Goal: Information Seeking & Learning: Learn about a topic

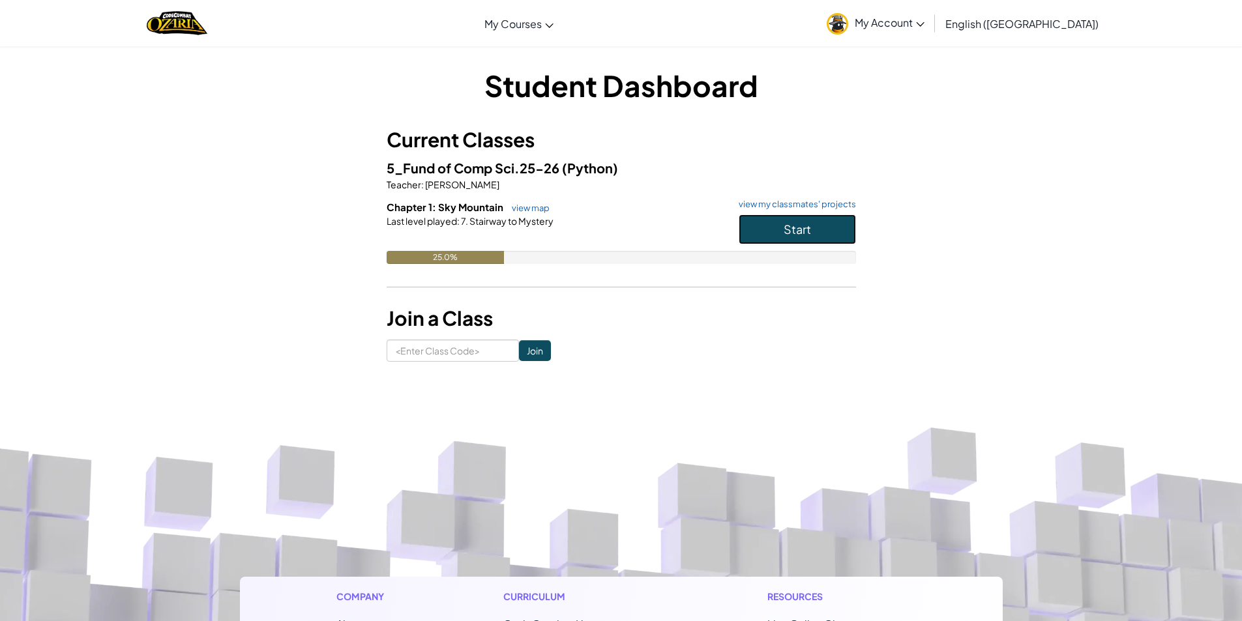
click at [765, 229] on button "Start" at bounding box center [797, 229] width 117 height 30
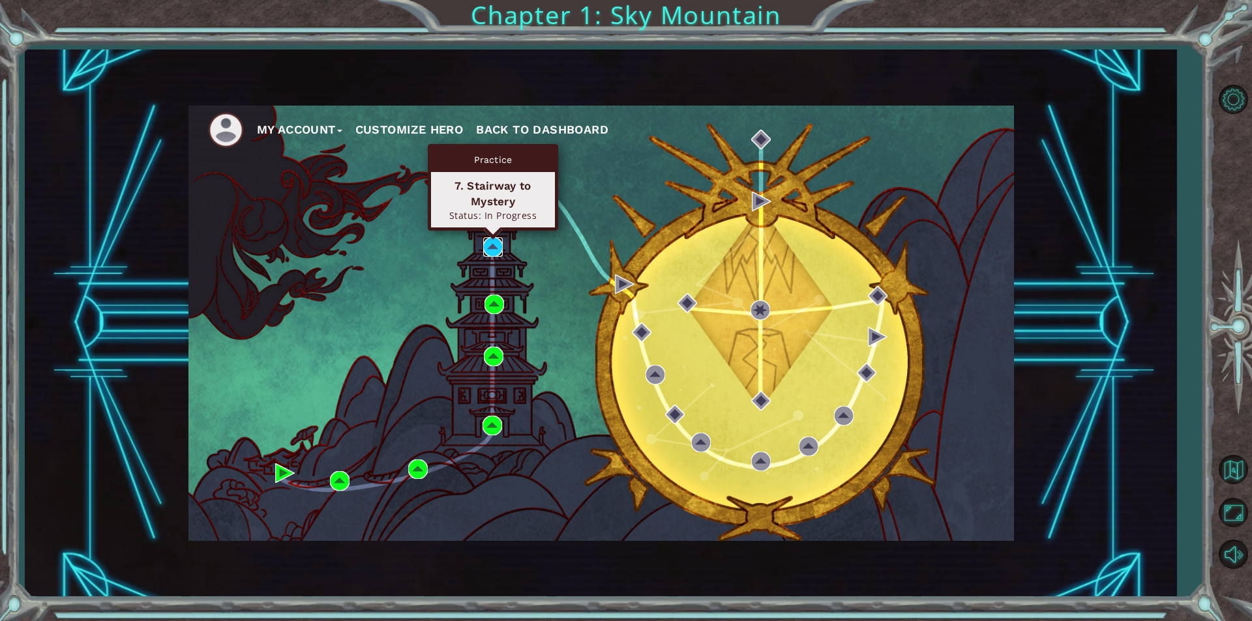
click at [497, 245] on img at bounding box center [493, 247] width 20 height 20
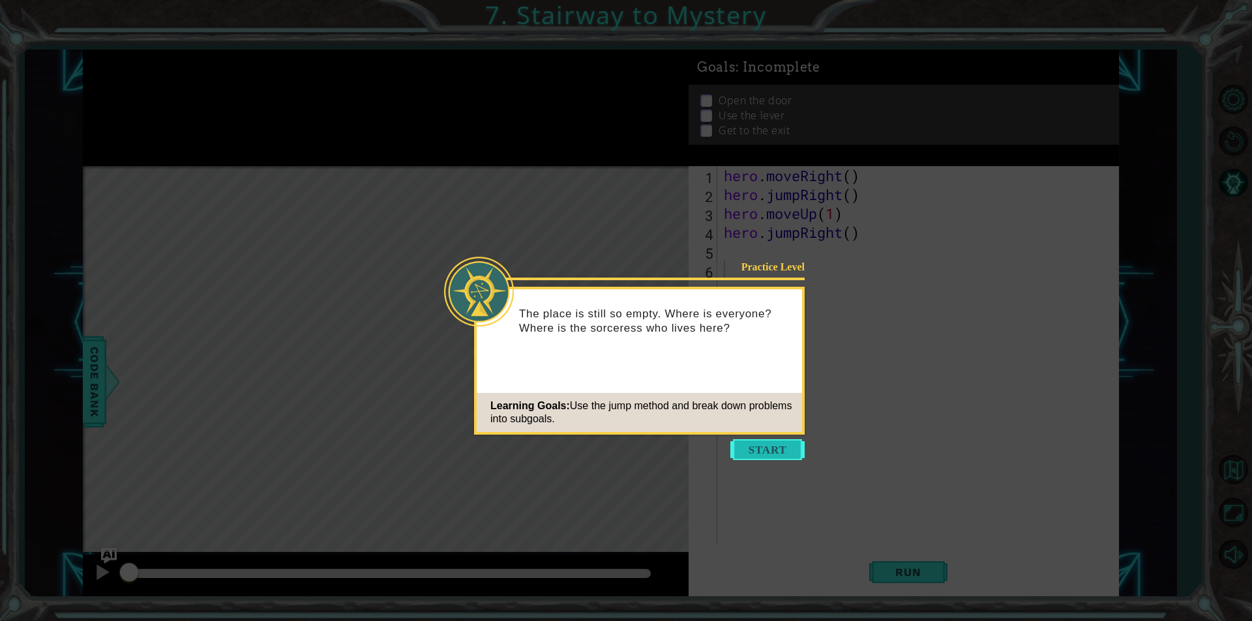
click at [748, 447] on button "Start" at bounding box center [767, 449] width 74 height 21
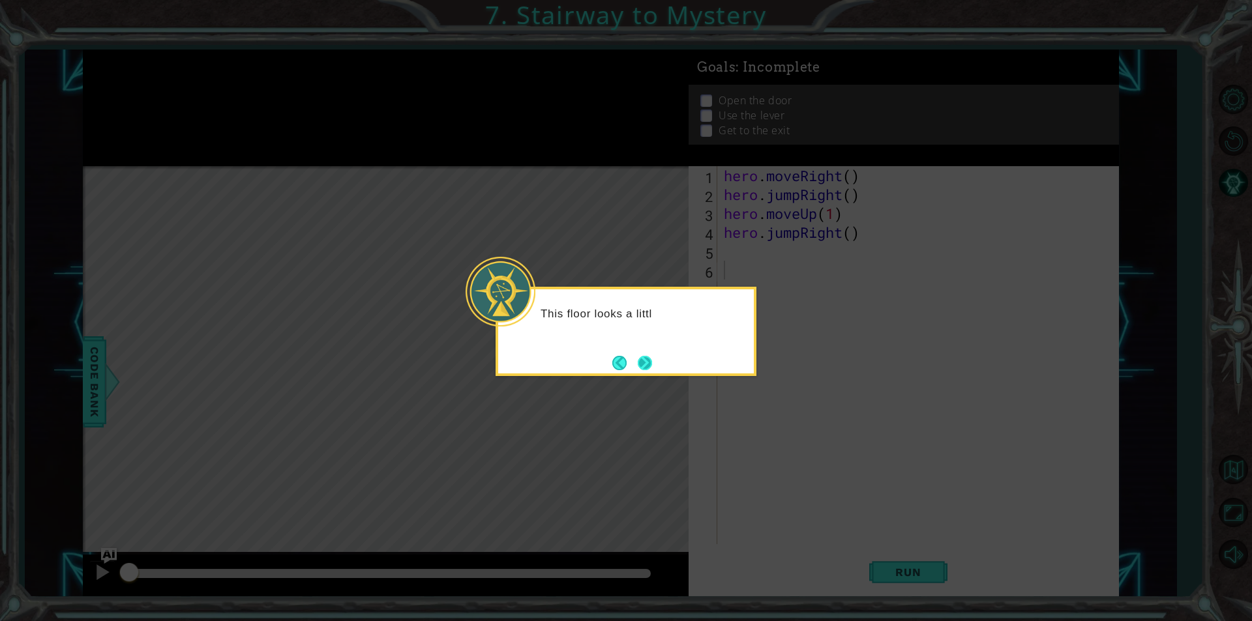
click at [645, 362] on button "Next" at bounding box center [645, 363] width 14 height 14
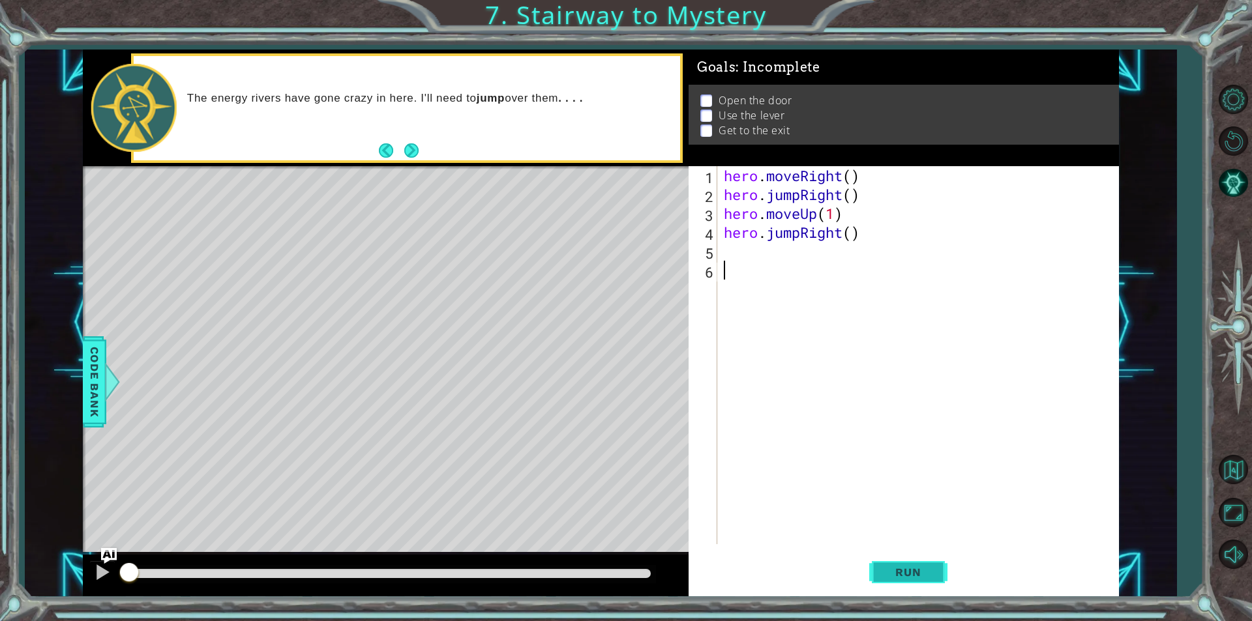
click at [932, 578] on span "Run" at bounding box center [908, 572] width 52 height 13
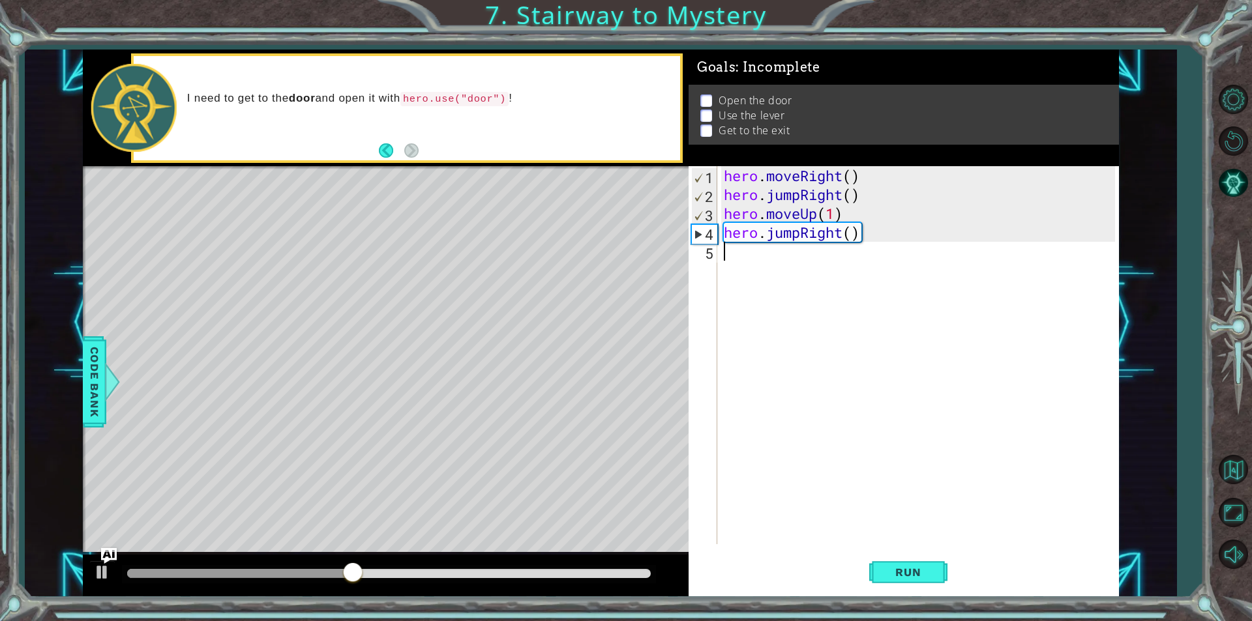
click at [863, 229] on div "hero . moveRight ( ) hero . jumpRight ( ) hero . moveUp ( 1 ) hero . jumpRight …" at bounding box center [921, 374] width 400 height 416
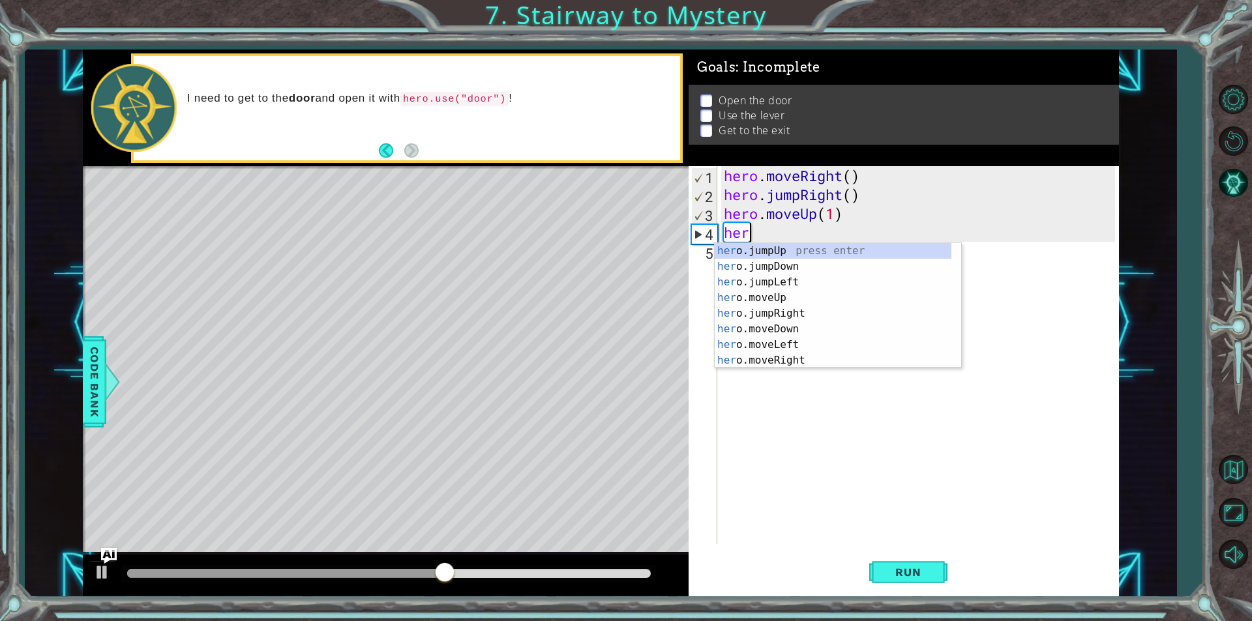
scroll to position [0, 1]
type textarea "hero."
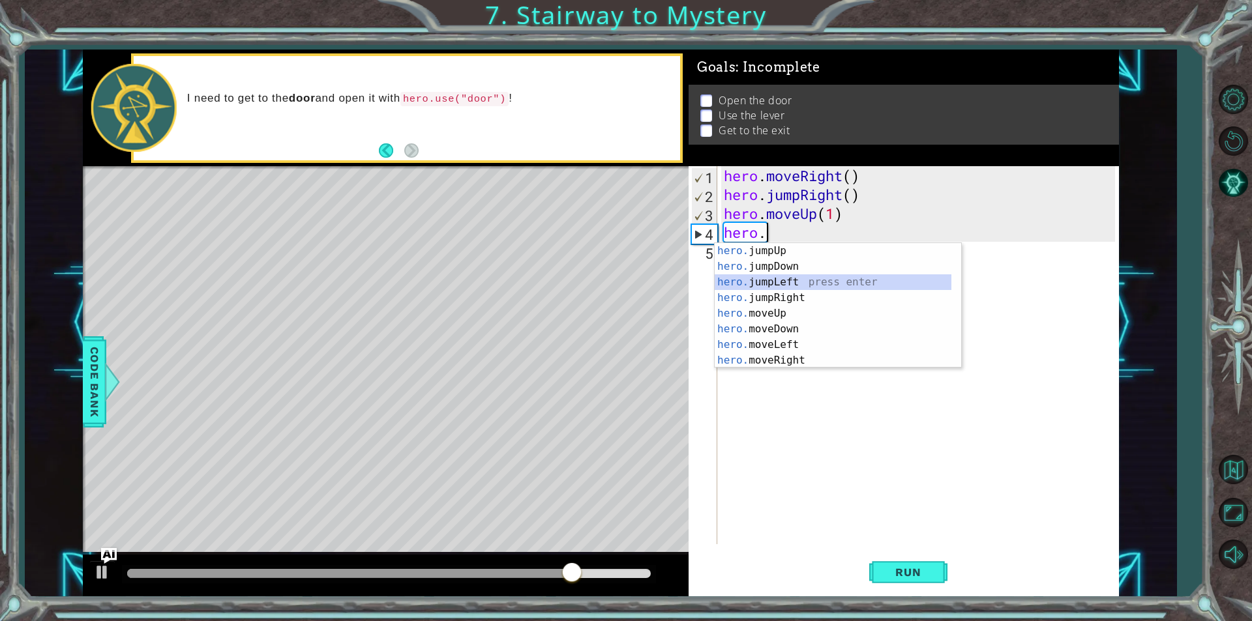
click at [788, 285] on div "hero. jumpUp press enter hero. jumpDown press enter hero. jumpLeft press enter …" at bounding box center [833, 321] width 237 height 156
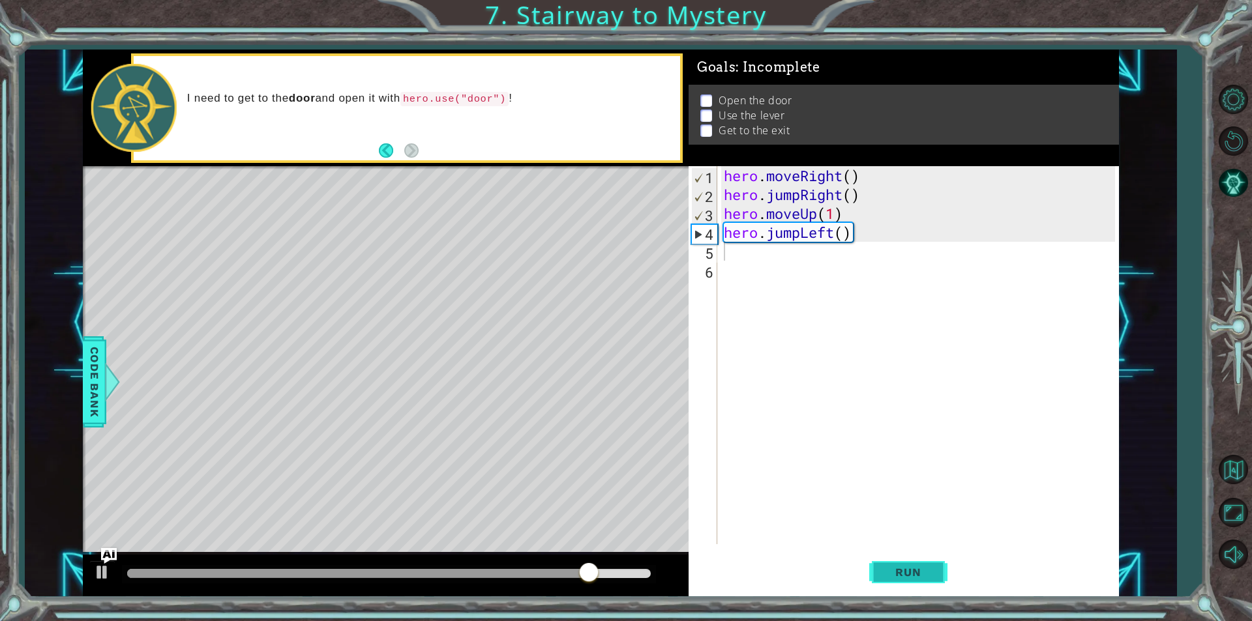
click at [887, 574] on span "Run" at bounding box center [908, 572] width 52 height 13
click at [801, 235] on div "hero . moveRight ( ) hero . jumpRight ( ) hero . moveUp ( 1 ) hero . jumpLeft (…" at bounding box center [921, 374] width 400 height 416
click at [805, 234] on div "hero . moveRight ( ) hero . jumpRight ( ) hero . moveUp ( 1 ) hero . jump" at bounding box center [921, 374] width 400 height 416
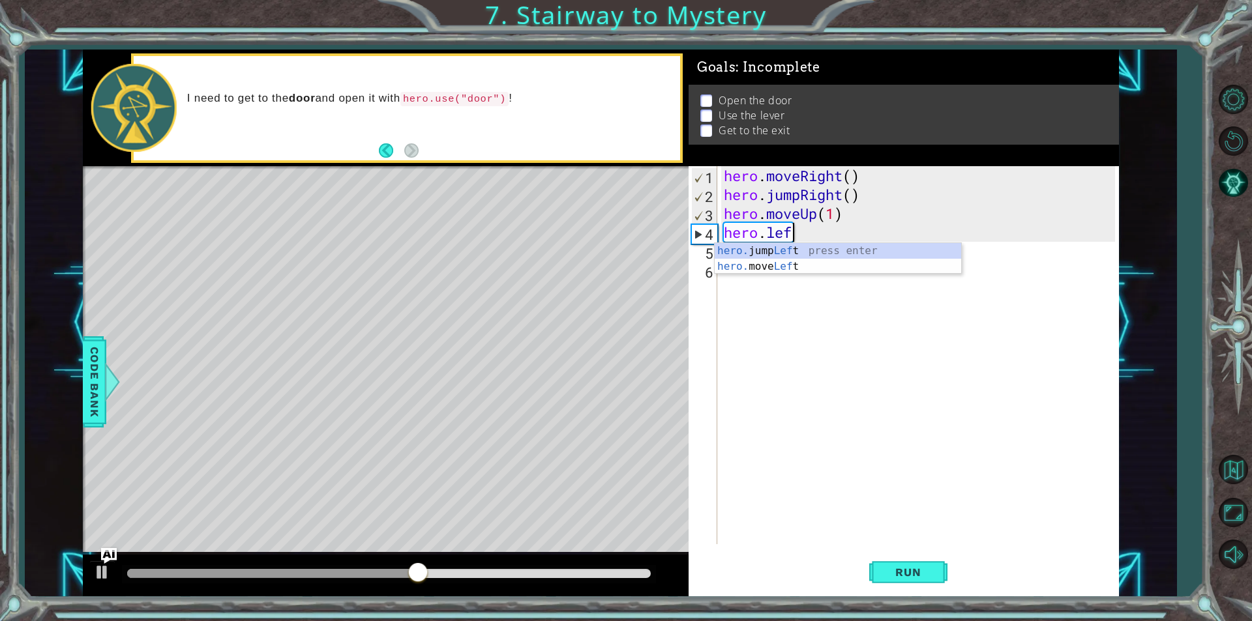
type textarea "hero.left"
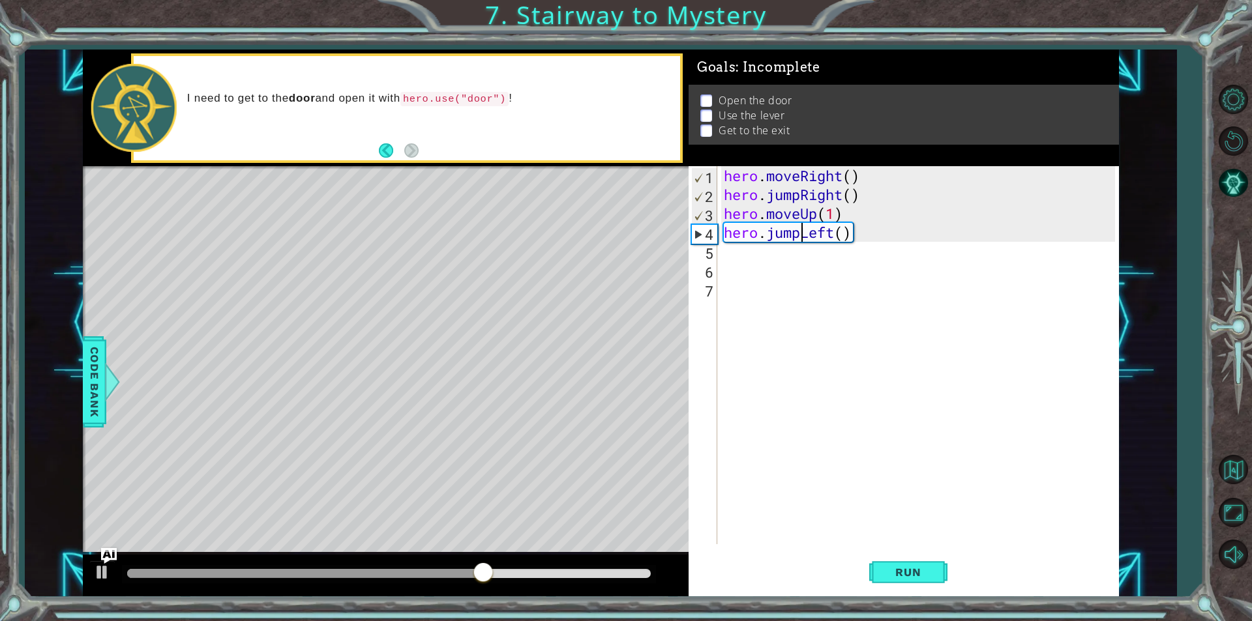
click at [800, 234] on div "hero . moveRight ( ) hero . jumpRight ( ) hero . moveUp ( 1 ) hero . jumpLeft (…" at bounding box center [921, 374] width 400 height 416
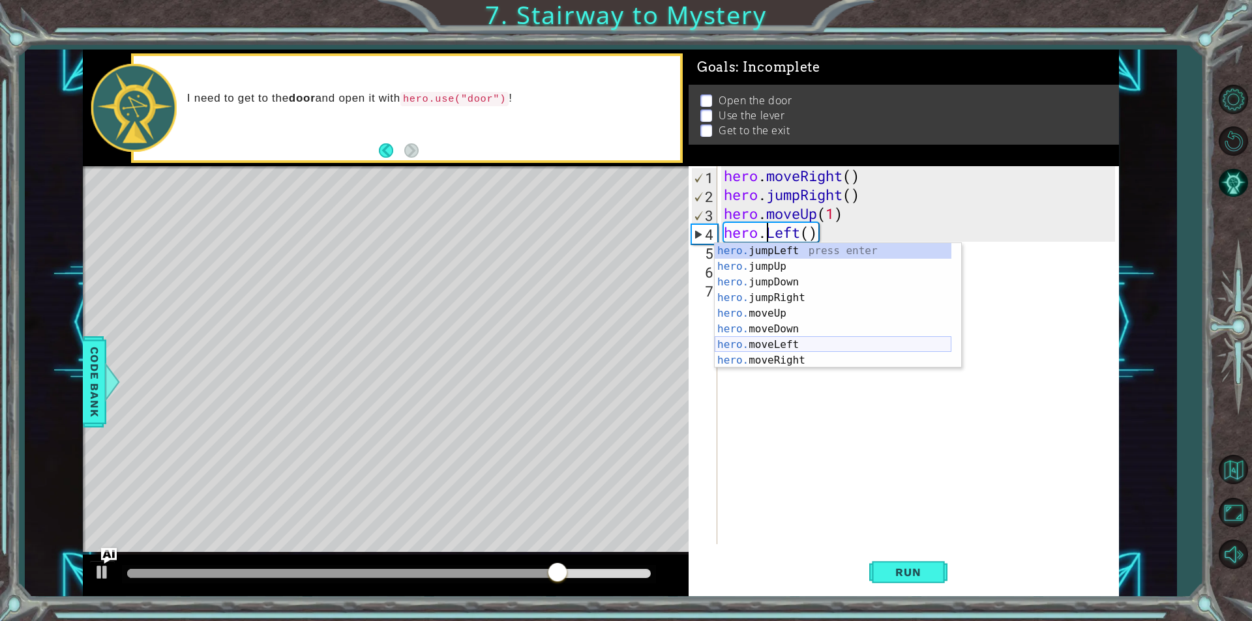
click at [807, 344] on div "hero. jumpLeft press enter hero. jumpUp press enter hero. jumpDown press enter …" at bounding box center [833, 321] width 237 height 156
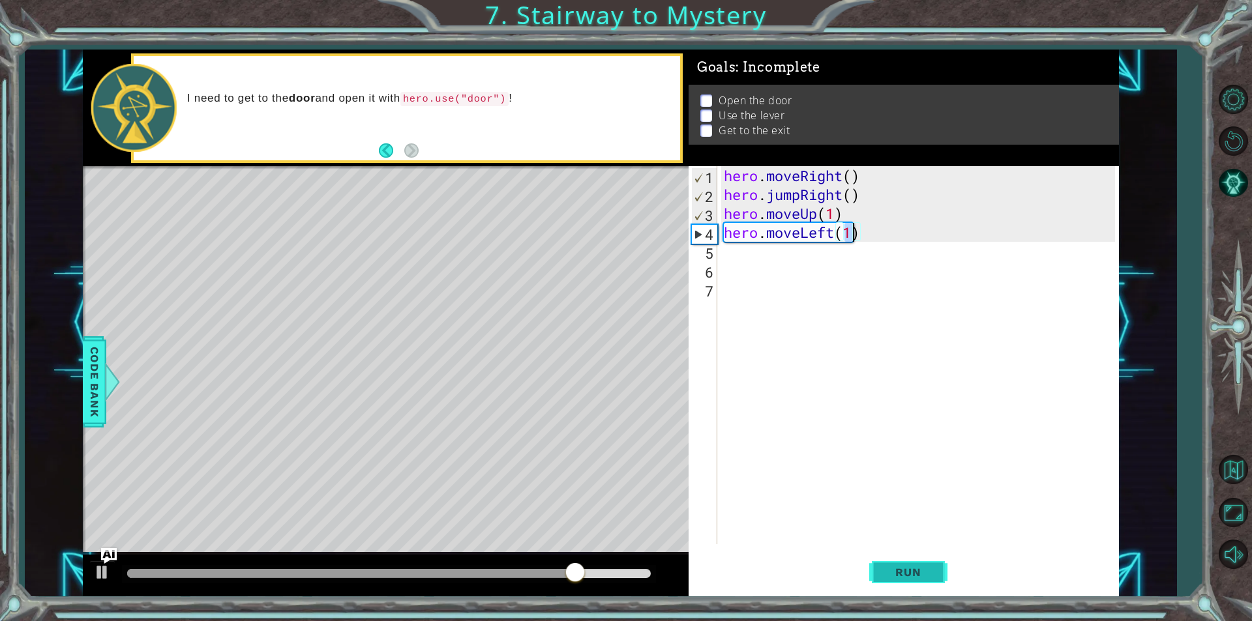
click at [886, 566] on span "Run" at bounding box center [908, 572] width 52 height 13
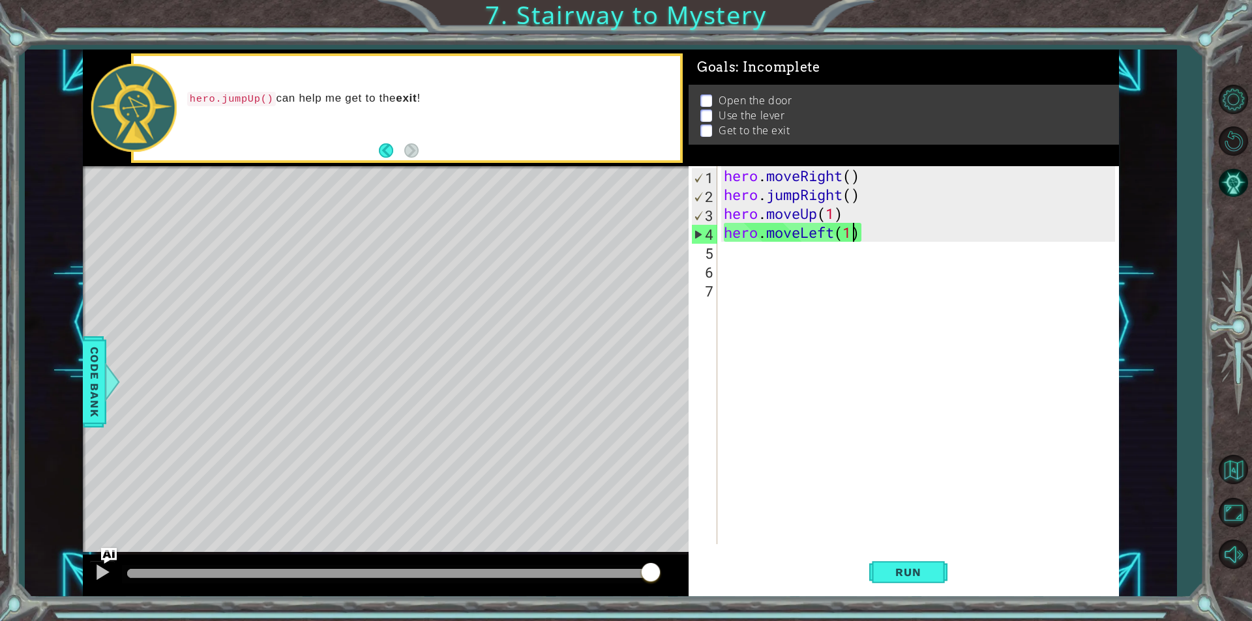
click at [831, 237] on div "hero . moveRight ( ) hero . jumpRight ( ) hero . moveUp ( 1 ) hero . moveLeft (…" at bounding box center [921, 374] width 400 height 416
click at [834, 236] on div "hero . moveRight ( ) hero . jumpRight ( ) hero . moveUp ( 1 ) hero . moveLeft (…" at bounding box center [921, 374] width 400 height 416
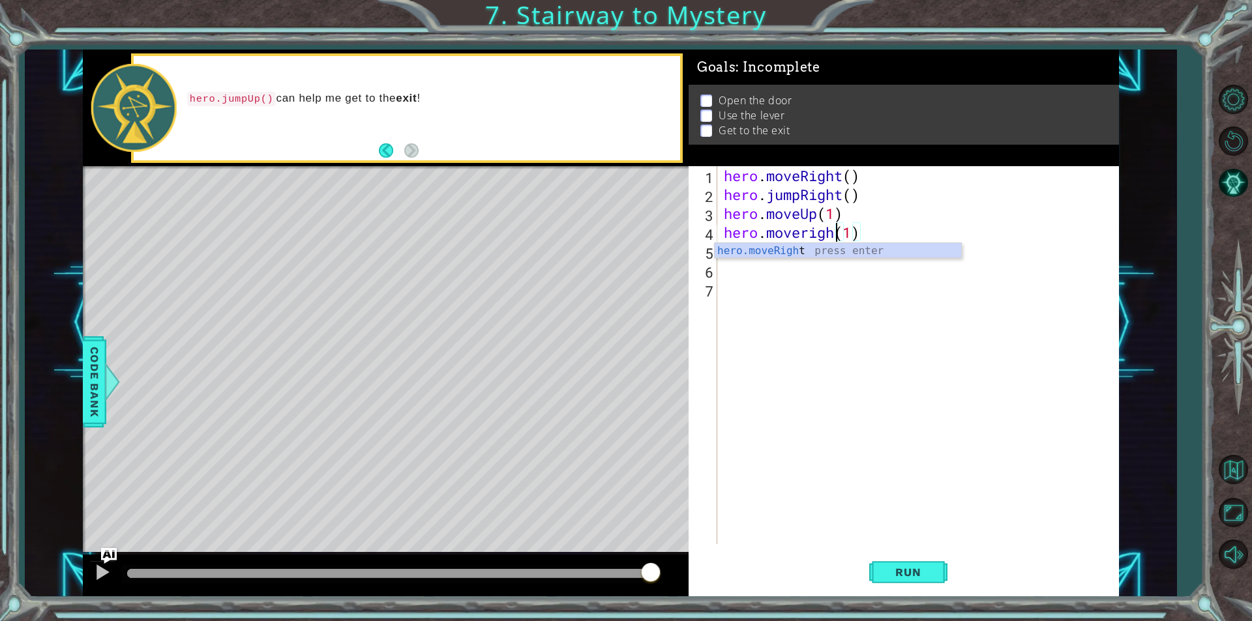
scroll to position [0, 5]
click at [892, 235] on div "hero . moveRight ( ) hero . jumpRight ( ) hero . moveUp ( 1 ) hero . moveRight …" at bounding box center [921, 374] width 400 height 416
type textarea "hero.moveRight(1)"
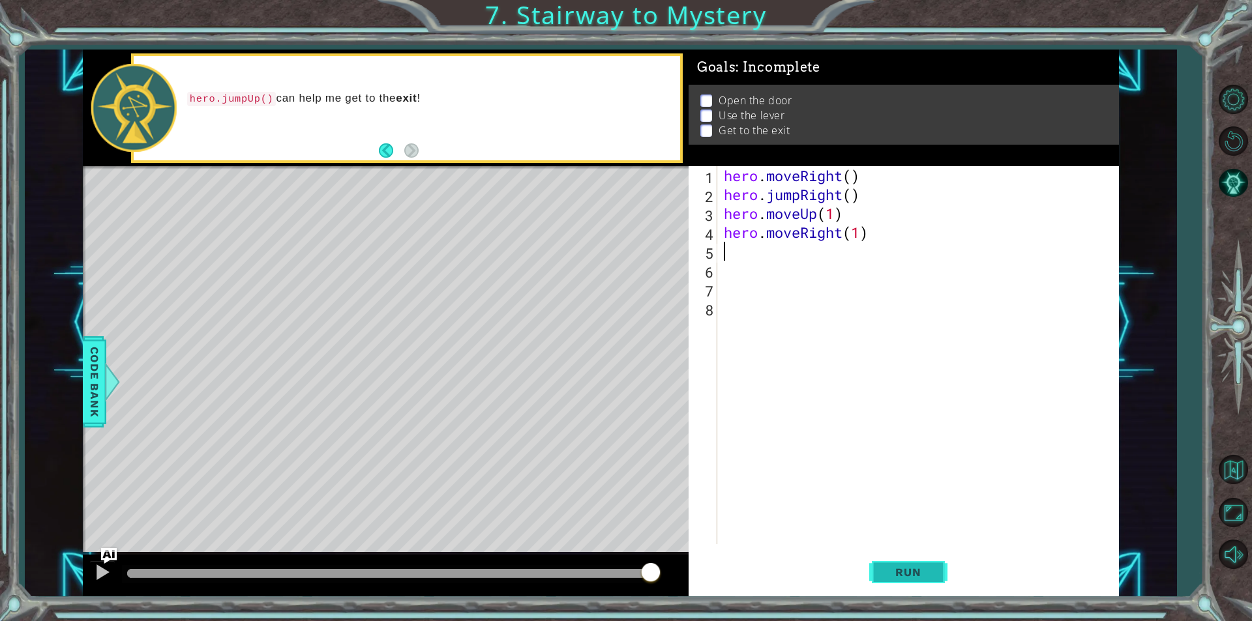
click at [907, 568] on span "Run" at bounding box center [908, 572] width 52 height 13
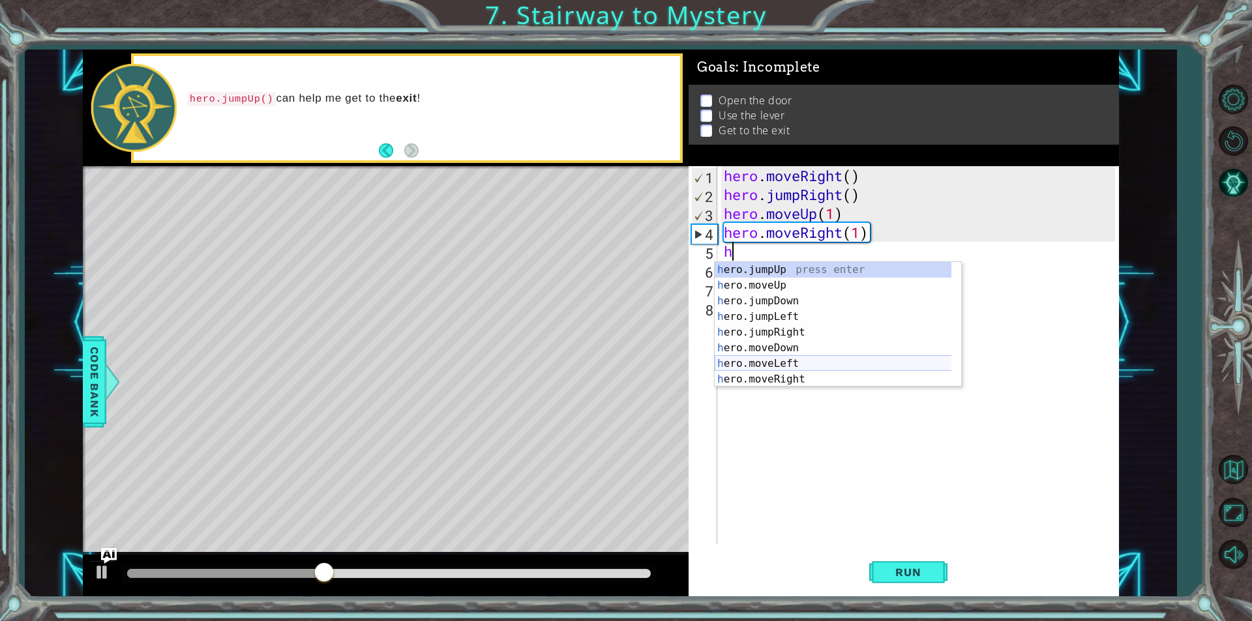
scroll to position [31, 0]
click at [801, 375] on div "h ero.jumpDown press enter h ero.jumpLeft press enter h ero.jumpRight press ent…" at bounding box center [833, 340] width 237 height 156
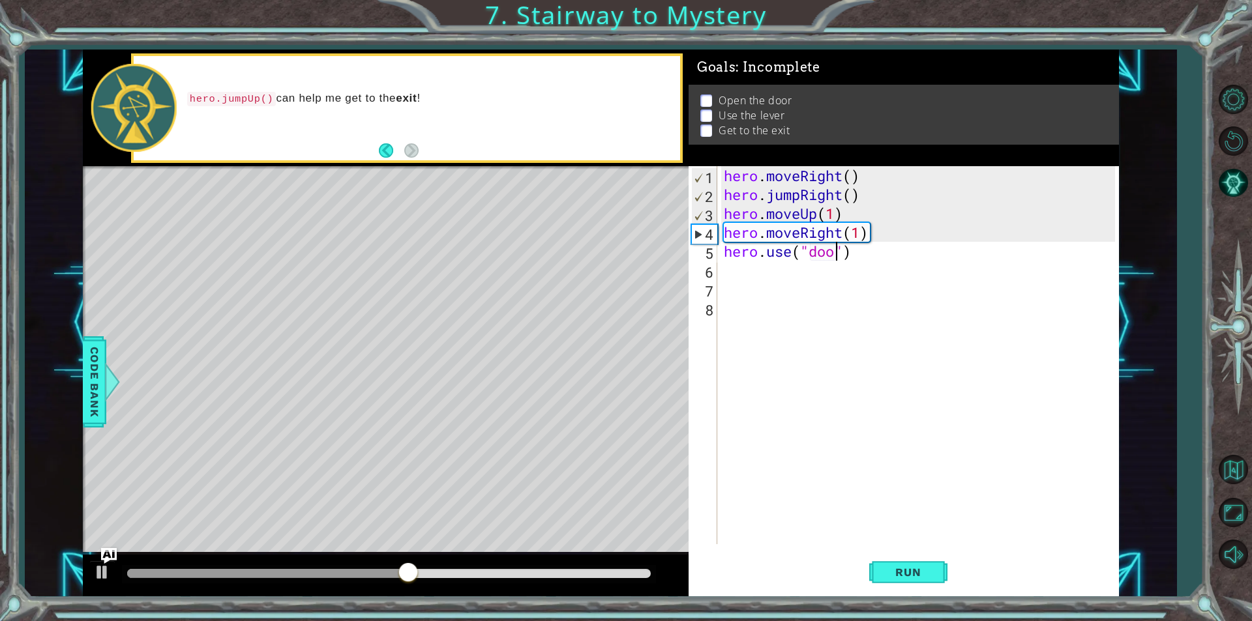
type textarea "hero.use("door")"
click at [924, 563] on button "Run" at bounding box center [908, 572] width 78 height 43
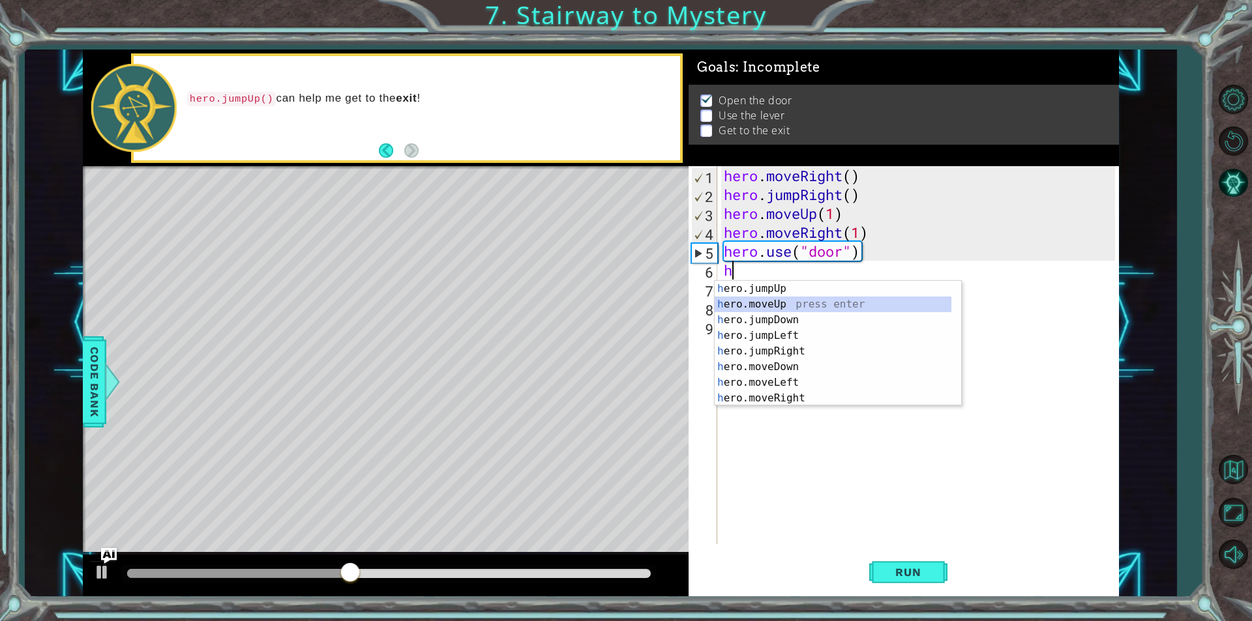
click at [803, 303] on div "h ero.jumpUp press enter h ero.moveUp press enter h ero.jumpDown press enter h …" at bounding box center [833, 359] width 237 height 156
type textarea "hero.moveUp(1)"
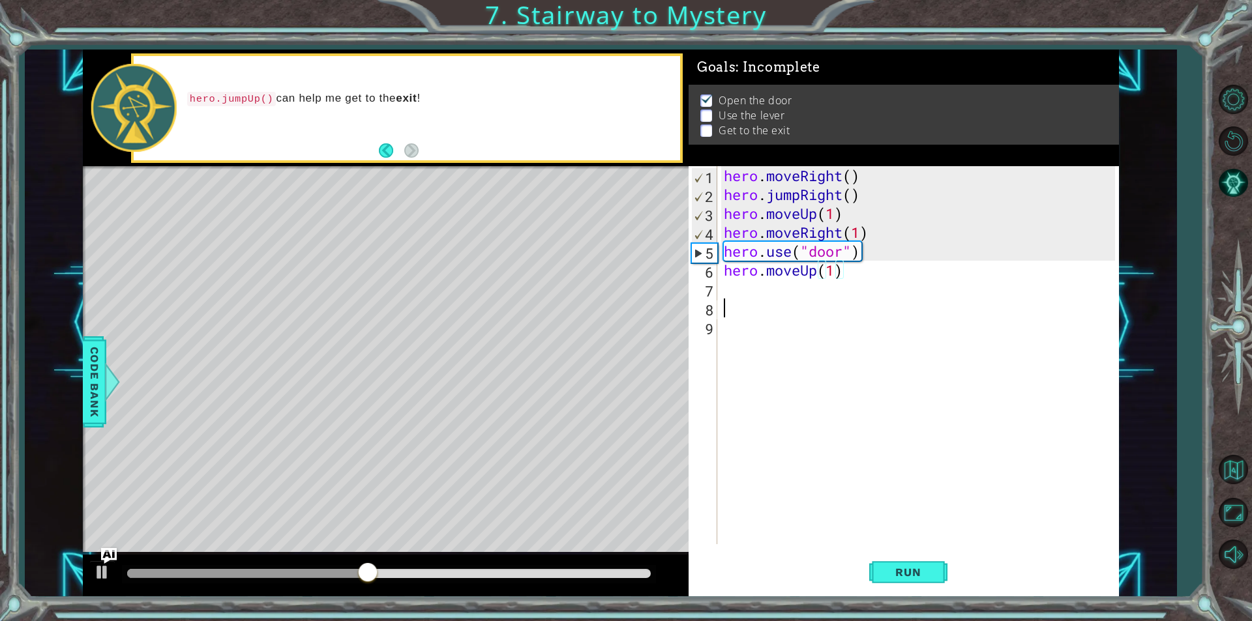
click at [737, 302] on div "hero . moveRight ( ) hero . jumpRight ( ) hero . moveUp ( 1 ) hero . moveRight …" at bounding box center [921, 374] width 400 height 416
click at [740, 291] on div "hero . moveRight ( ) hero . jumpRight ( ) hero . moveUp ( 1 ) hero . moveRight …" at bounding box center [921, 374] width 400 height 416
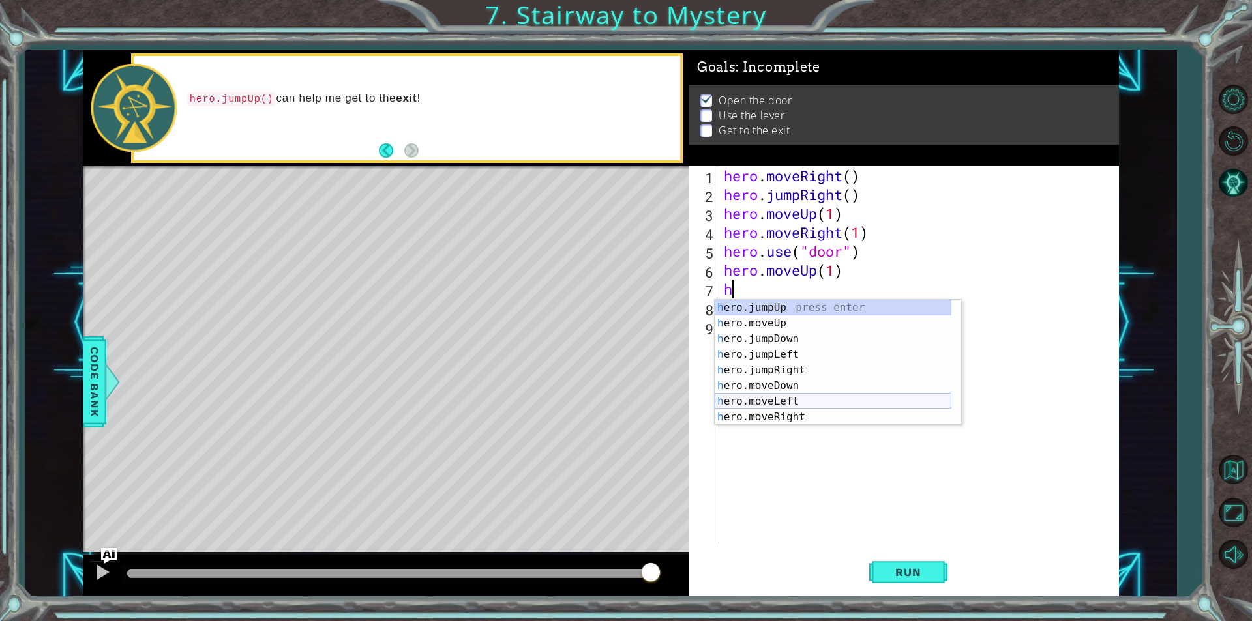
click at [782, 401] on div "h ero.jumpUp press enter h ero.moveUp press enter h ero.jumpDown press enter h …" at bounding box center [833, 378] width 237 height 156
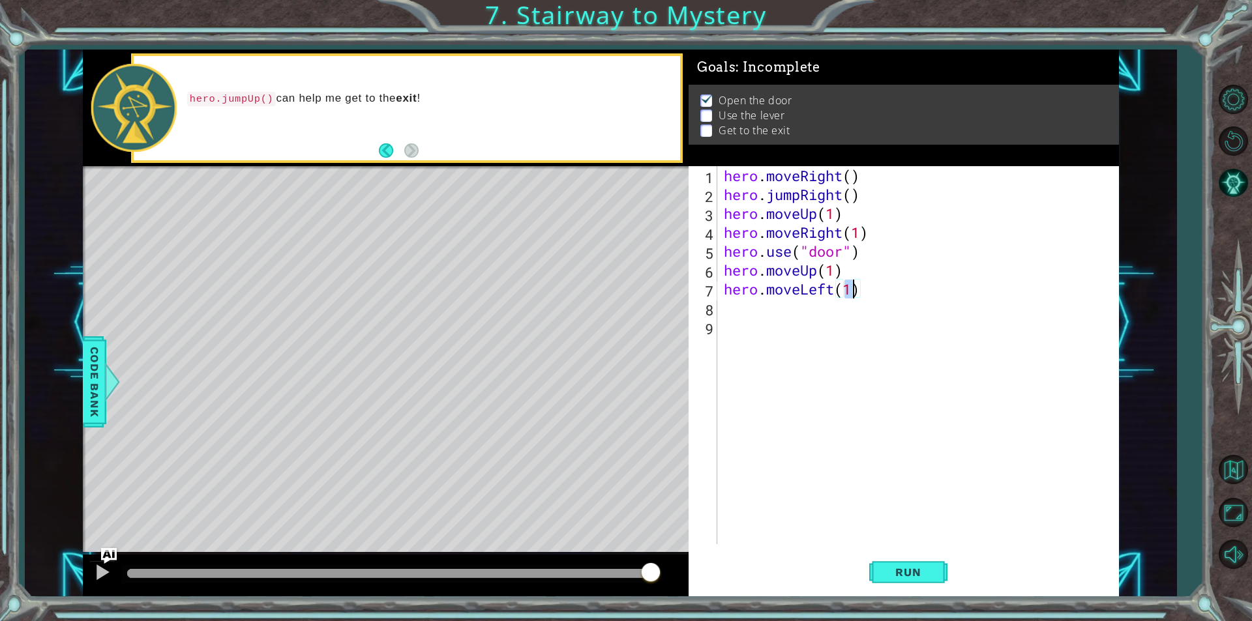
click at [836, 286] on div "hero . moveRight ( ) hero . jumpRight ( ) hero . moveUp ( 1 ) hero . moveRight …" at bounding box center [921, 374] width 400 height 416
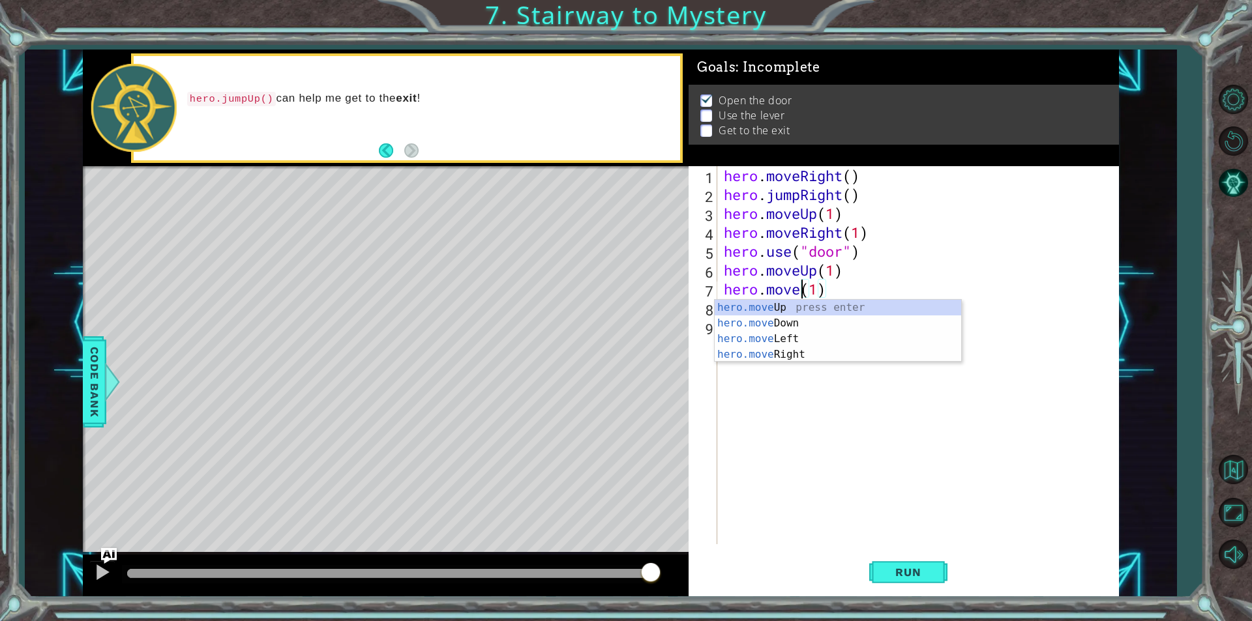
scroll to position [0, 4]
type textarea "hero.moveup(1)"
click at [745, 322] on div "hero . moveRight ( ) hero . jumpRight ( ) hero . moveUp ( 1 ) hero . moveRight …" at bounding box center [921, 374] width 400 height 416
click at [738, 311] on div "hero . moveRight ( ) hero . jumpRight ( ) hero . moveUp ( 1 ) hero . moveRight …" at bounding box center [921, 374] width 400 height 416
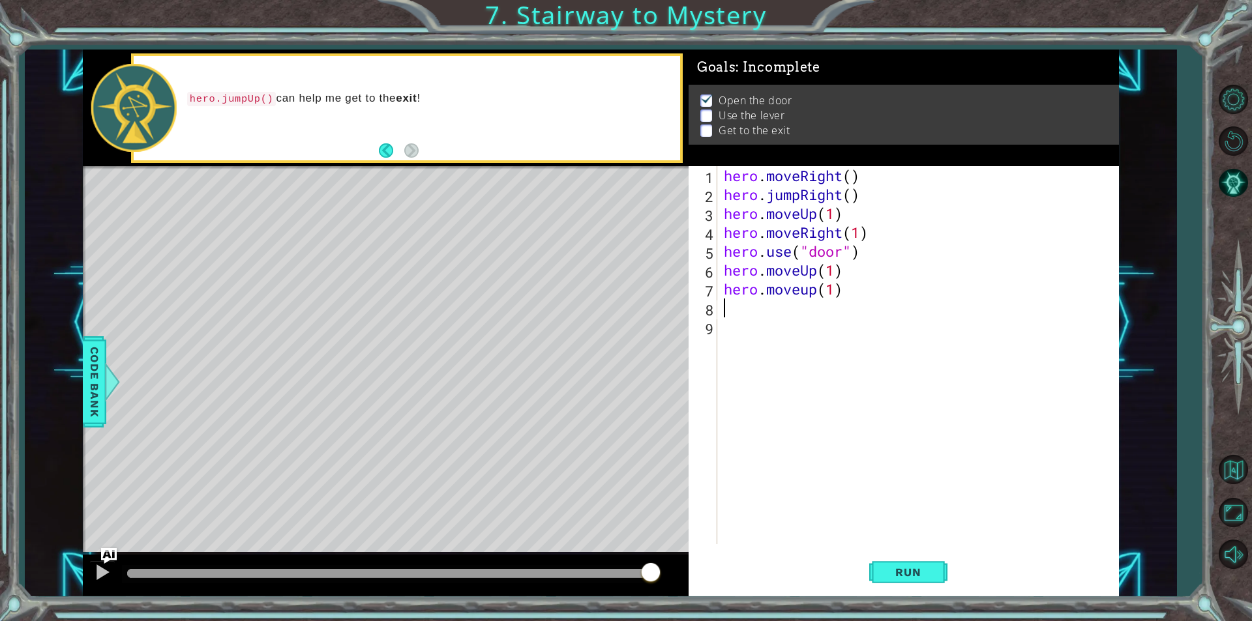
type textarea "h"
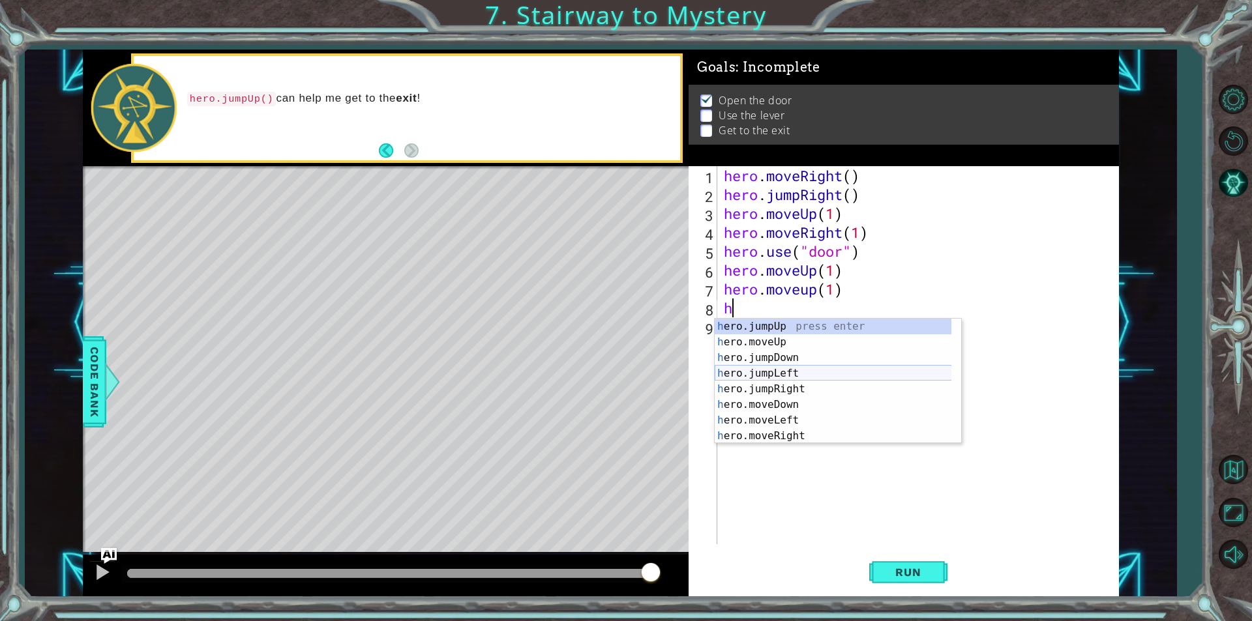
click at [799, 377] on div "h ero.jumpUp press enter h ero.moveUp press enter h ero.jumpDown press enter h …" at bounding box center [838, 397] width 246 height 156
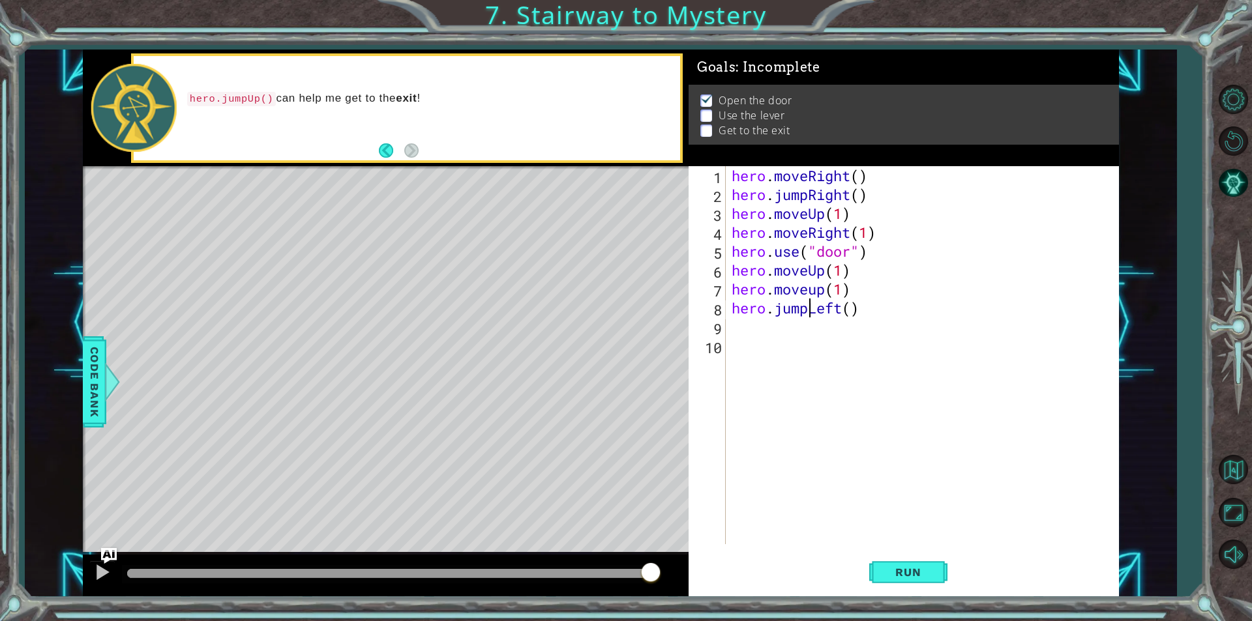
click at [808, 308] on div "hero . moveRight ( ) hero . jumpRight ( ) hero . moveUp ( 1 ) hero . moveRight …" at bounding box center [925, 374] width 392 height 416
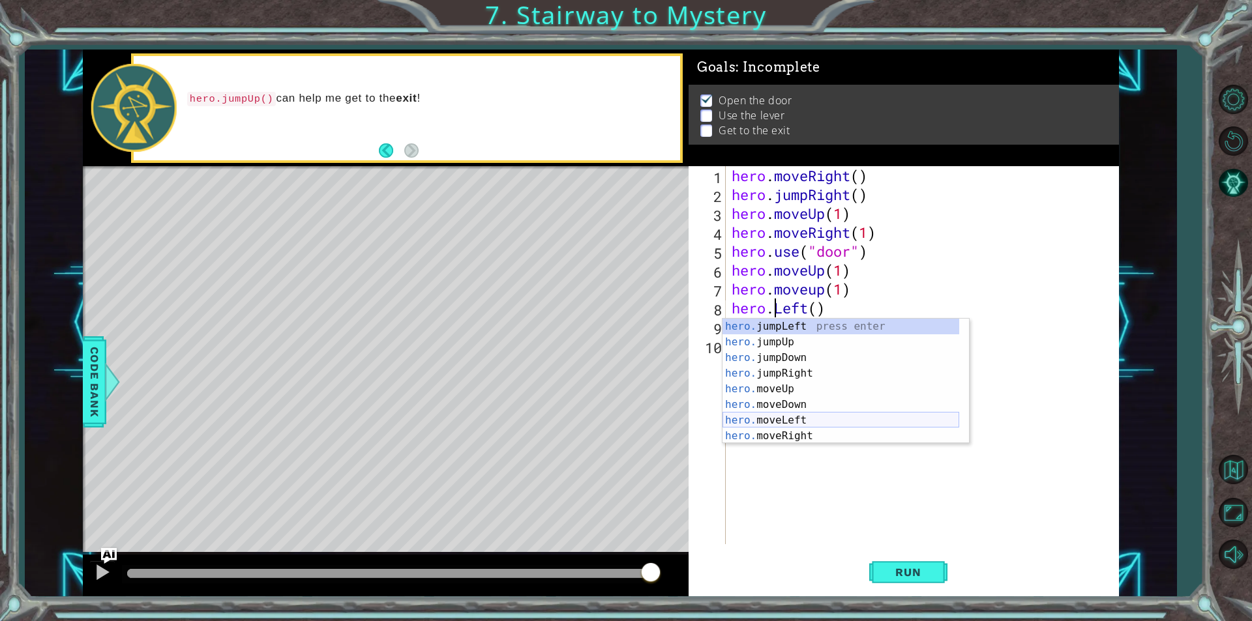
click at [823, 424] on div "hero. jumpLeft press enter hero. jumpUp press enter hero. jumpDown press enter …" at bounding box center [840, 397] width 237 height 156
type textarea "hero.moveLeft(1)"
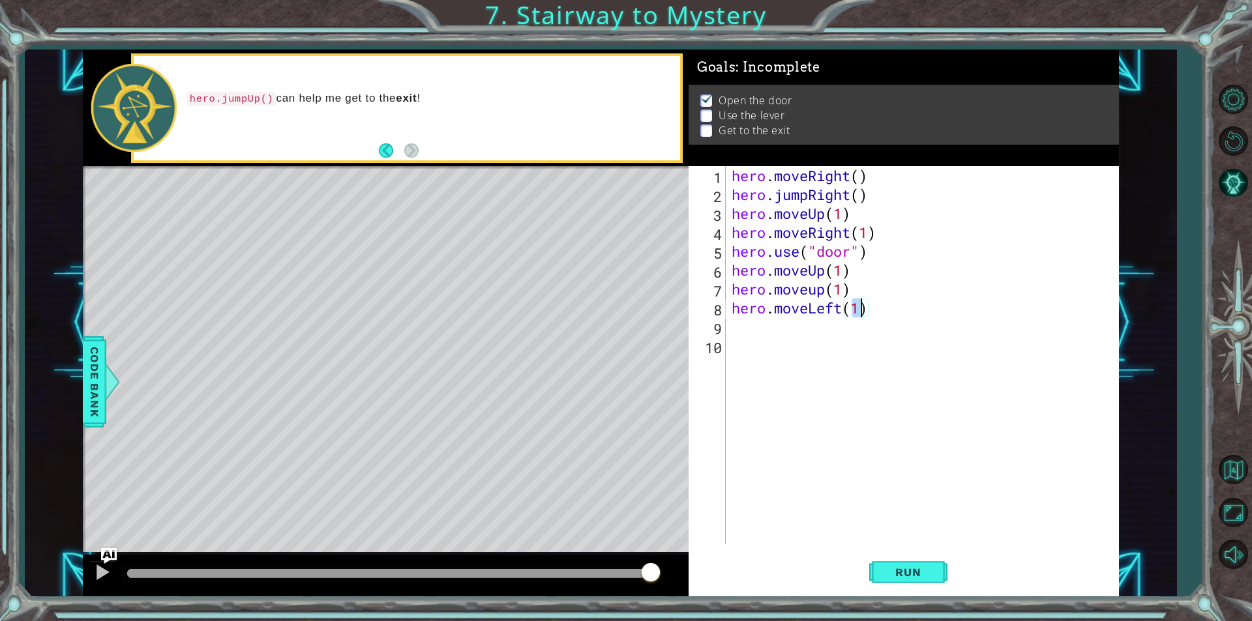
click at [732, 327] on div "hero . moveRight ( ) hero . jumpRight ( ) hero . moveUp ( 1 ) hero . moveRight …" at bounding box center [925, 374] width 392 height 416
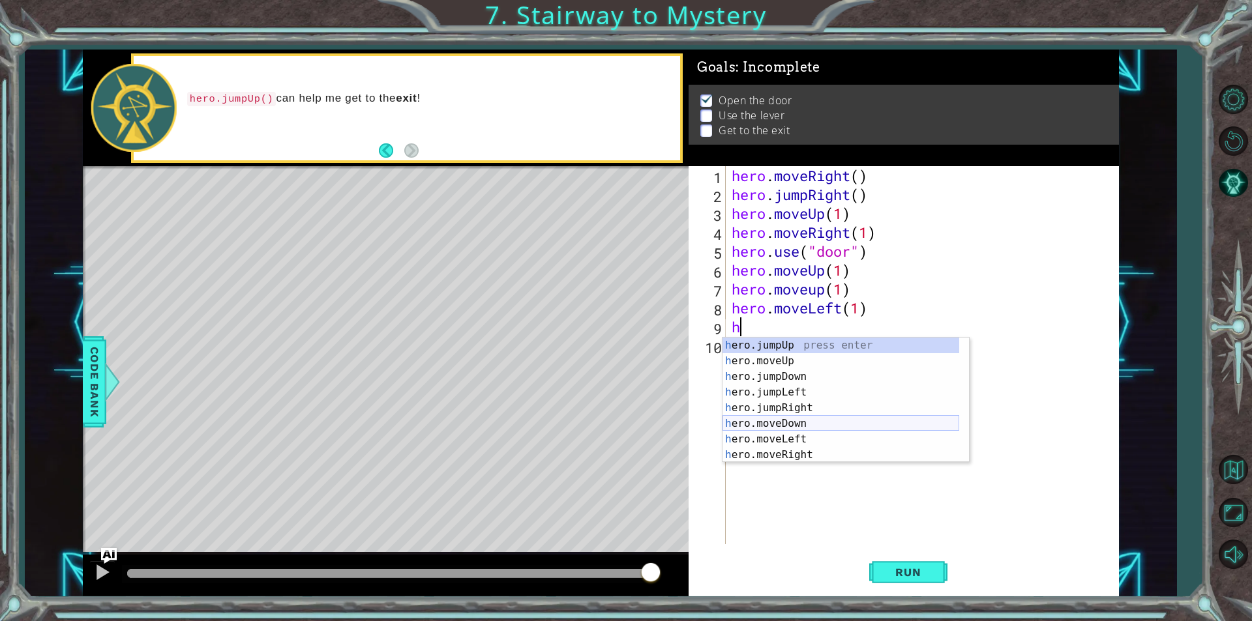
scroll to position [31, 0]
click at [815, 457] on div "h ero.jumpDown press enter h ero.jumpLeft press enter h ero.jumpRight press ent…" at bounding box center [840, 416] width 237 height 156
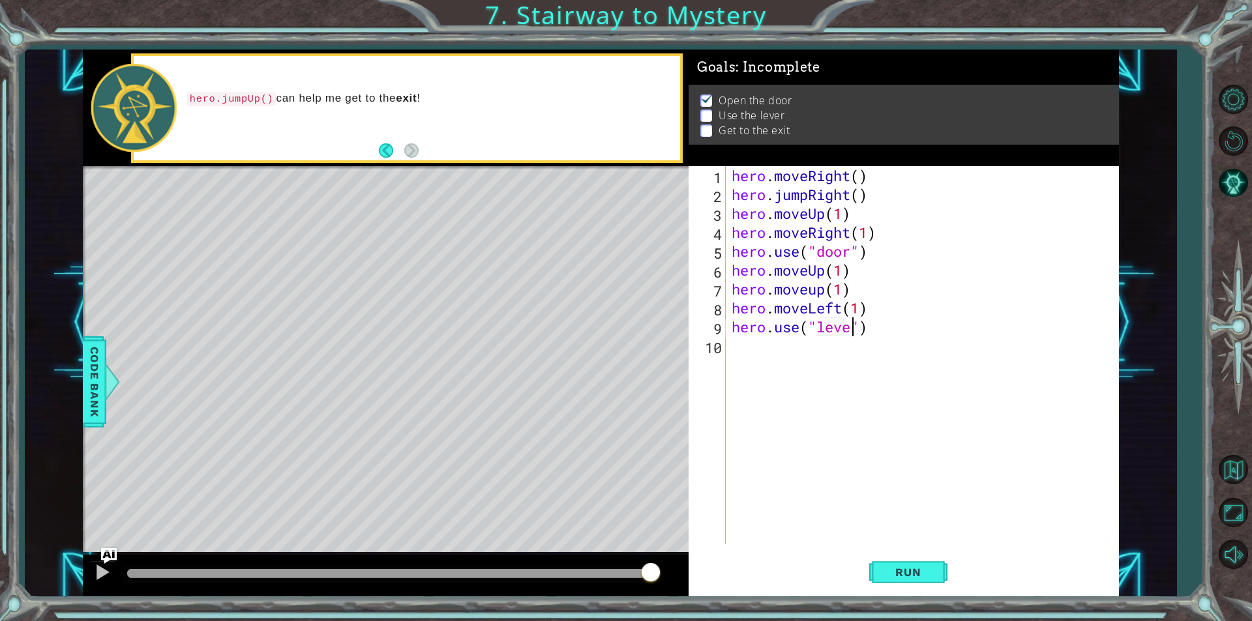
type textarea "hero.use("lever")"
click at [736, 354] on div "hero . moveRight ( ) hero . jumpRight ( ) hero . moveUp ( 1 ) hero . moveRight …" at bounding box center [925, 374] width 392 height 416
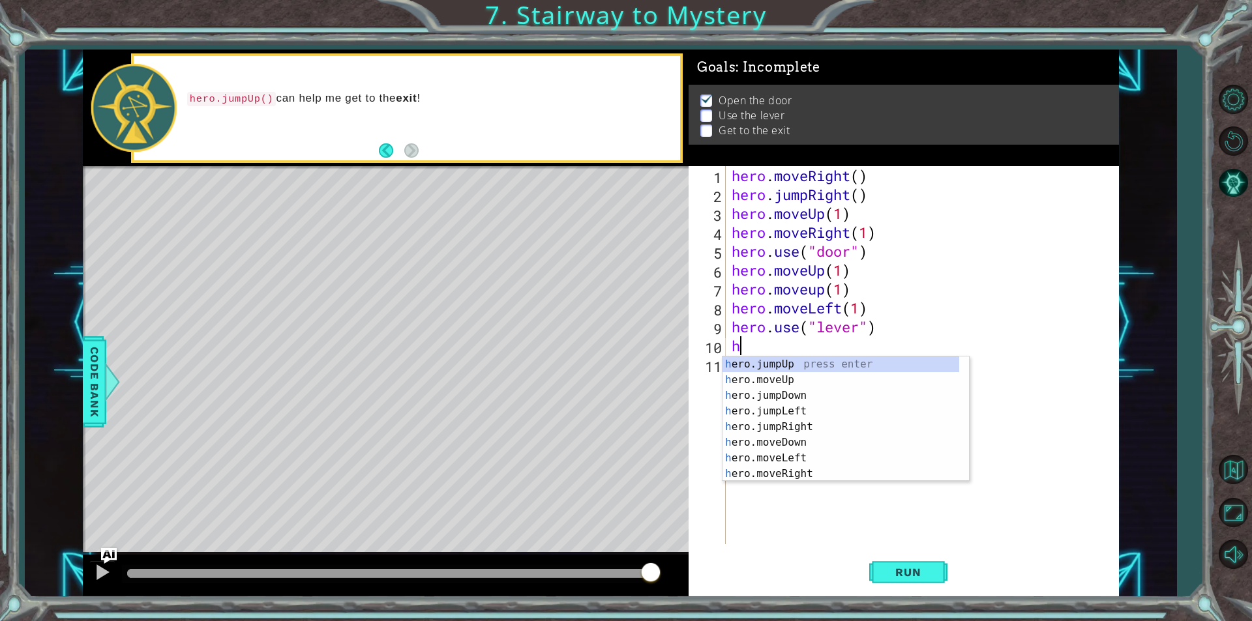
scroll to position [0, 0]
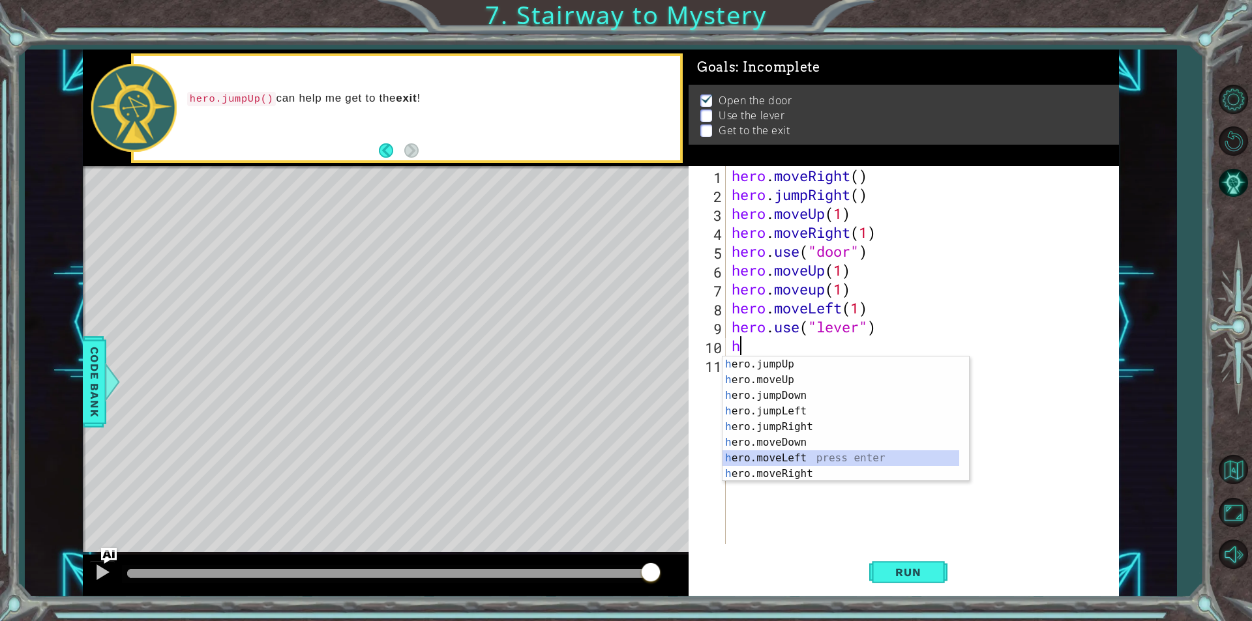
click at [803, 457] on div "h ero.jumpUp press enter h ero.moveUp press enter h ero.jumpDown press enter h …" at bounding box center [840, 435] width 237 height 156
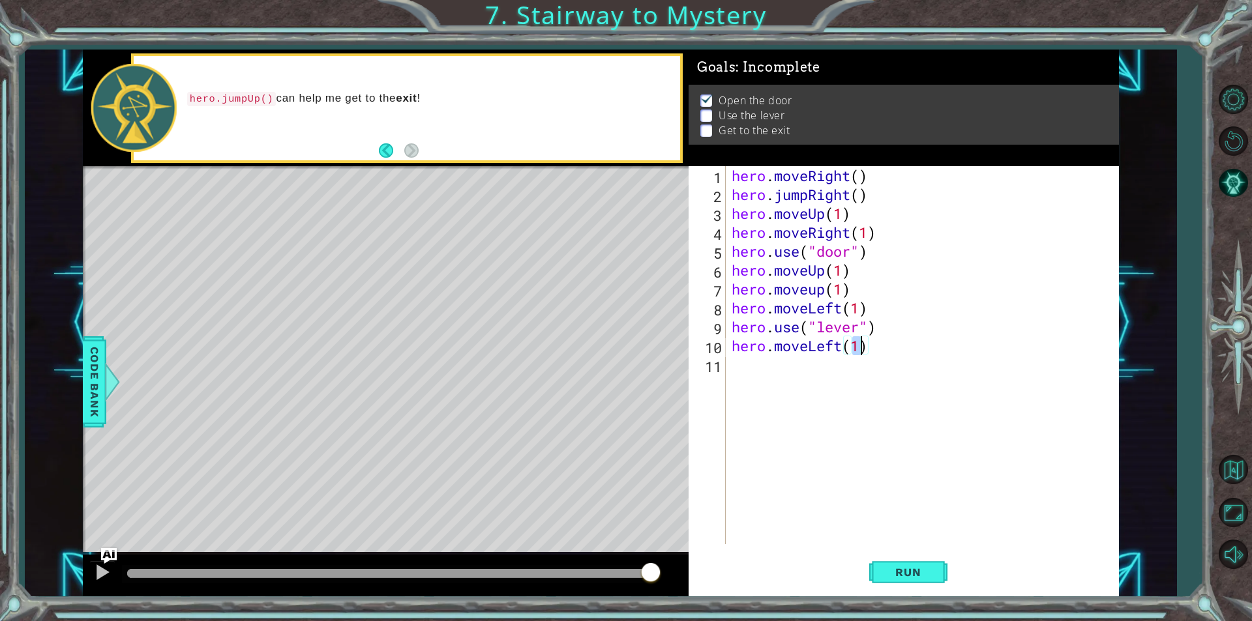
type textarea "hero.moveLeft(2)"
click at [766, 379] on div "hero . moveRight ( ) hero . jumpRight ( ) hero . moveUp ( 1 ) hero . moveRight …" at bounding box center [925, 374] width 392 height 416
type textarea "h"
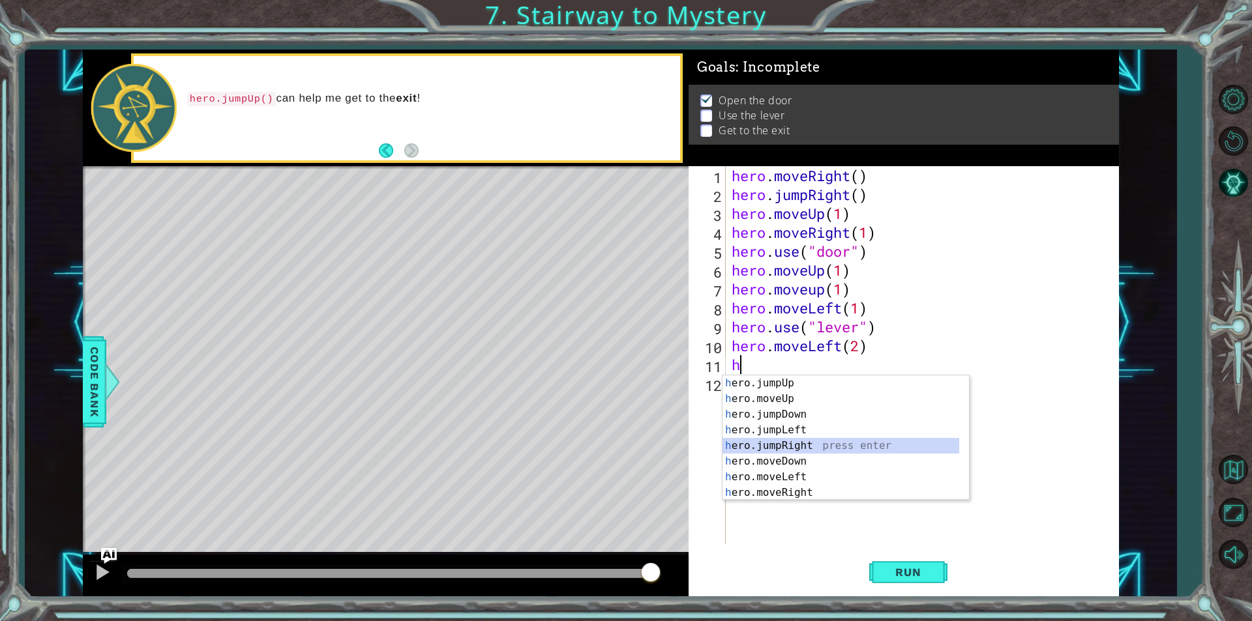
drag, startPoint x: 799, startPoint y: 438, endPoint x: 986, endPoint y: 336, distance: 213.3
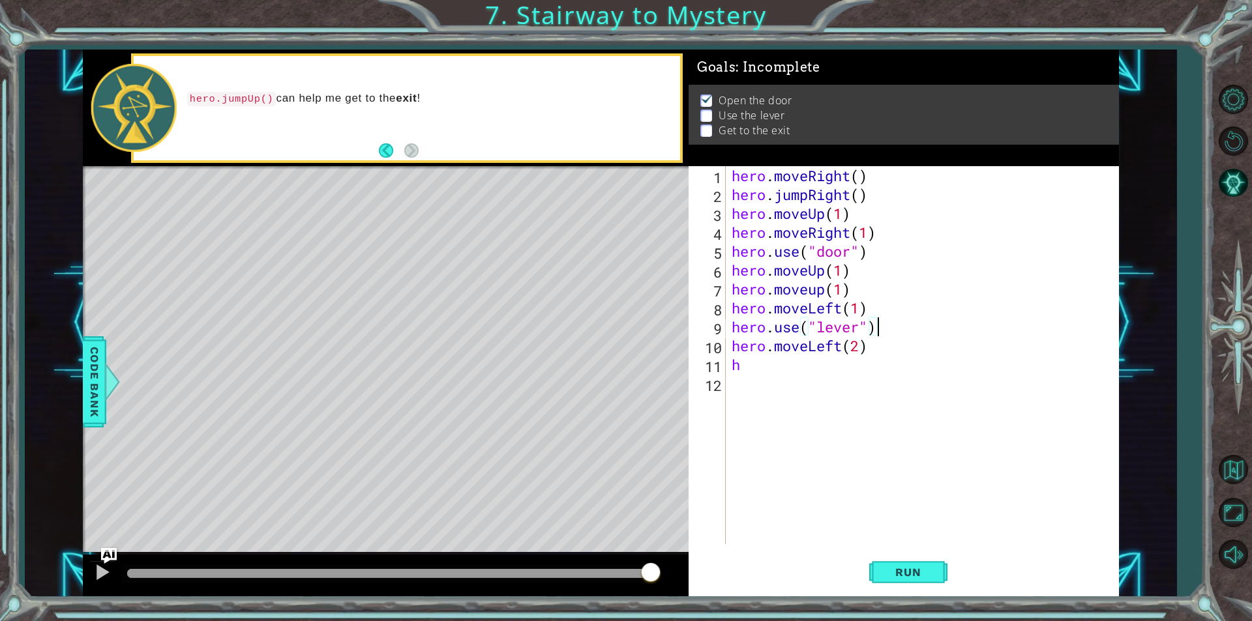
drag, startPoint x: 986, startPoint y: 336, endPoint x: 752, endPoint y: 368, distance: 235.6
click at [752, 368] on div "hero . moveRight ( ) hero . jumpRight ( ) hero . moveUp ( 1 ) hero . moveRight …" at bounding box center [925, 374] width 392 height 416
type textarea "he"
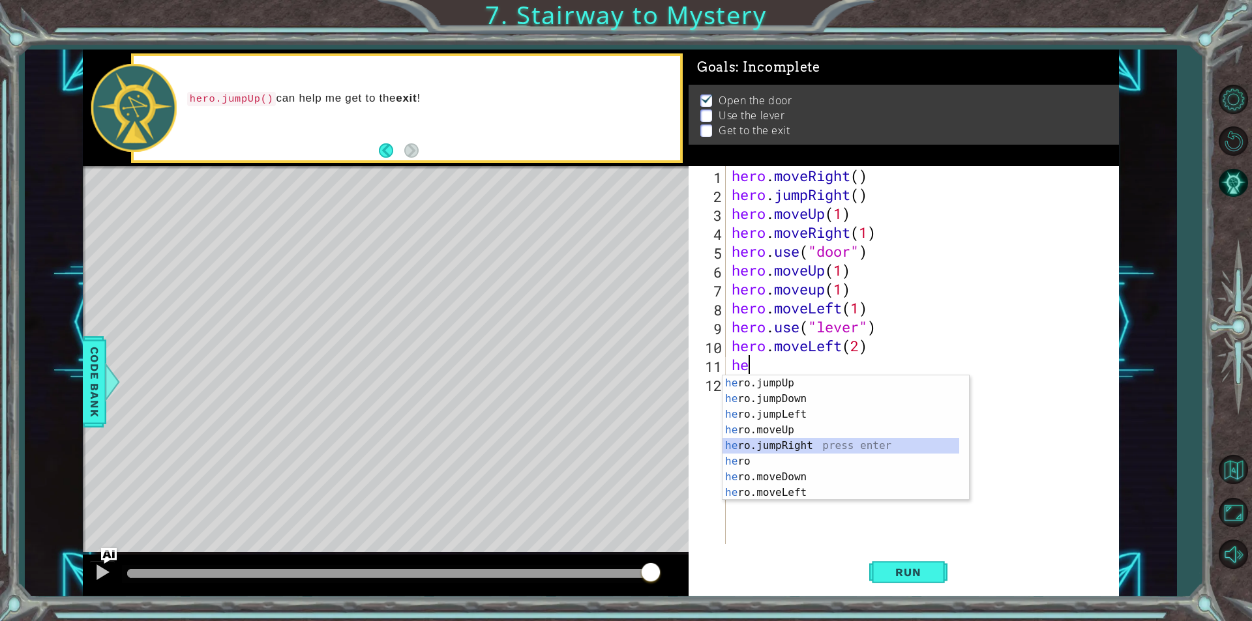
click at [807, 448] on div "he ro.jumpUp press enter he ro.jumpDown press enter he ro.jumpLeft press enter …" at bounding box center [840, 454] width 237 height 156
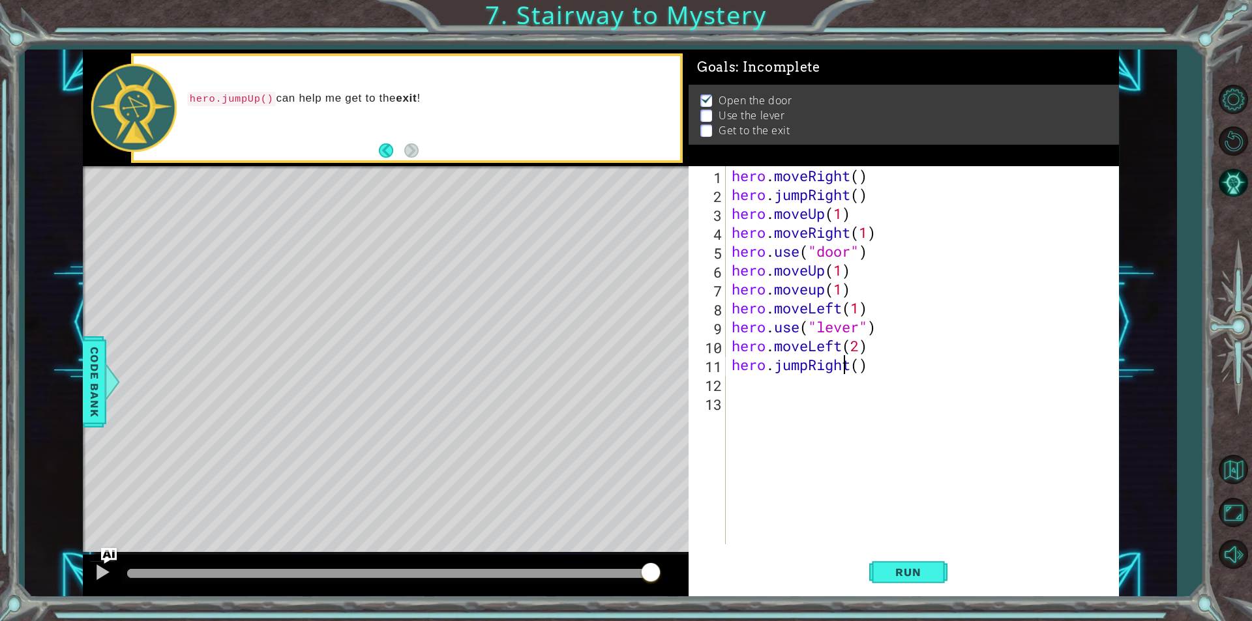
click at [848, 361] on div "hero . moveRight ( ) hero . jumpRight ( ) hero . moveUp ( 1 ) hero . moveRight …" at bounding box center [925, 374] width 392 height 416
click at [850, 370] on div "hero . moveRight ( ) hero . jumpRight ( ) hero . moveUp ( 1 ) hero . moveRight …" at bounding box center [925, 374] width 392 height 416
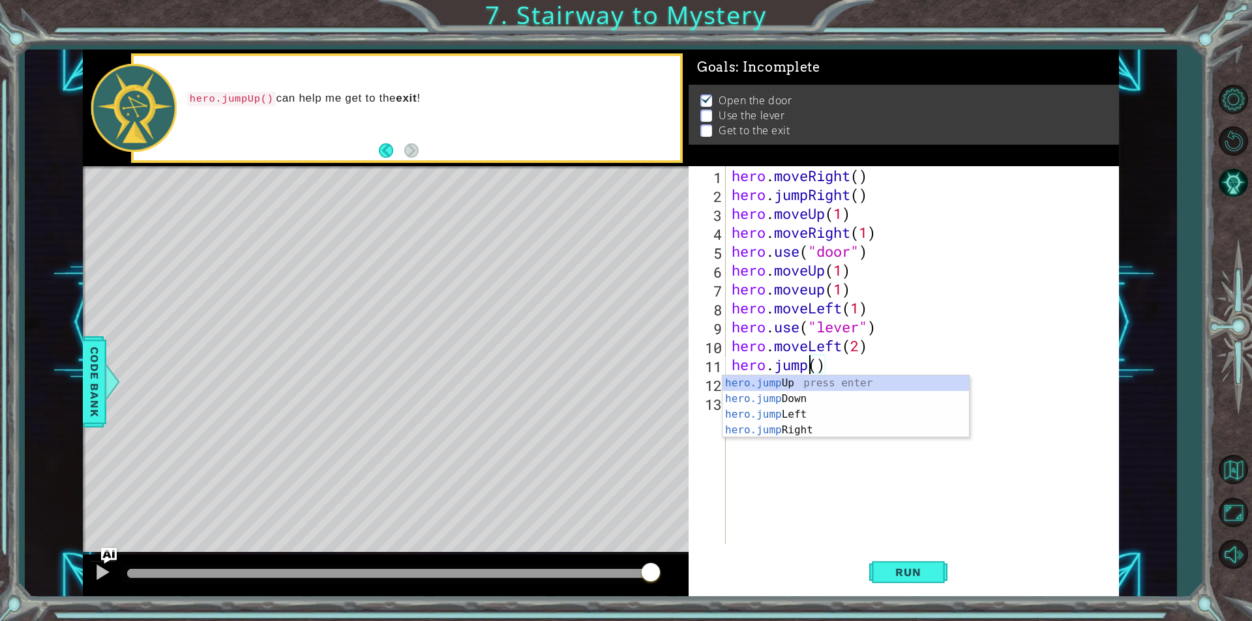
scroll to position [0, 4]
type textarea "hero.jumpup()"
click at [750, 397] on div "hero . moveRight ( ) hero . jumpRight ( ) hero . moveUp ( 1 ) hero . moveRight …" at bounding box center [925, 374] width 392 height 416
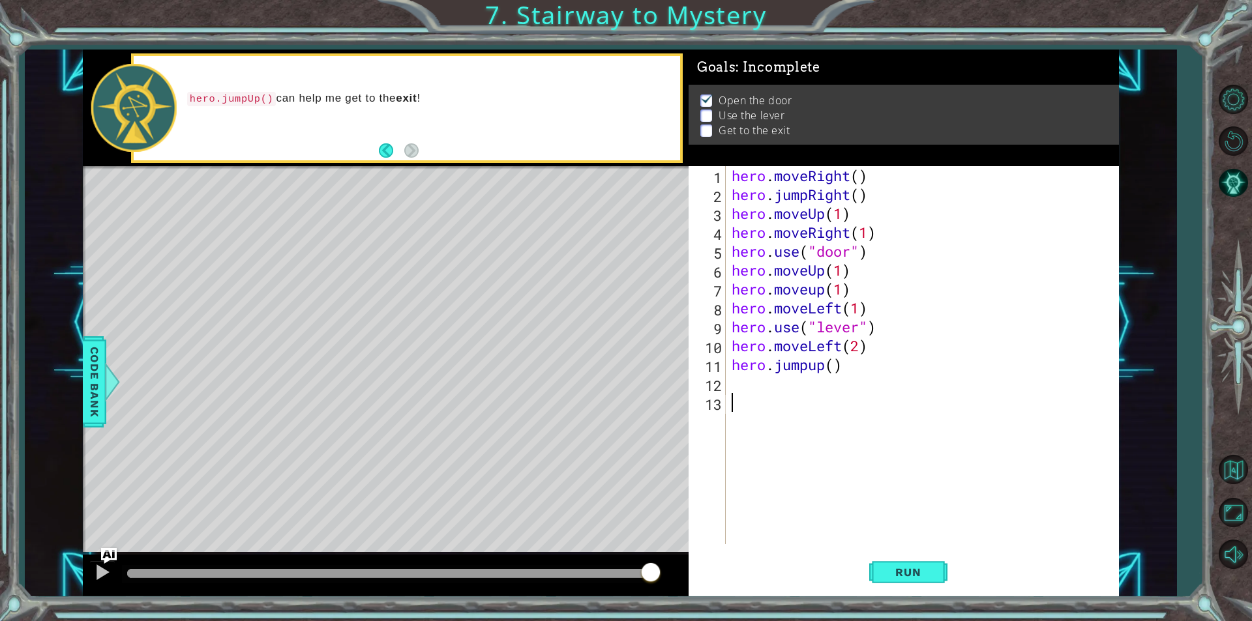
scroll to position [0, 0]
click at [746, 385] on div "hero . moveRight ( ) hero . jumpRight ( ) hero . moveUp ( 1 ) hero . moveRight …" at bounding box center [925, 374] width 392 height 416
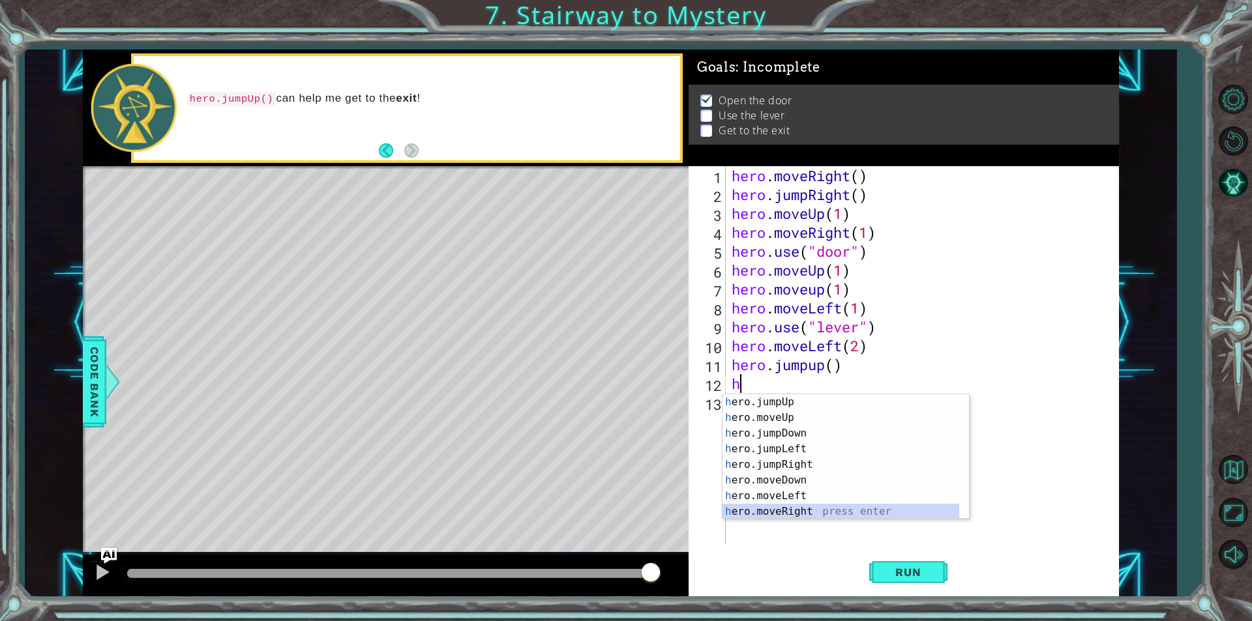
click at [808, 510] on div "h ero.jumpUp press enter h ero.moveUp press enter h ero.jumpDown press enter h …" at bounding box center [845, 472] width 246 height 156
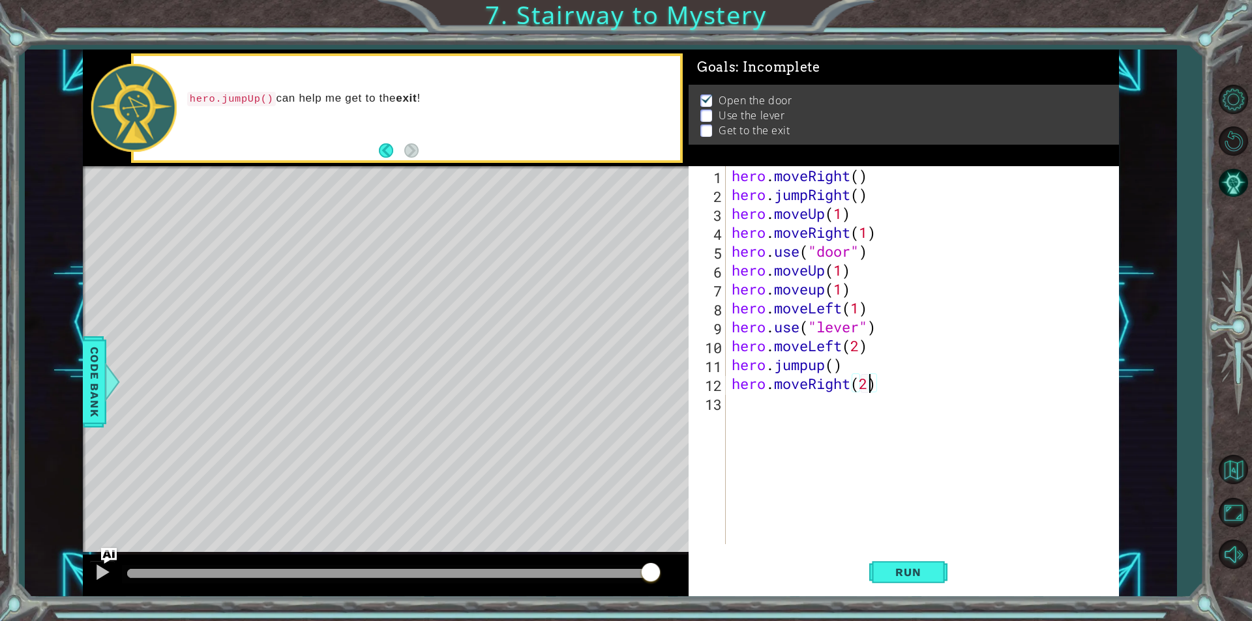
scroll to position [0, 6]
click at [896, 561] on button "Run" at bounding box center [908, 572] width 78 height 43
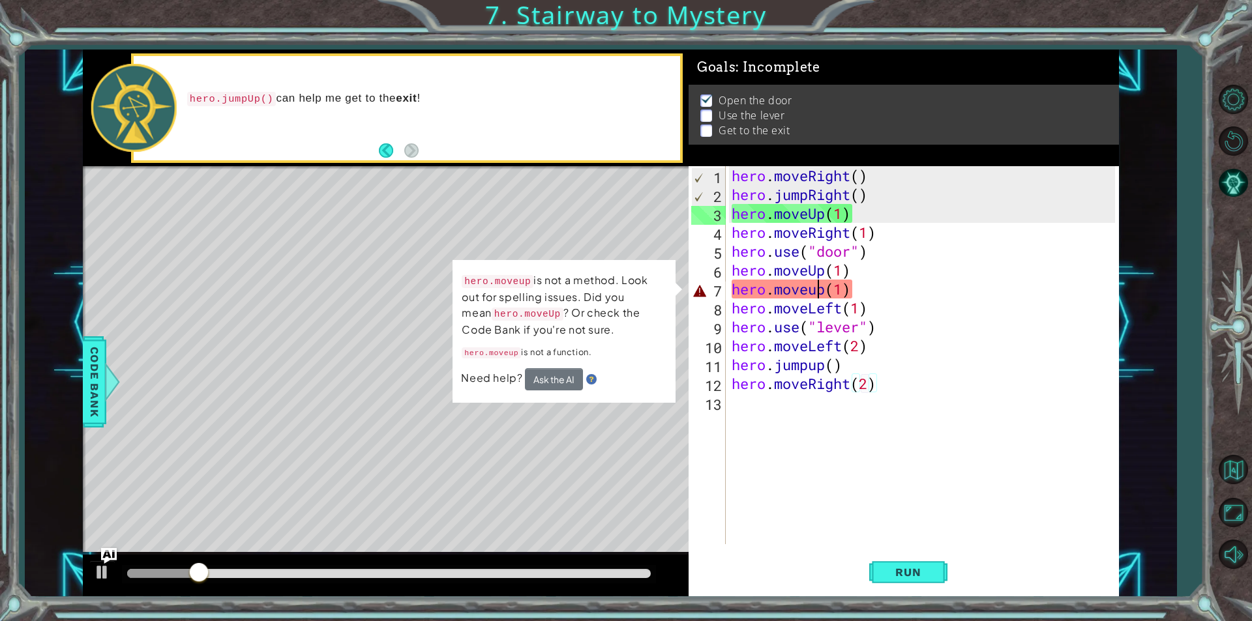
click at [814, 289] on div "hero . moveRight ( ) hero . jumpRight ( ) hero . moveUp ( 1 ) hero . moveRight …" at bounding box center [925, 374] width 392 height 416
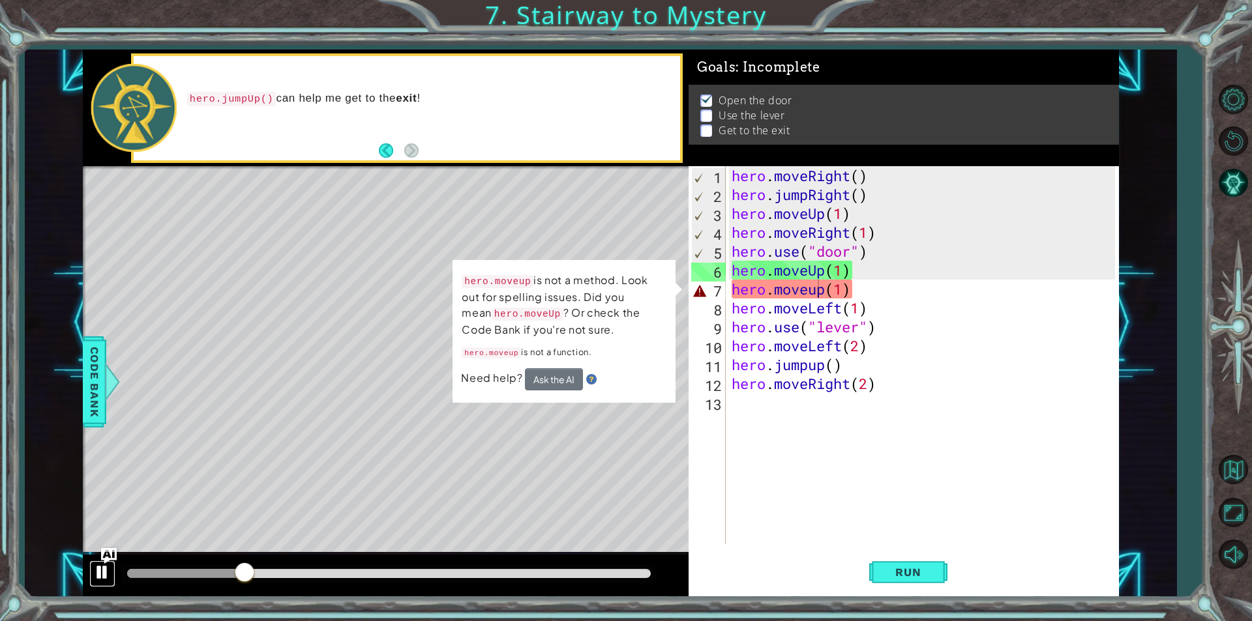
click at [97, 565] on div at bounding box center [102, 572] width 17 height 17
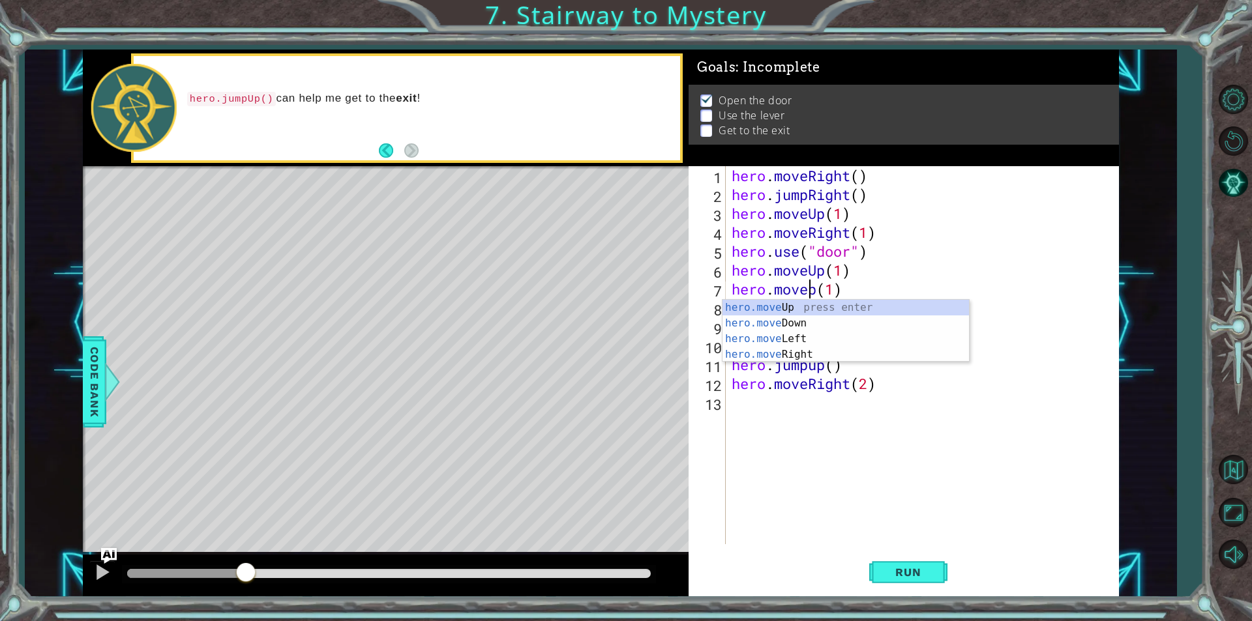
scroll to position [0, 4]
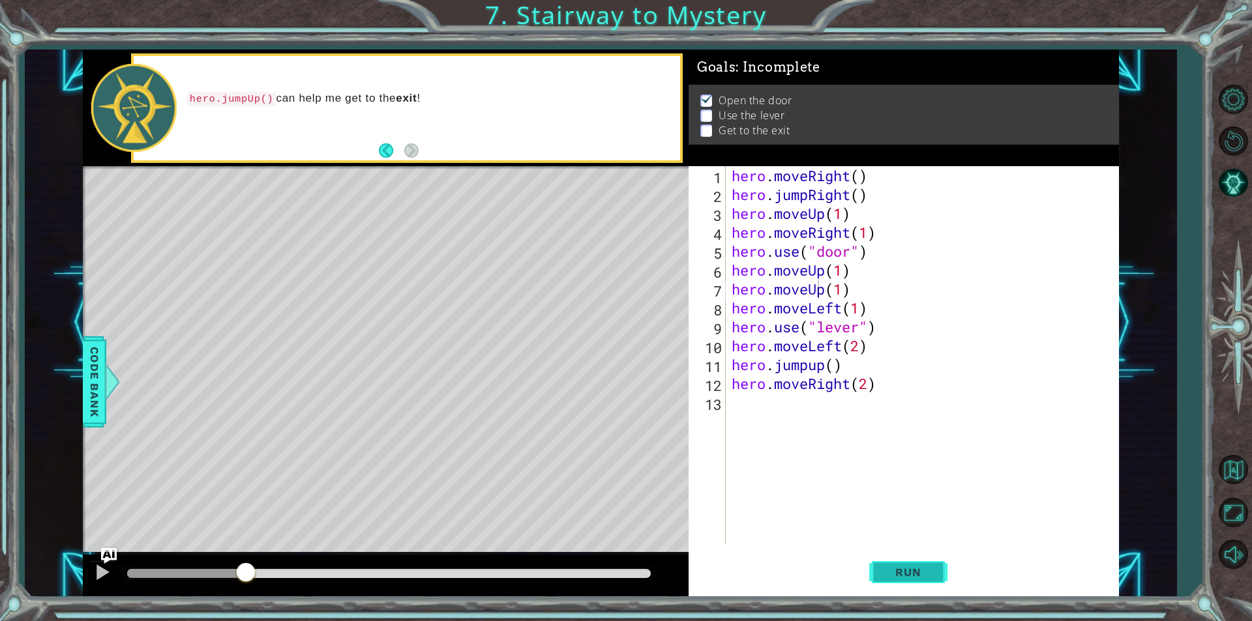
click at [945, 582] on button "Run" at bounding box center [908, 572] width 78 height 43
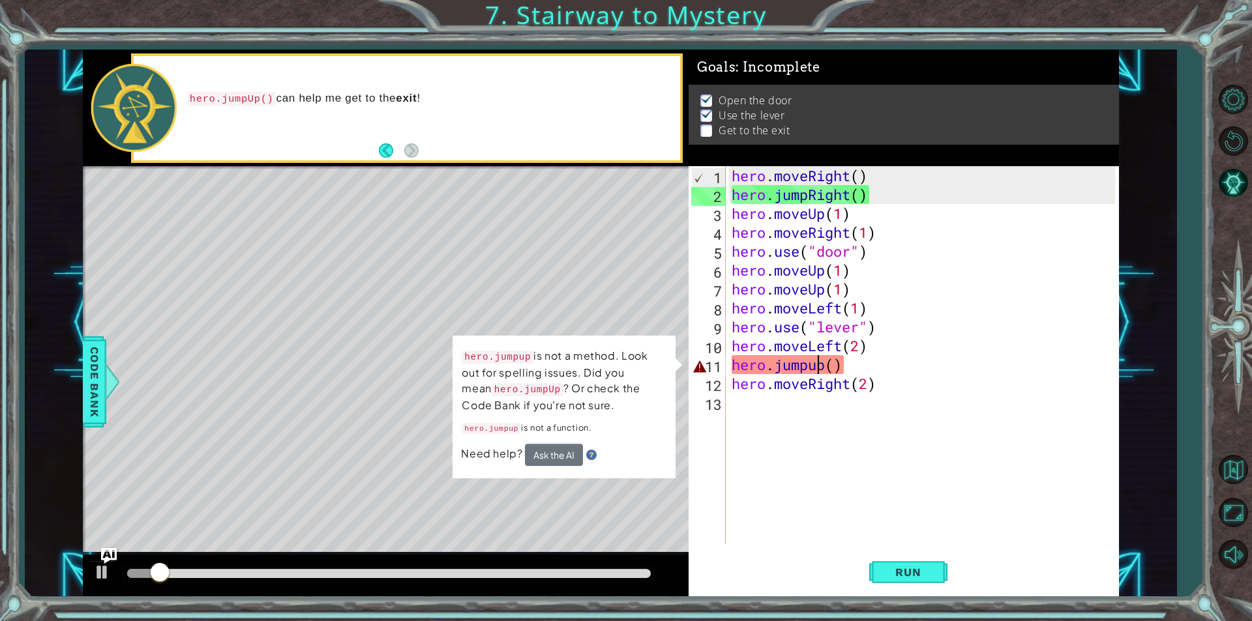
click at [818, 368] on div "hero . moveRight ( ) hero . jumpRight ( ) hero . moveUp ( 1 ) hero . moveRight …" at bounding box center [925, 374] width 392 height 416
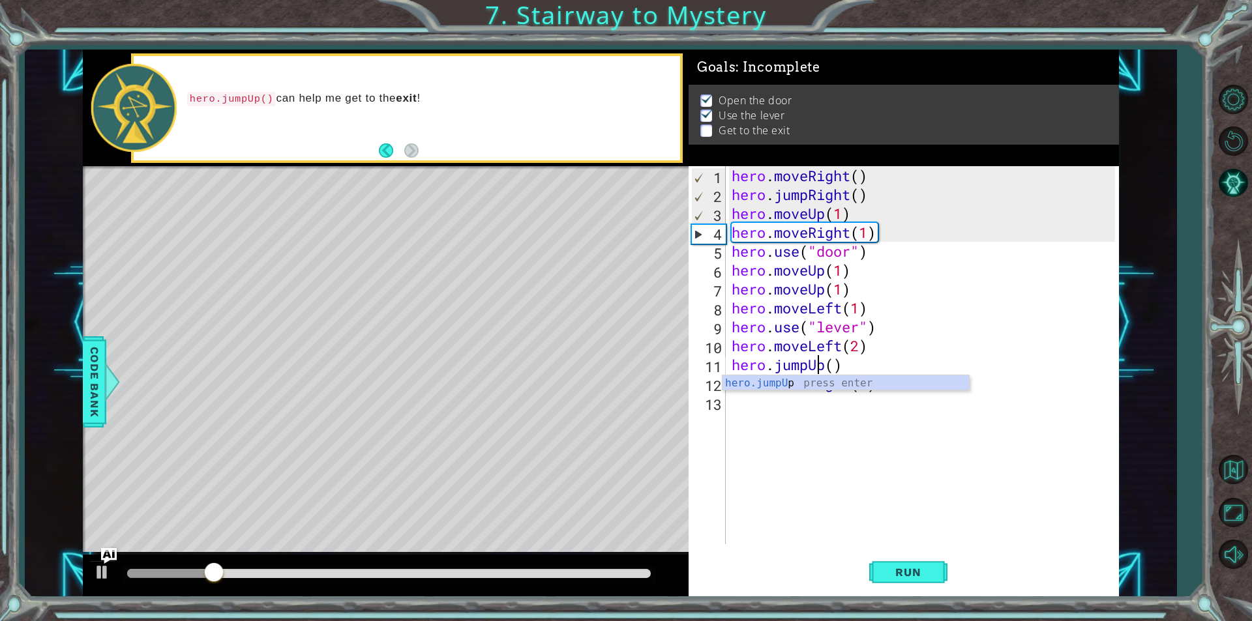
scroll to position [0, 3]
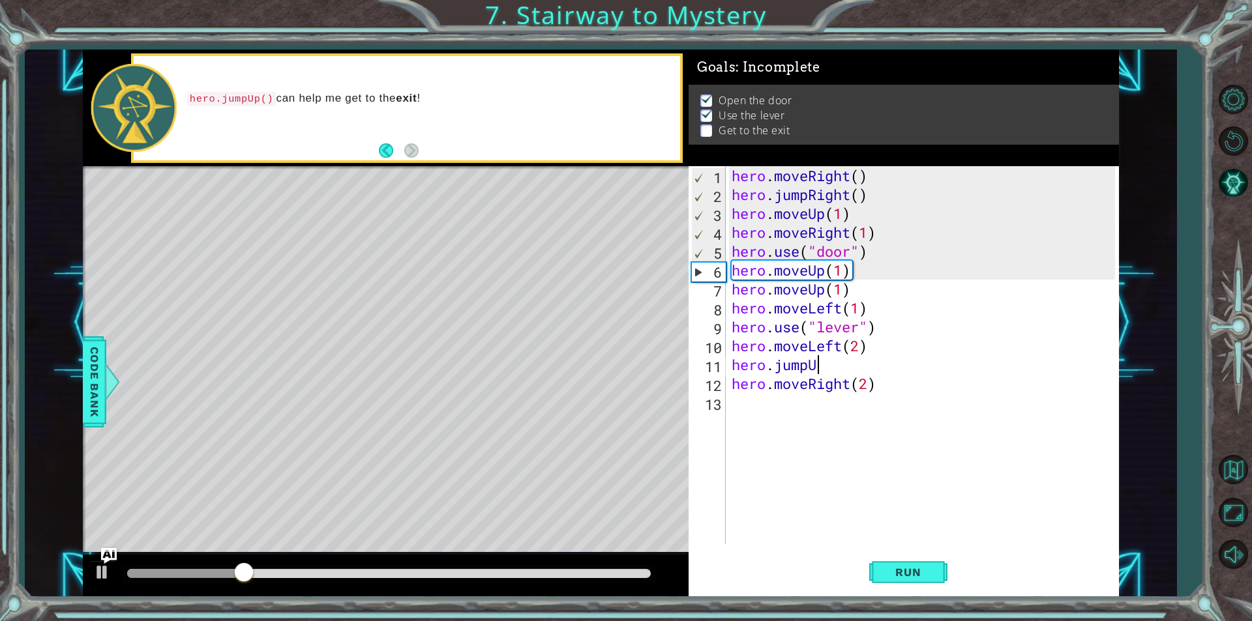
type textarea "hero.jumpUP"
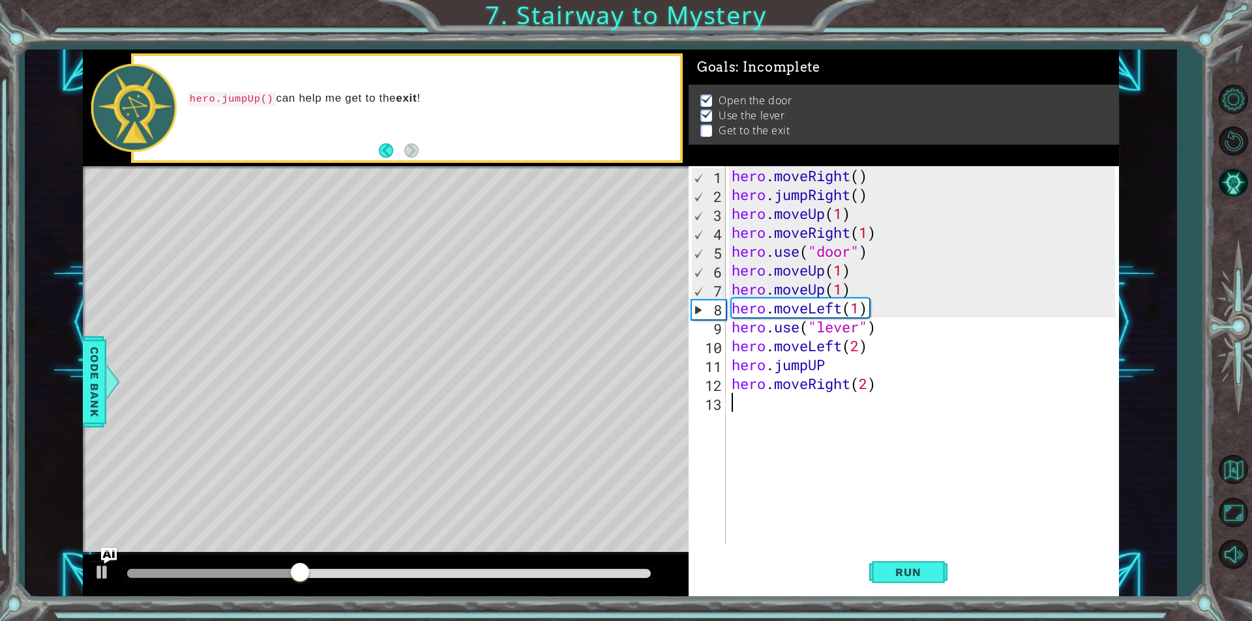
click at [900, 530] on div "hero . moveRight ( ) hero . jumpRight ( ) hero . moveUp ( 1 ) hero . moveRight …" at bounding box center [925, 374] width 392 height 416
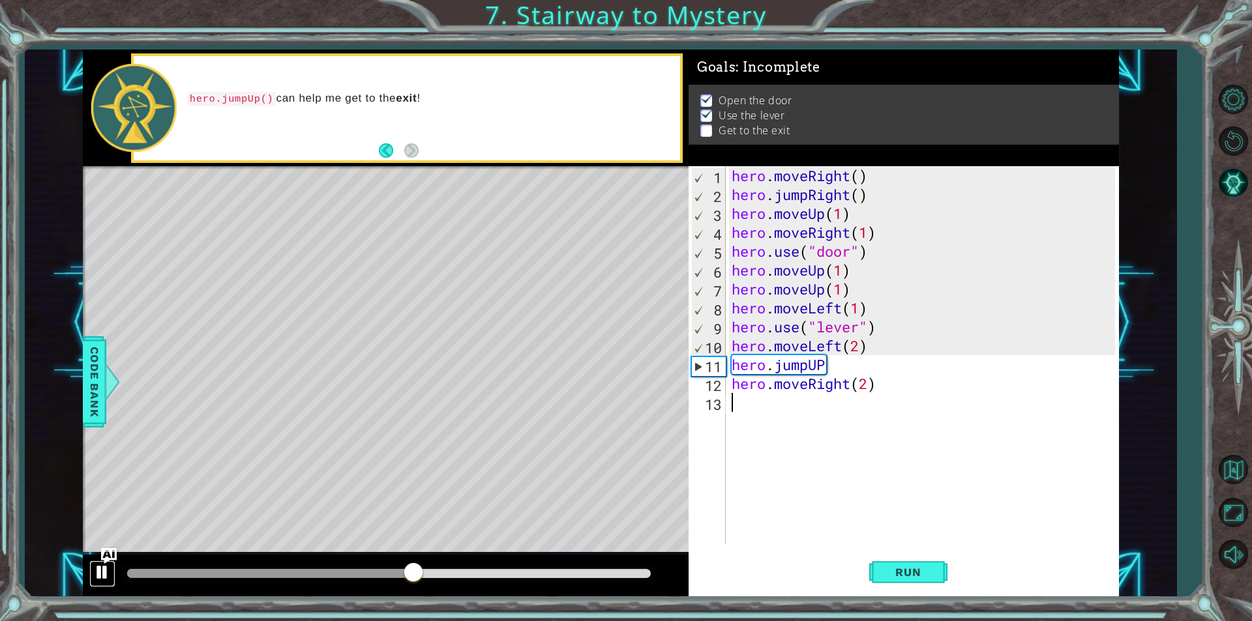
click at [98, 583] on button at bounding box center [102, 574] width 26 height 27
click at [825, 369] on div "hero . moveRight ( ) hero . jumpRight ( ) hero . moveUp ( 1 ) hero . moveRight …" at bounding box center [925, 374] width 392 height 416
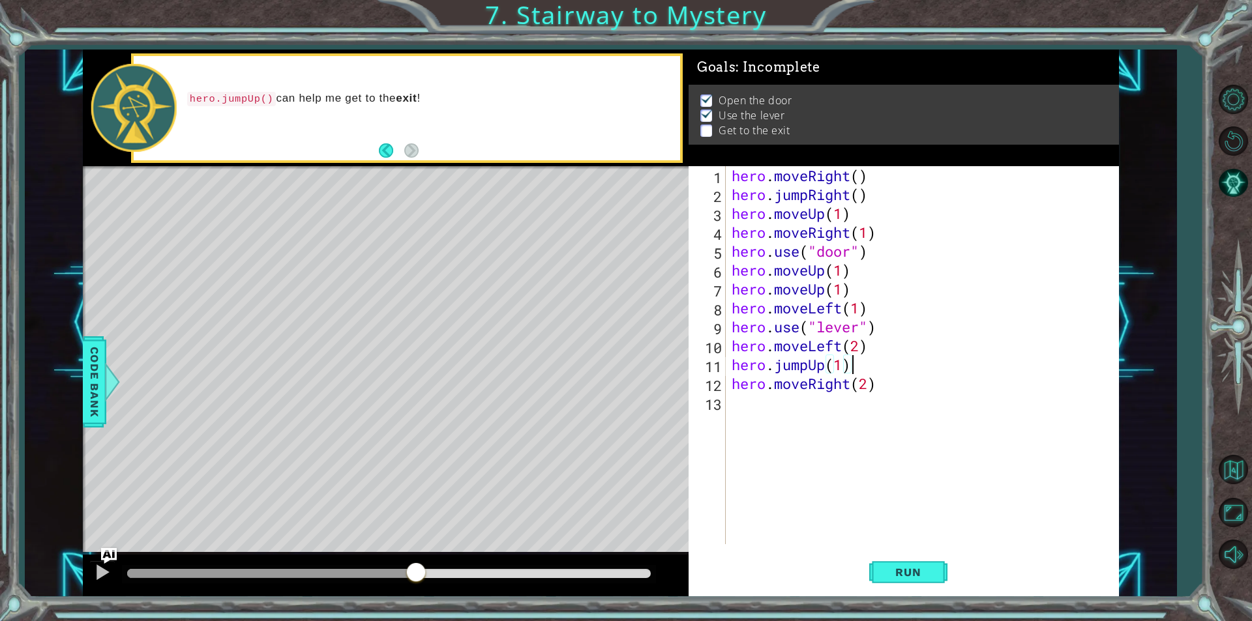
scroll to position [0, 5]
type textarea "hero.jumpUp(1)"
click at [885, 566] on span "Run" at bounding box center [908, 572] width 52 height 13
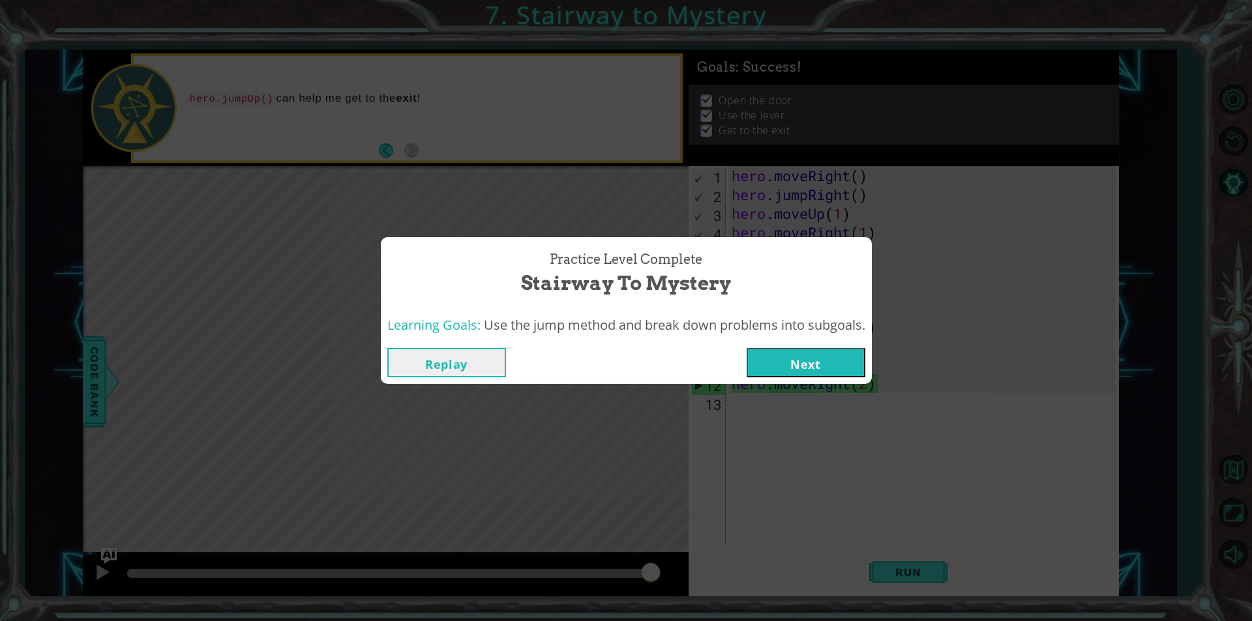
click at [848, 362] on button "Next" at bounding box center [805, 362] width 119 height 29
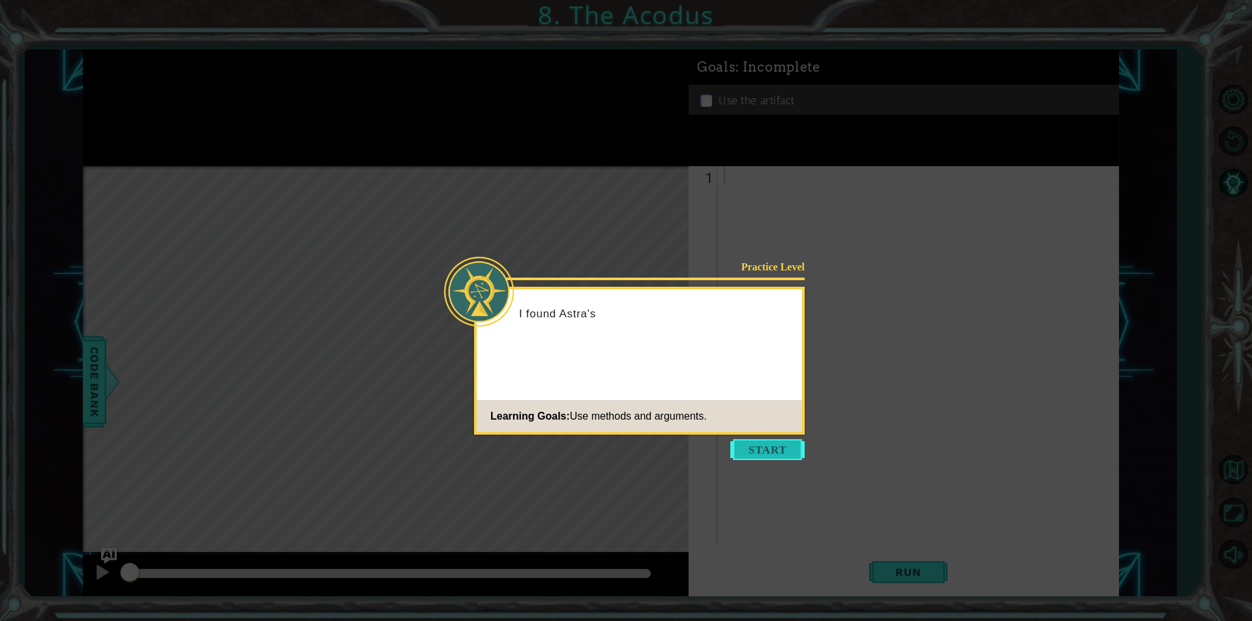
drag, startPoint x: 770, startPoint y: 438, endPoint x: 766, endPoint y: 448, distance: 10.5
click at [767, 446] on body "1 ההההההההההההההההההההההההההההההההההההההההההההההההההההההההההההההההההההההההההההה…" at bounding box center [626, 310] width 1252 height 621
click at [766, 448] on button "Start" at bounding box center [767, 449] width 74 height 21
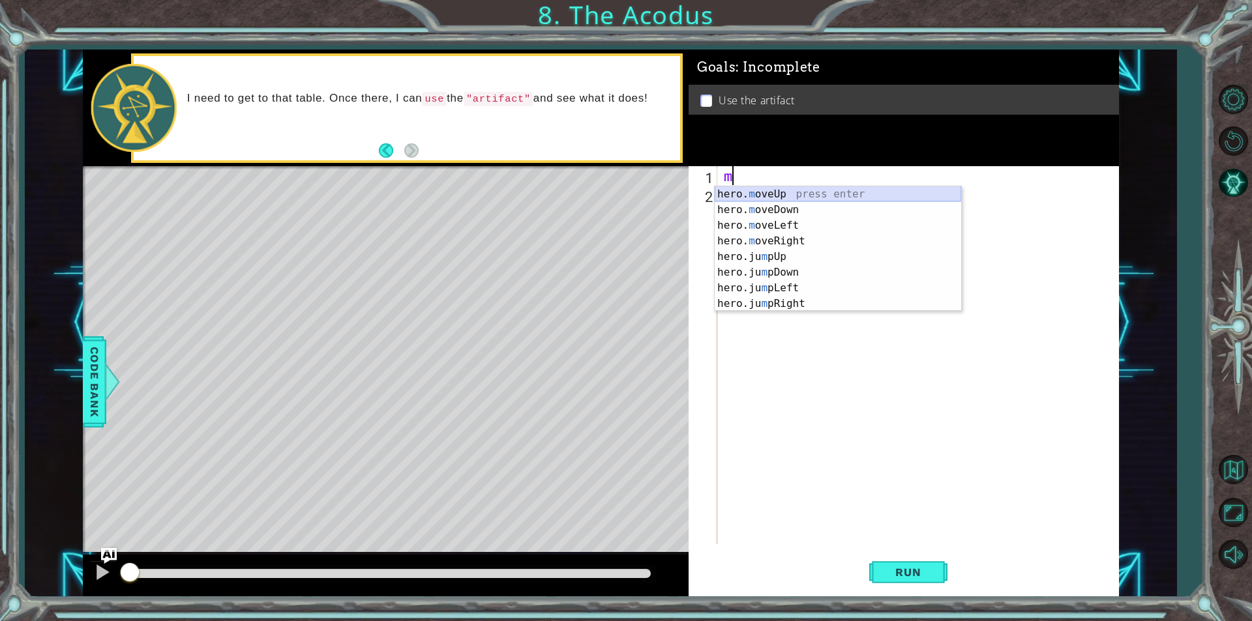
click at [862, 191] on div "hero. m oveUp press enter hero. m oveDown press enter hero. m oveLeft press ent…" at bounding box center [838, 264] width 246 height 156
type textarea "hero.moveUp(1)"
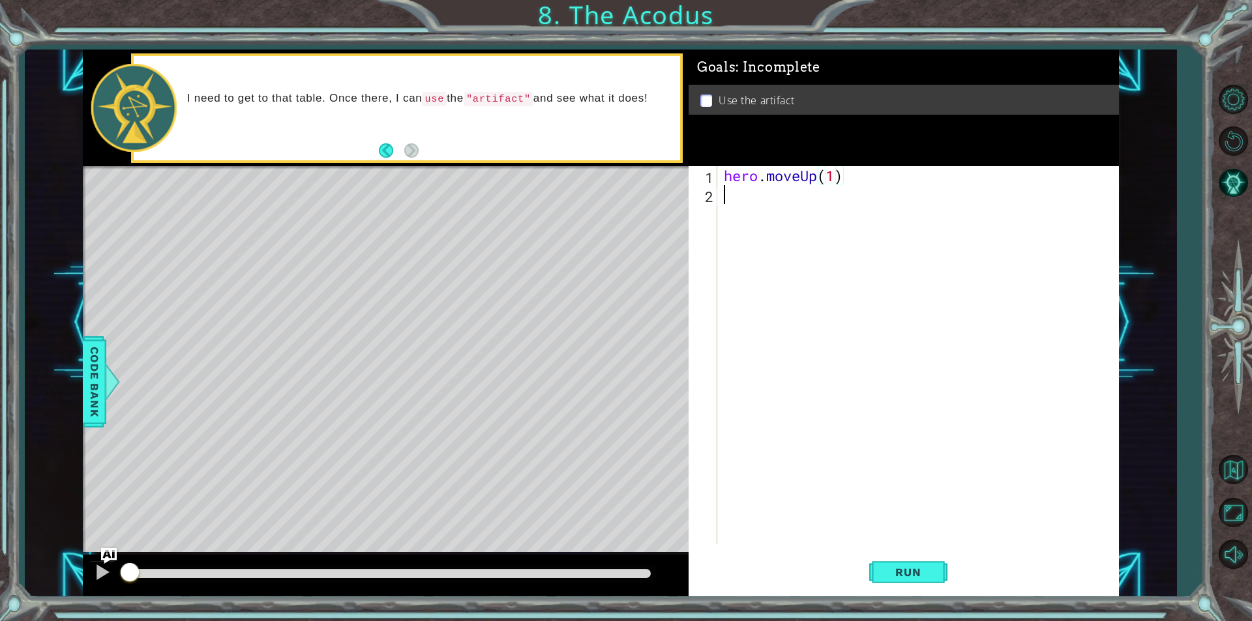
click at [737, 209] on div "hero . moveUp ( 1 )" at bounding box center [921, 374] width 400 height 416
click at [834, 171] on div "hero . moveUp ( 1 )" at bounding box center [921, 374] width 400 height 416
type textarea "hero.moveUp(2)"
click at [741, 192] on div "hero . moveUp ( 2 )" at bounding box center [921, 374] width 400 height 416
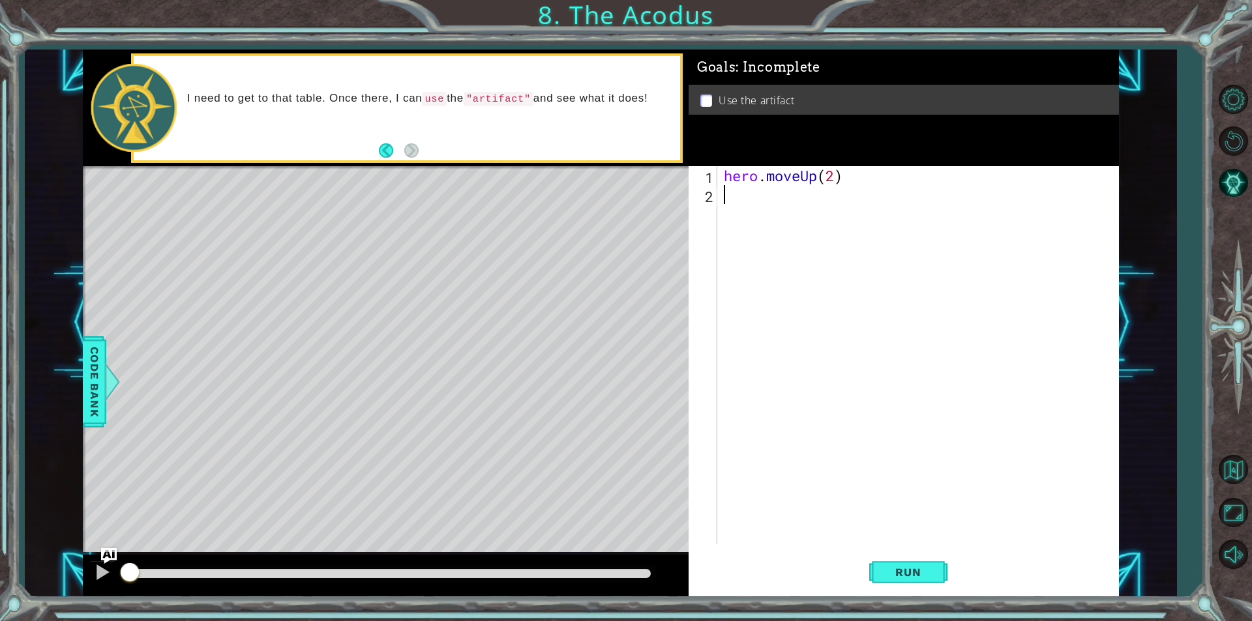
scroll to position [0, 0]
type textarea "h"
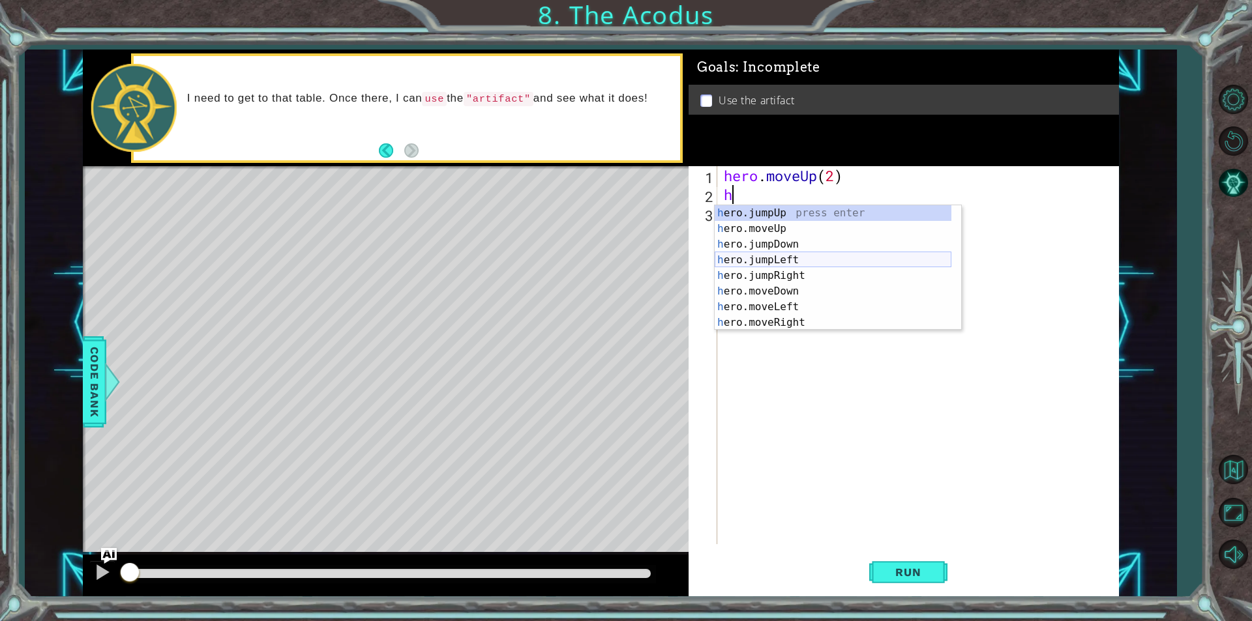
click at [791, 264] on div "h ero.jumpUp press enter h ero.moveUp press enter h ero.jumpDown press enter h …" at bounding box center [833, 283] width 237 height 156
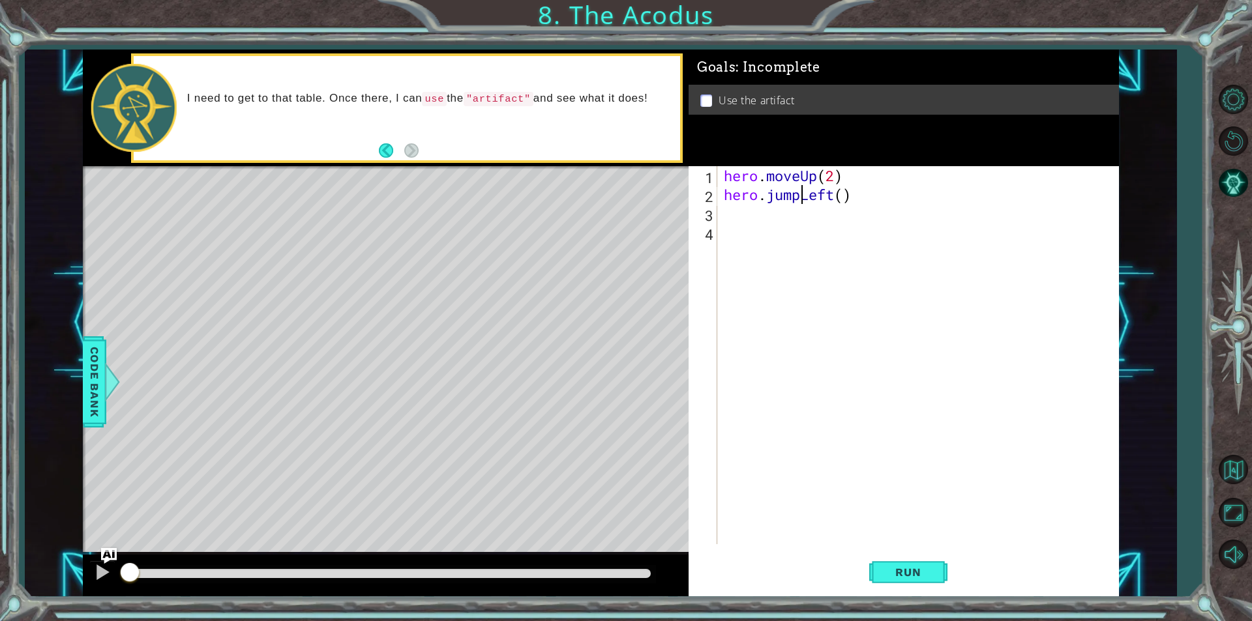
click at [800, 196] on div "hero . moveUp ( 2 ) hero . jumpLeft ( )" at bounding box center [921, 374] width 400 height 416
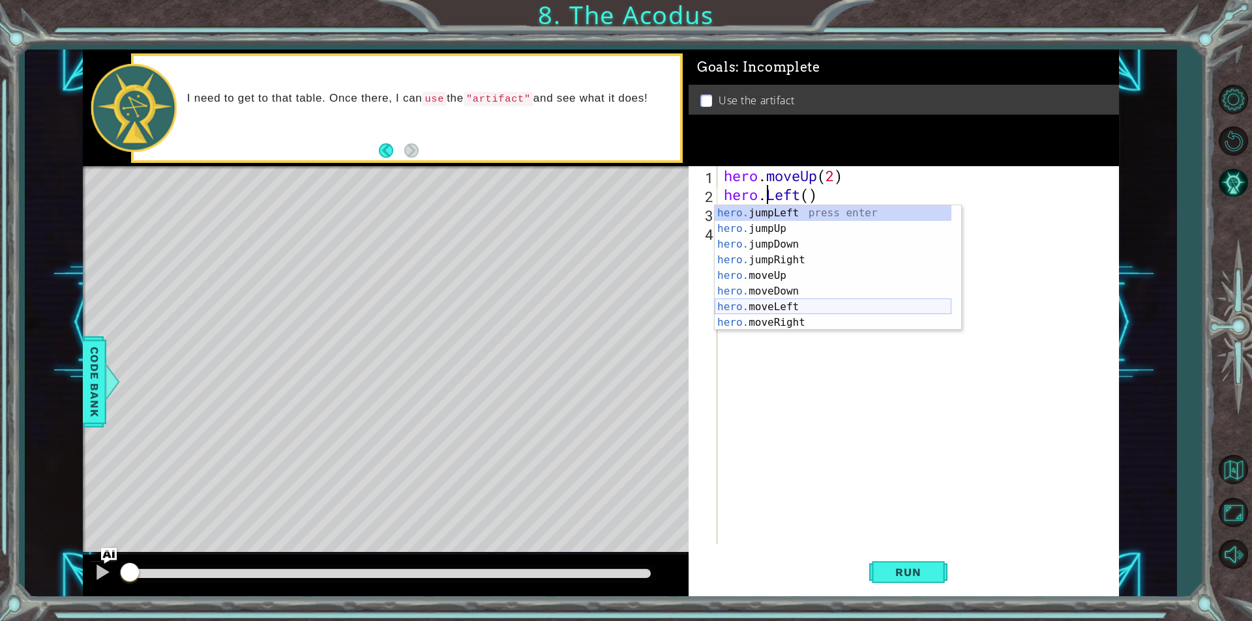
click at [771, 314] on div "hero. jumpLeft press enter hero. jumpUp press enter hero. jumpDown press enter …" at bounding box center [833, 283] width 237 height 156
type textarea "hero.moveLeft(1)"
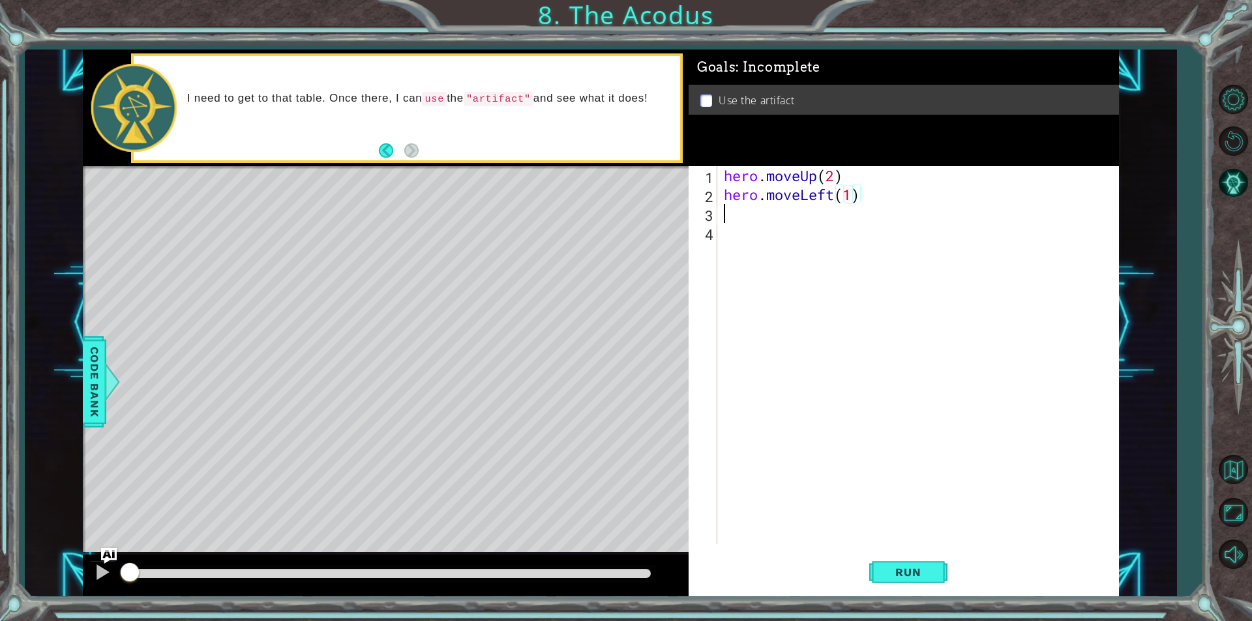
click at [736, 211] on div "hero . moveUp ( 2 ) hero . moveLeft ( 1 )" at bounding box center [921, 374] width 400 height 416
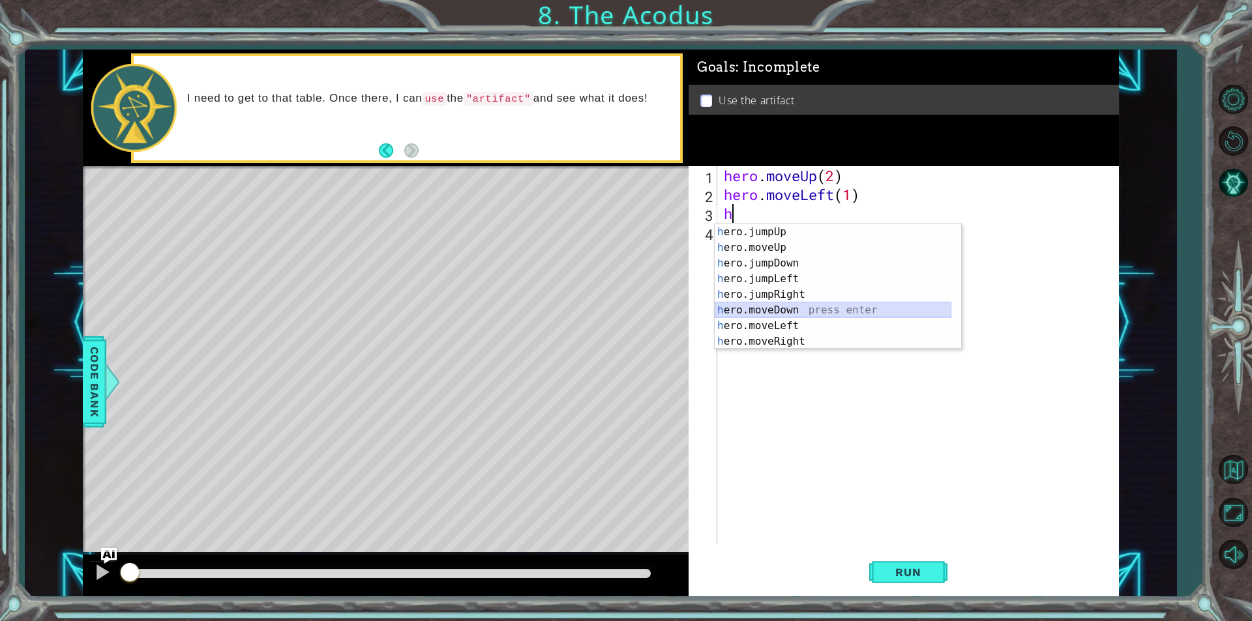
click at [786, 314] on div "h ero.jumpUp press enter h ero.moveUp press enter h ero.jumpDown press enter h …" at bounding box center [833, 302] width 237 height 156
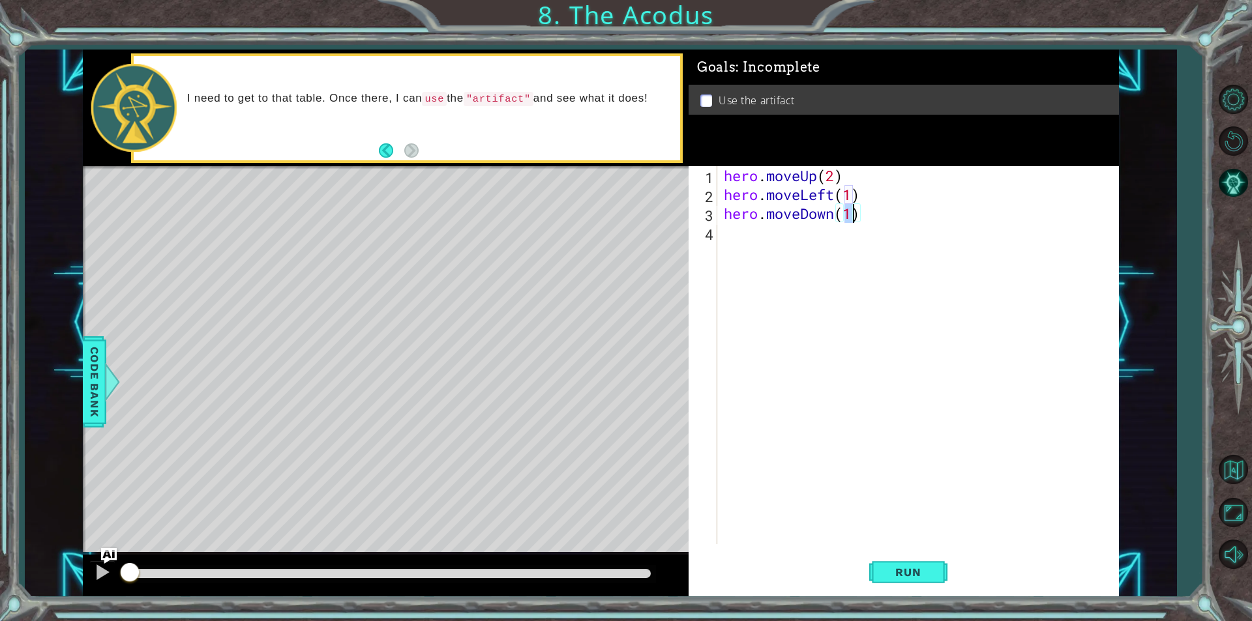
type textarea "hero.moveDown(3)"
click at [743, 228] on div "hero . moveUp ( 2 ) hero . moveLeft ( 1 ) hero . moveDown ( 3 )" at bounding box center [921, 374] width 400 height 416
type textarea "h"
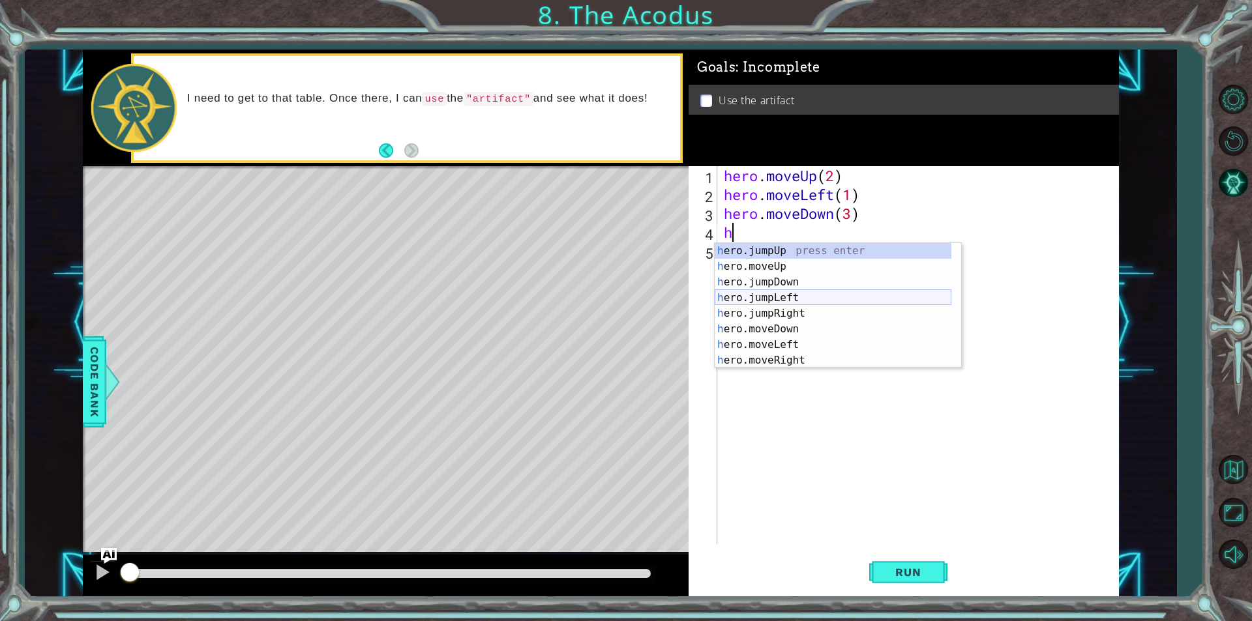
click at [804, 301] on div "h ero.jumpUp press enter h ero.moveUp press enter h ero.jumpDown press enter h …" at bounding box center [833, 321] width 237 height 156
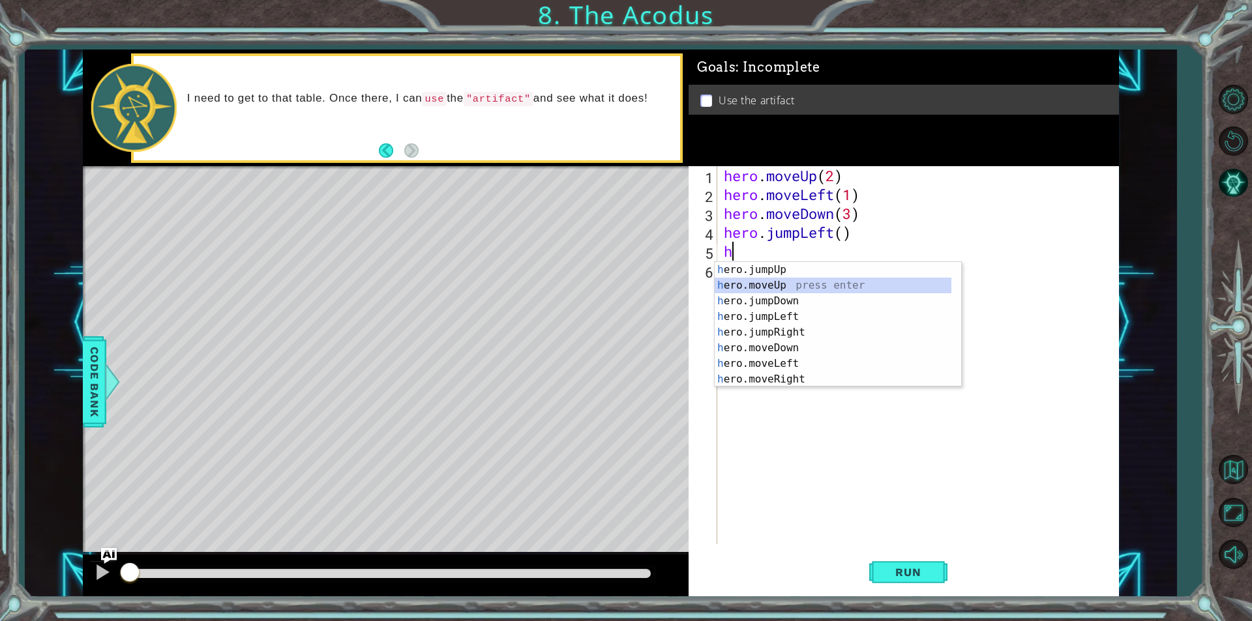
click at [731, 279] on div "h ero.jumpUp press enter h ero.moveUp press enter h ero.jumpDown press enter h …" at bounding box center [833, 340] width 237 height 156
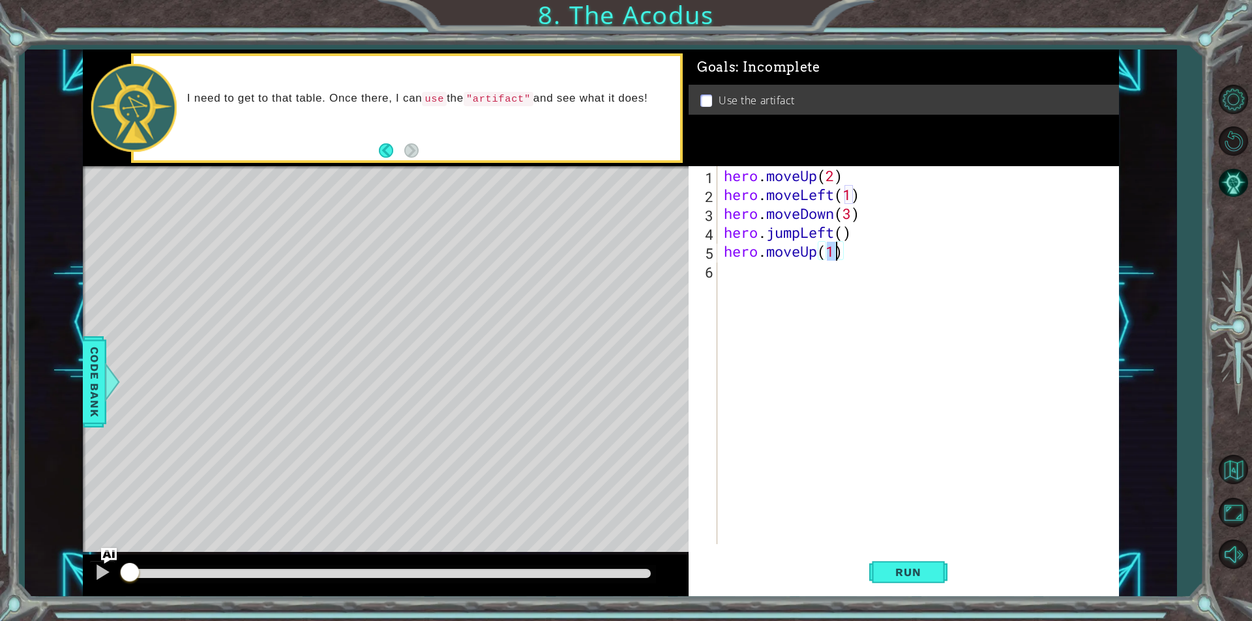
type textarea "hero.moveUp(3)"
click at [741, 272] on div "hero . moveUp ( 2 ) hero . moveLeft ( 1 ) hero . moveDown ( 3 ) hero . jumpLeft…" at bounding box center [921, 374] width 400 height 416
type textarea "h"
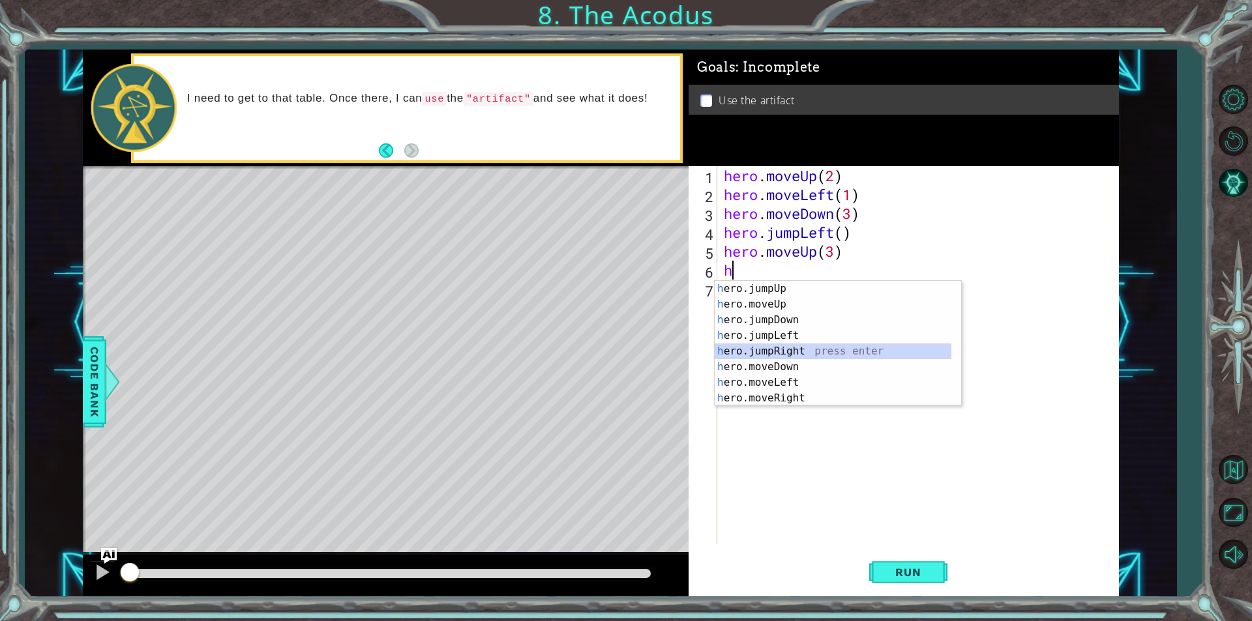
click at [837, 345] on div "h ero.jumpUp press enter h ero.moveUp press enter h ero.jumpDown press enter h …" at bounding box center [833, 359] width 237 height 156
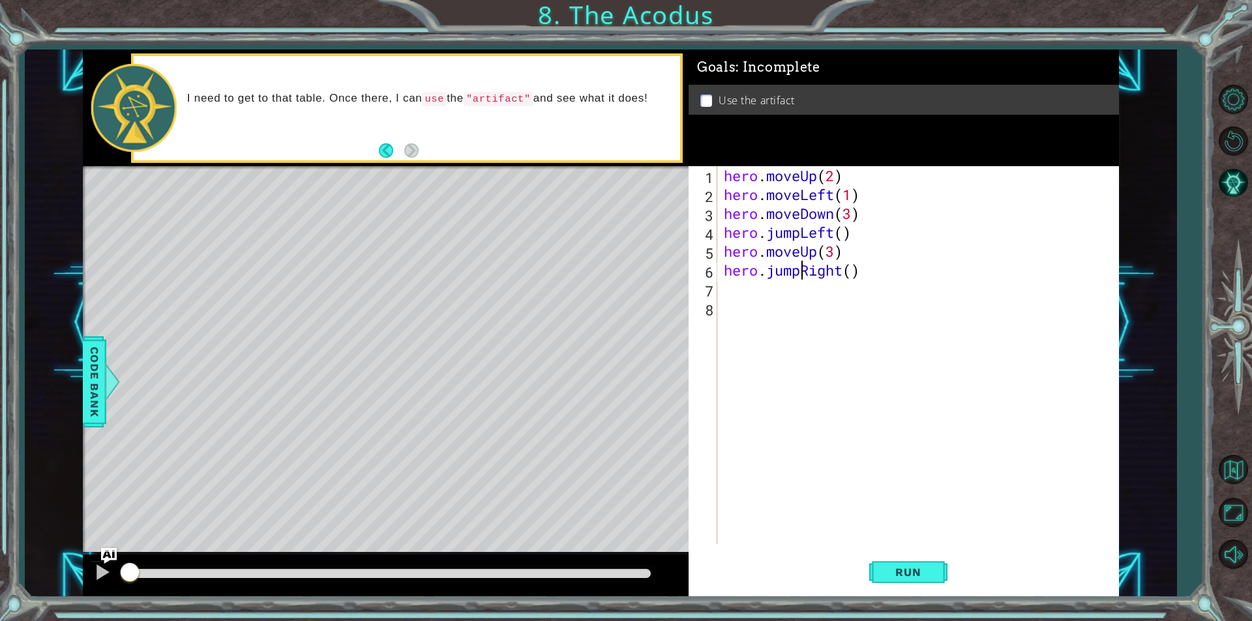
click at [797, 273] on div "hero . moveUp ( 2 ) hero . moveLeft ( 1 ) hero . moveDown ( 3 ) hero . jumpLeft…" at bounding box center [921, 374] width 400 height 416
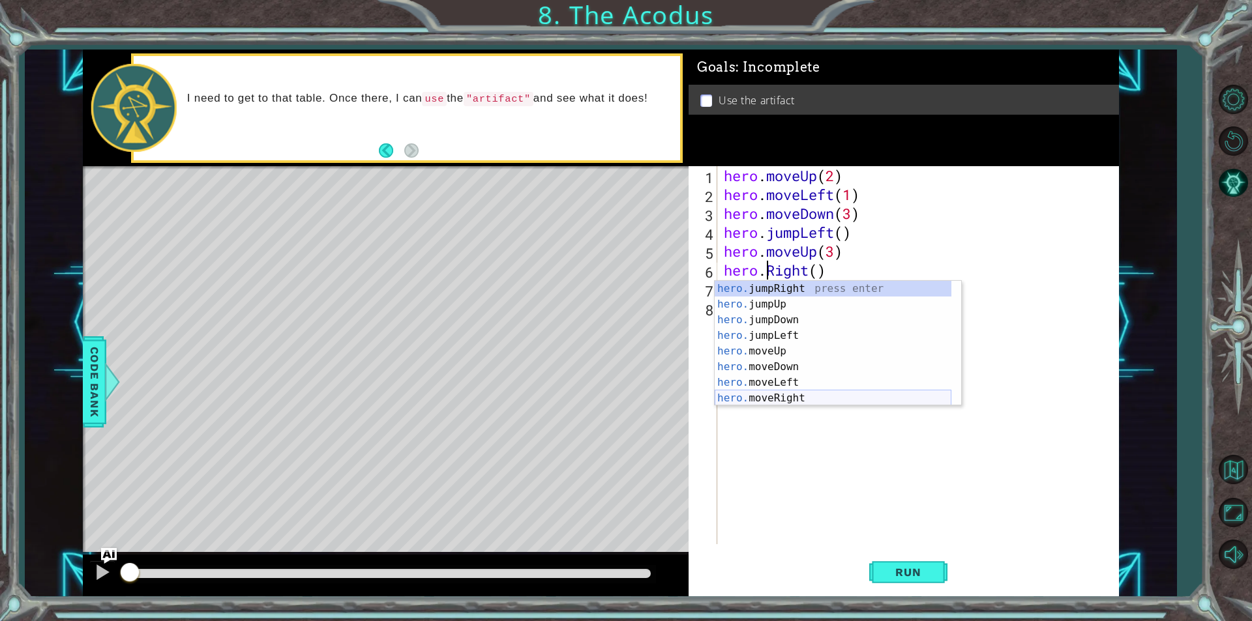
click at [766, 403] on div "hero. jumpRight press enter hero. jumpUp press enter hero. jumpDown press enter…" at bounding box center [833, 359] width 237 height 156
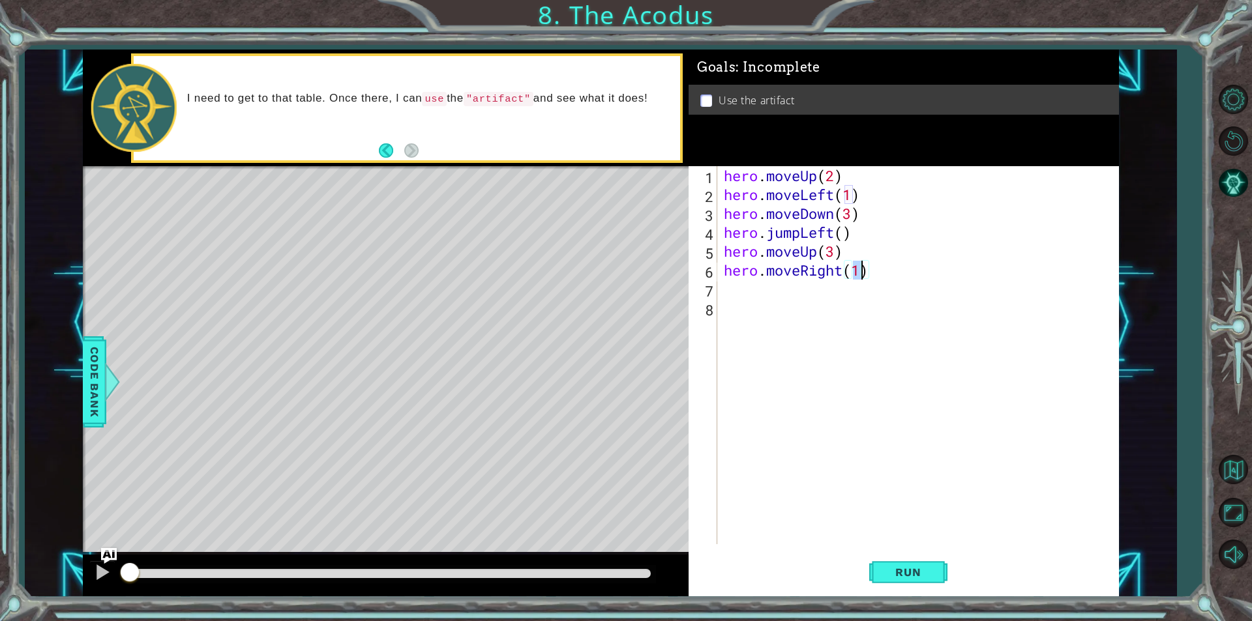
type textarea "hero.moveRight(1)"
click at [720, 295] on div "hero.moveRight(1) 1 2 3 4 5 6 7 8 hero . moveUp ( 2 ) hero . moveLeft ( 1 ) her…" at bounding box center [901, 355] width 426 height 378
click at [727, 288] on div "hero . moveUp ( 2 ) hero . moveLeft ( 1 ) hero . moveDown ( 3 ) hero . jumpLeft…" at bounding box center [921, 374] width 400 height 416
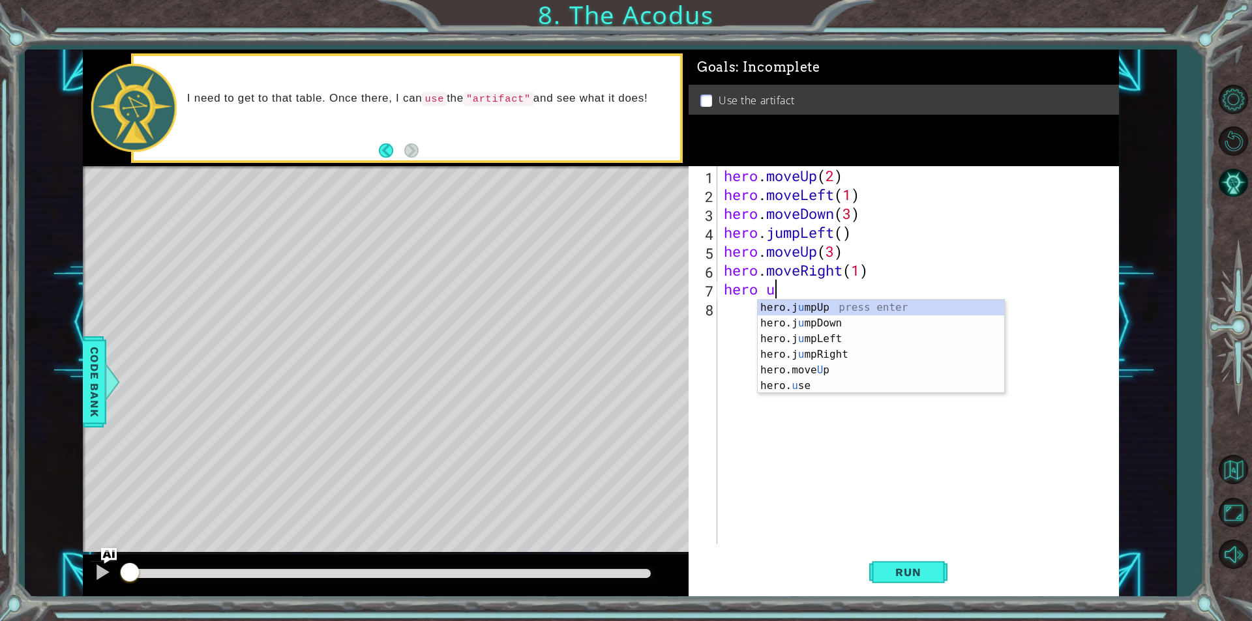
scroll to position [0, 1]
click at [804, 386] on div "hero.j u mpUp press enter hero.j u mpDown press enter hero.j u mpLeft press ent…" at bounding box center [881, 362] width 246 height 125
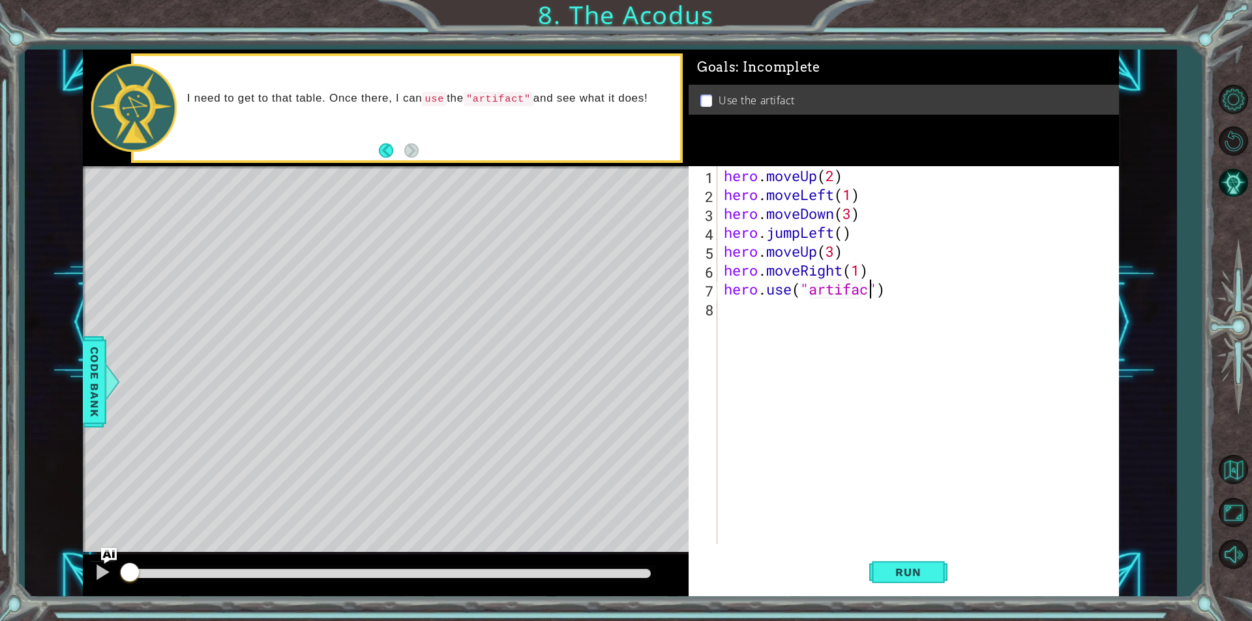
scroll to position [0, 7]
type textarea "hero.use("artifact")"
click at [892, 566] on span "Run" at bounding box center [908, 572] width 52 height 13
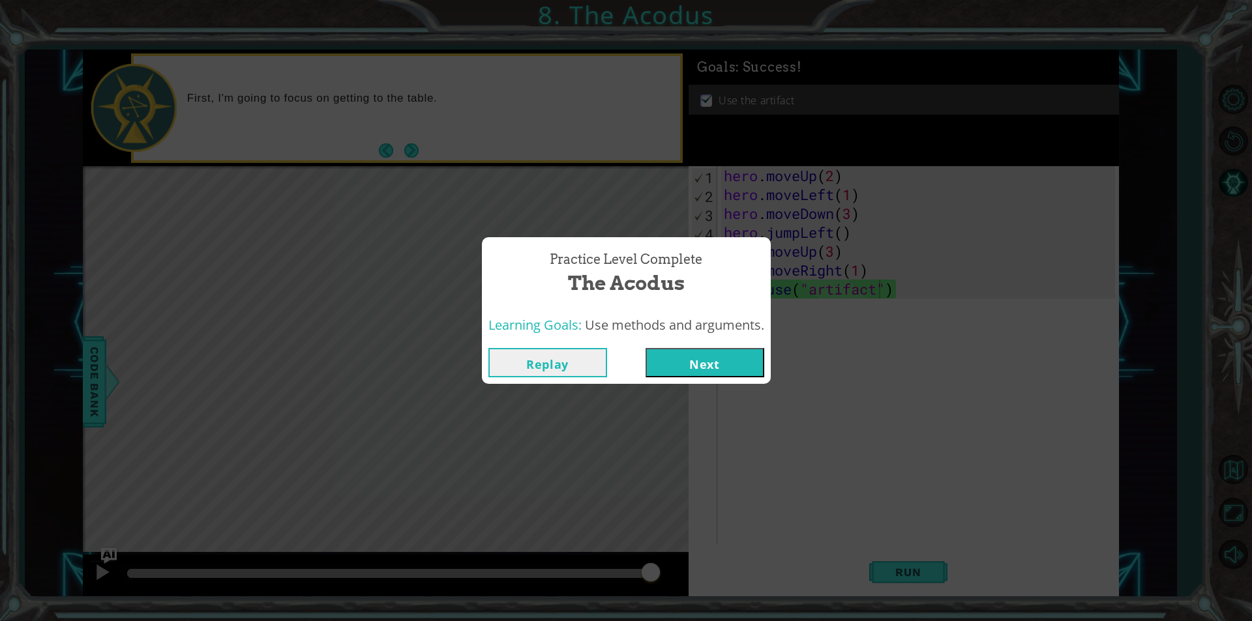
click at [735, 368] on button "Next" at bounding box center [704, 362] width 119 height 29
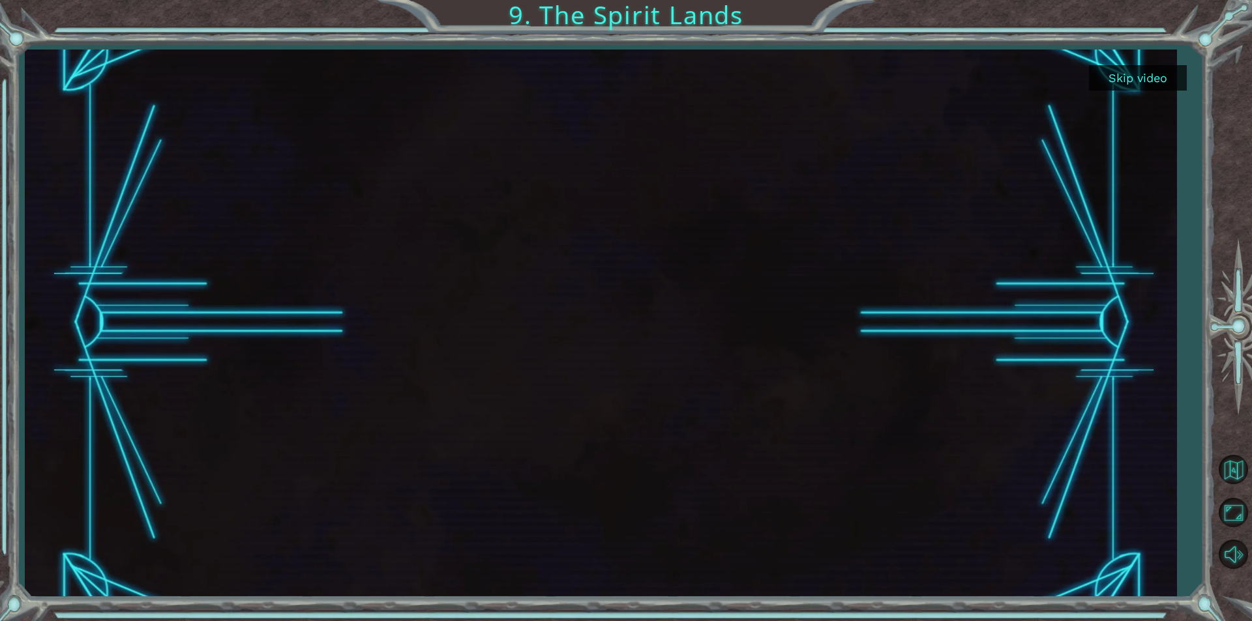
click at [1165, 68] on button "Skip video" at bounding box center [1138, 77] width 98 height 25
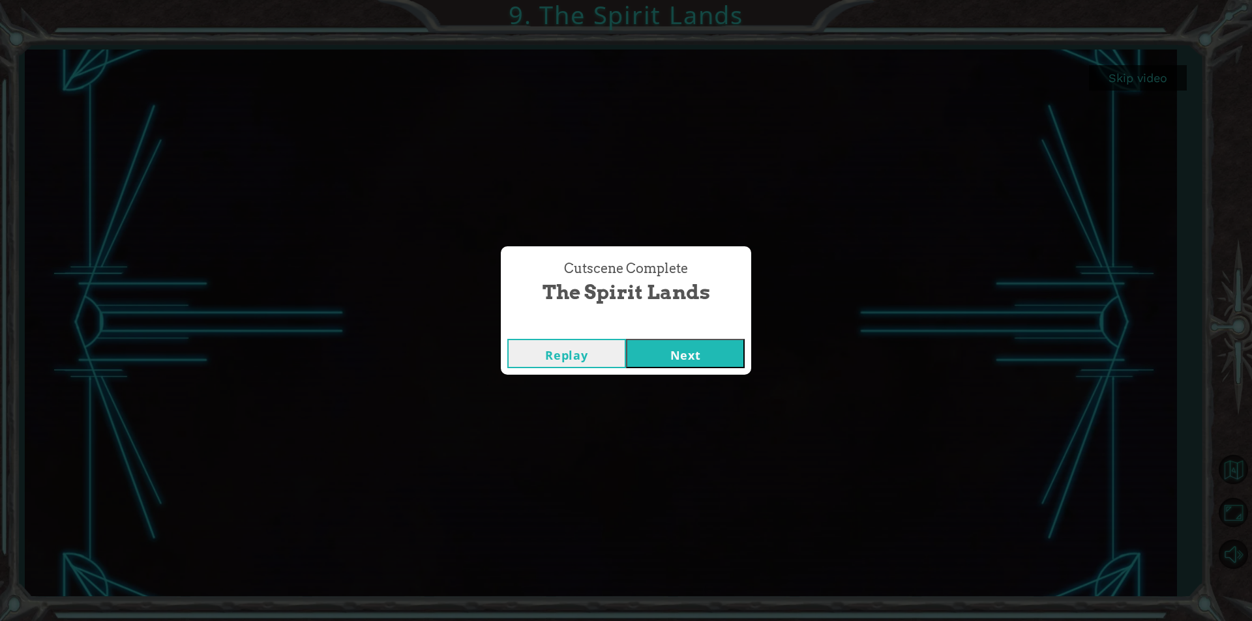
click at [709, 360] on button "Next" at bounding box center [685, 353] width 119 height 29
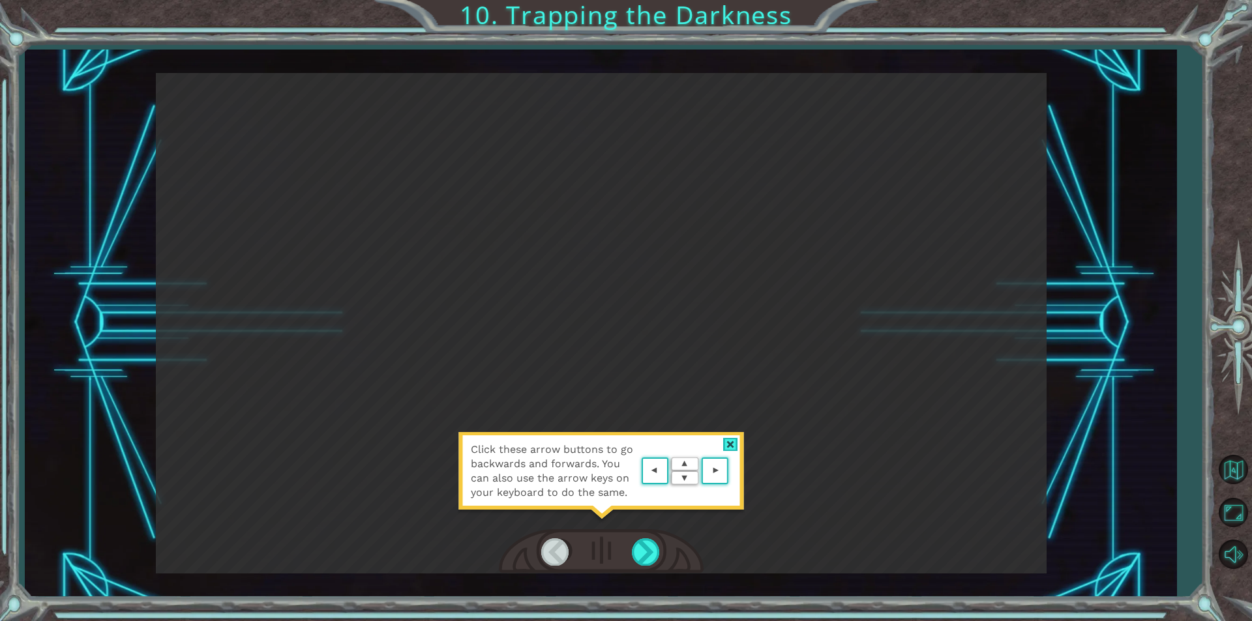
click at [731, 471] on area at bounding box center [731, 471] width 0 height 0
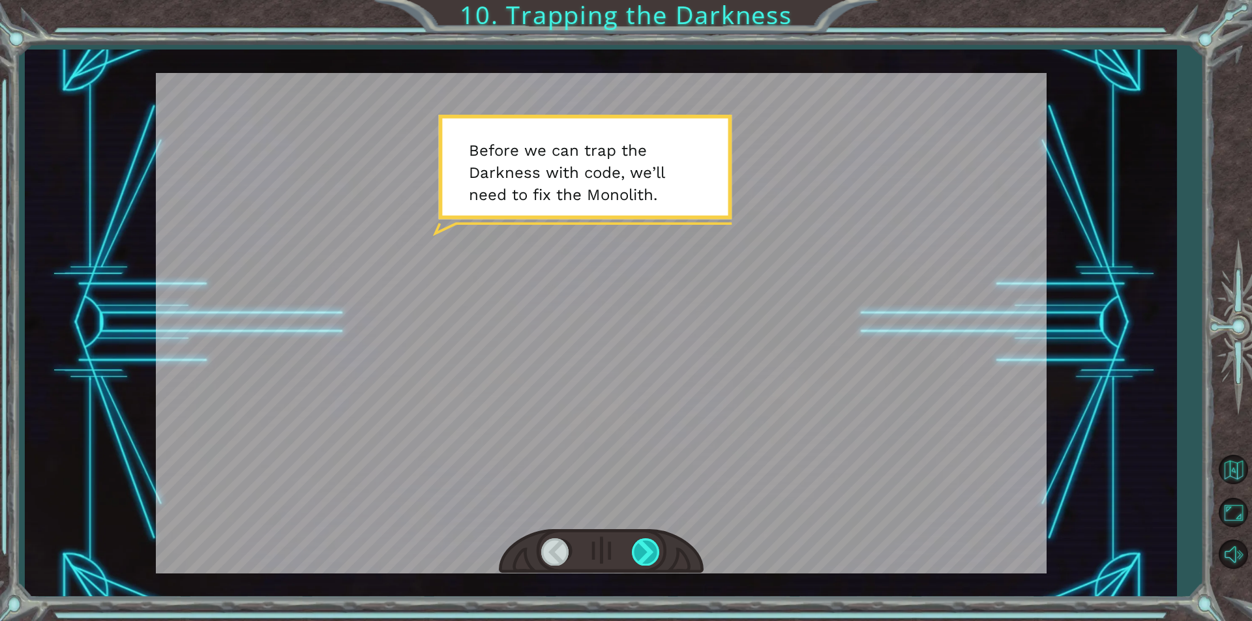
click at [647, 546] on div at bounding box center [646, 551] width 29 height 27
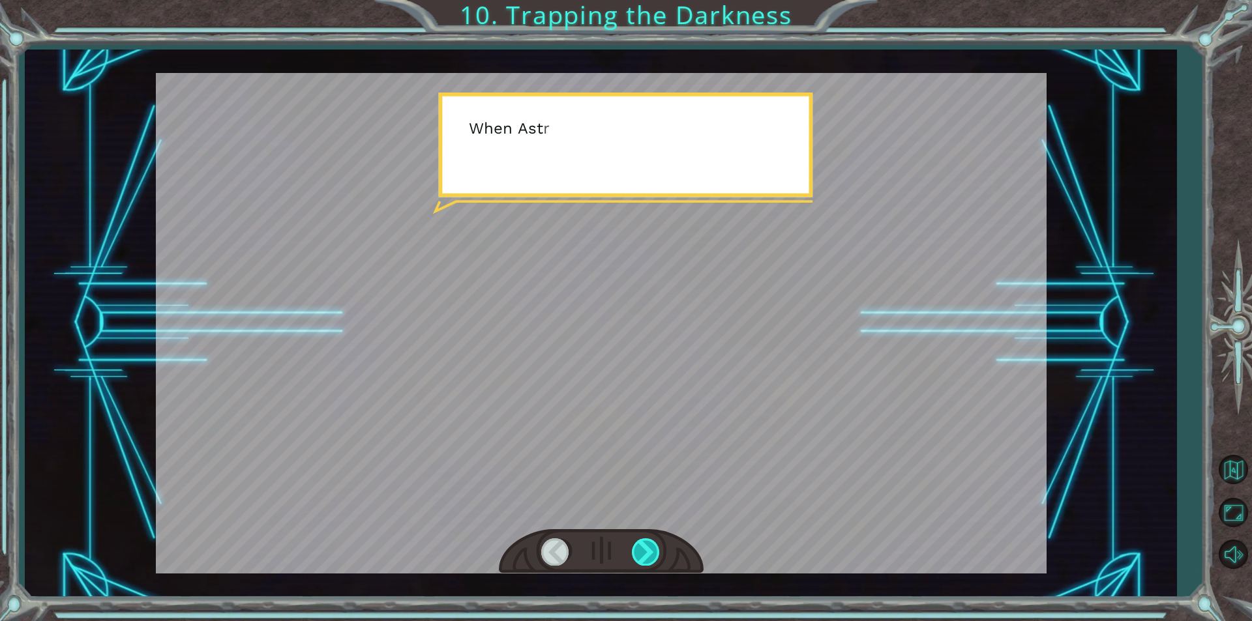
click at [647, 546] on div at bounding box center [646, 551] width 29 height 27
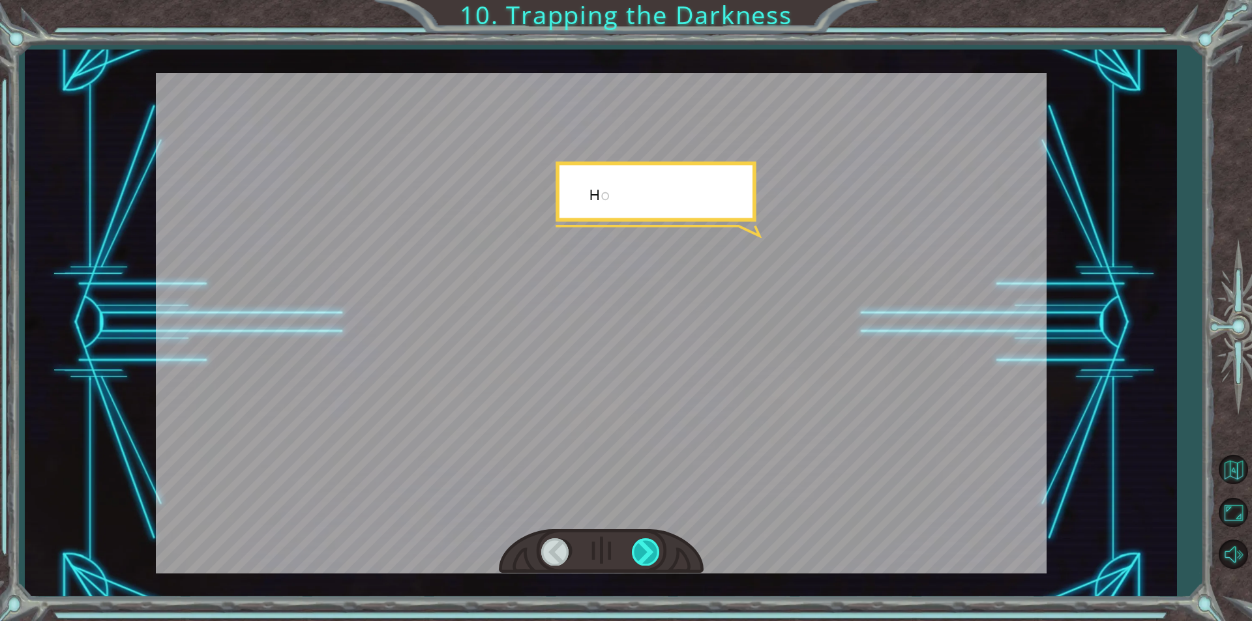
click at [647, 546] on div at bounding box center [646, 551] width 29 height 27
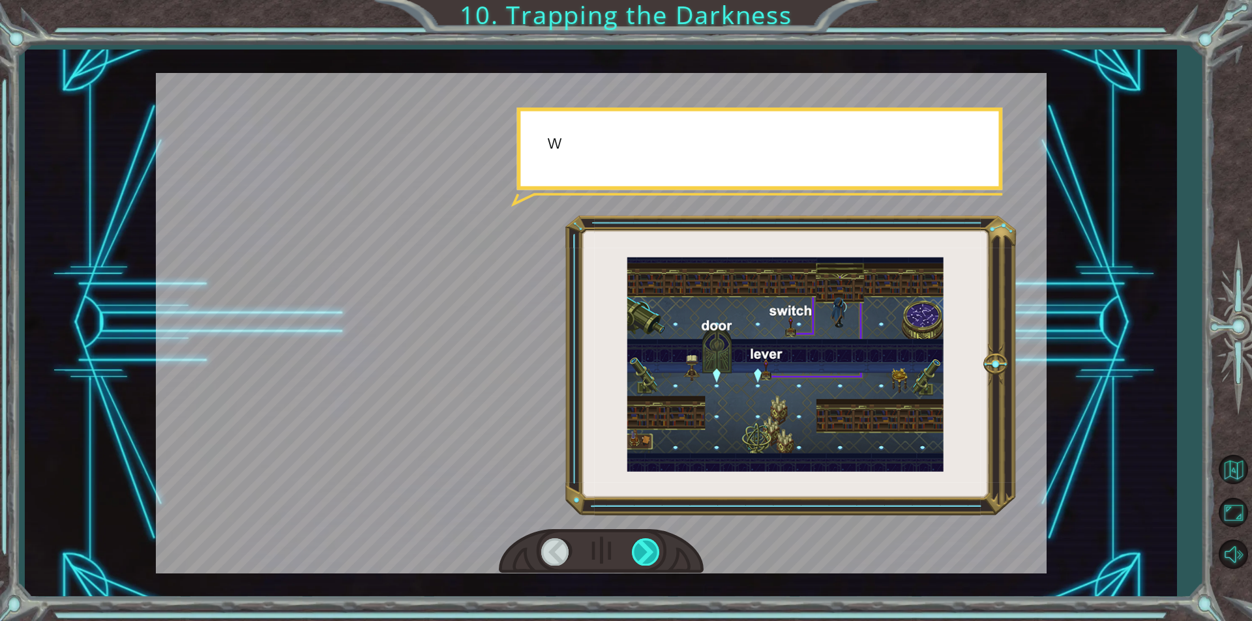
click at [647, 546] on div at bounding box center [646, 551] width 29 height 27
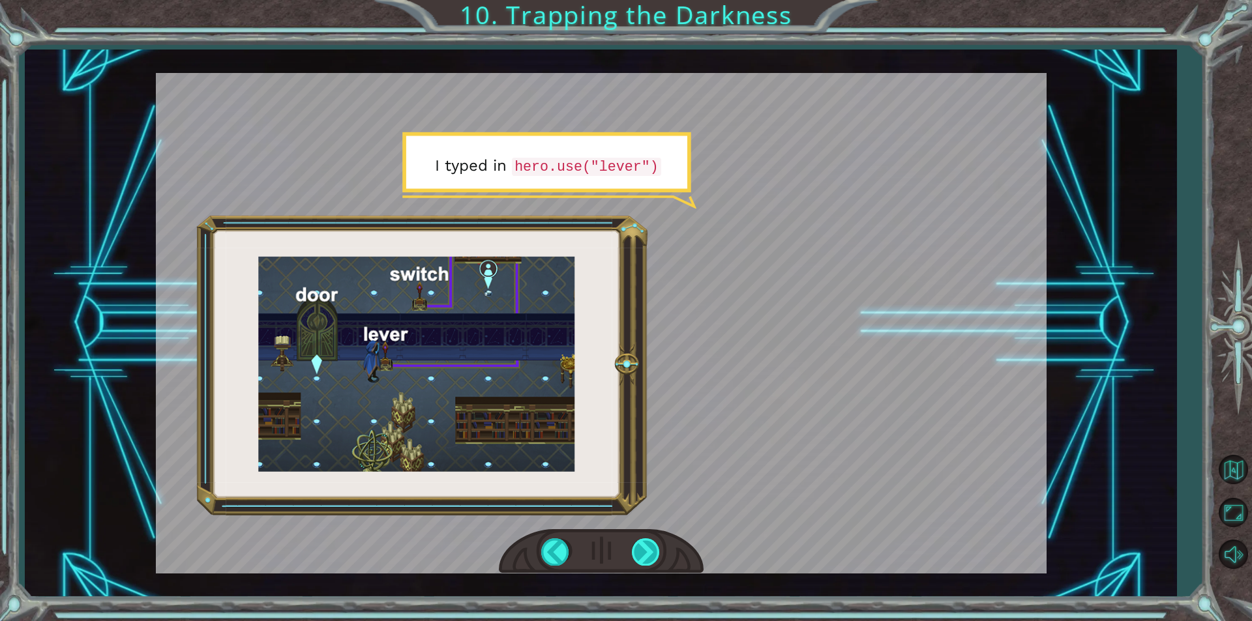
click at [645, 547] on div at bounding box center [646, 551] width 29 height 27
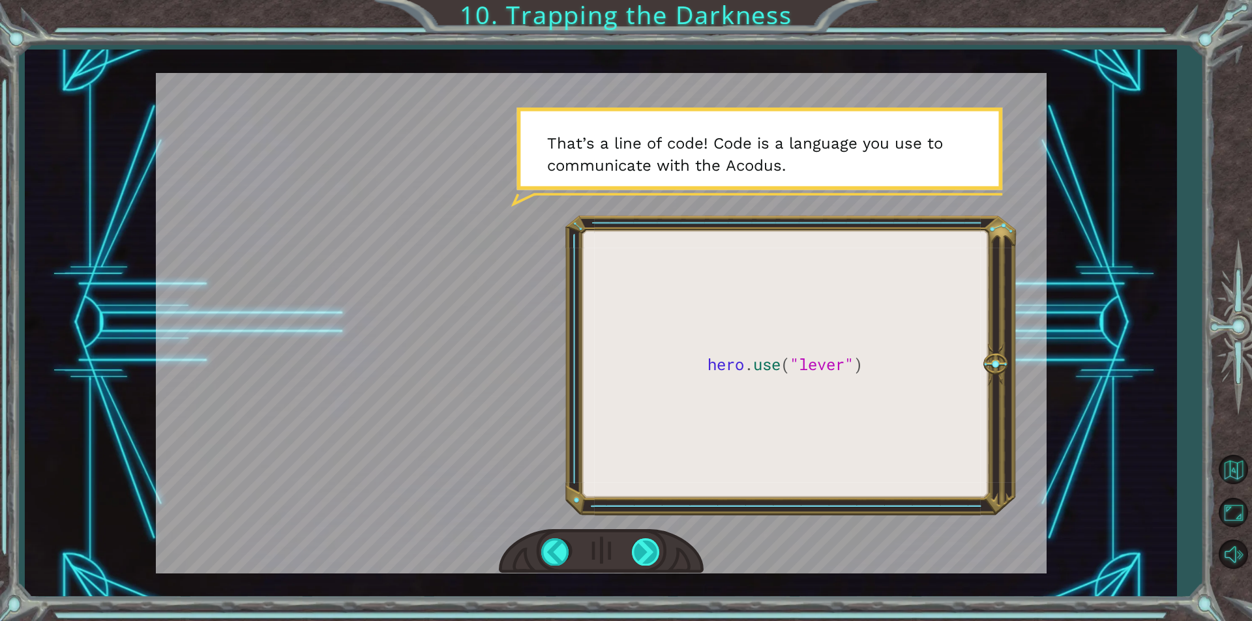
click at [646, 543] on div at bounding box center [646, 551] width 29 height 27
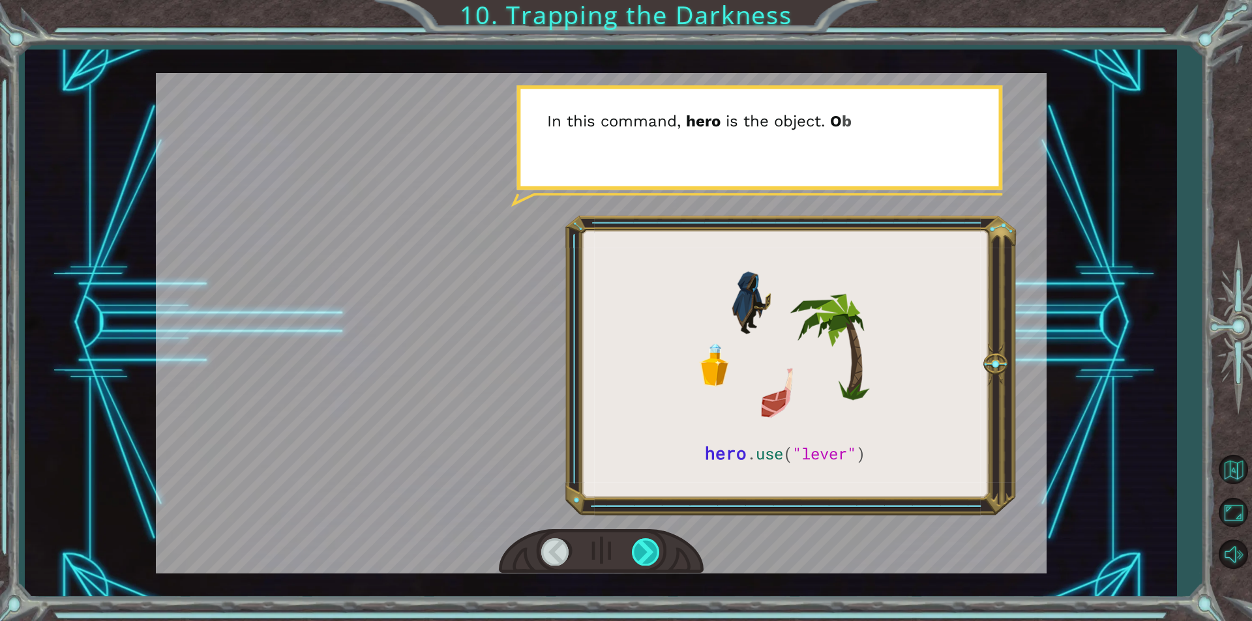
click at [653, 548] on div at bounding box center [646, 551] width 29 height 27
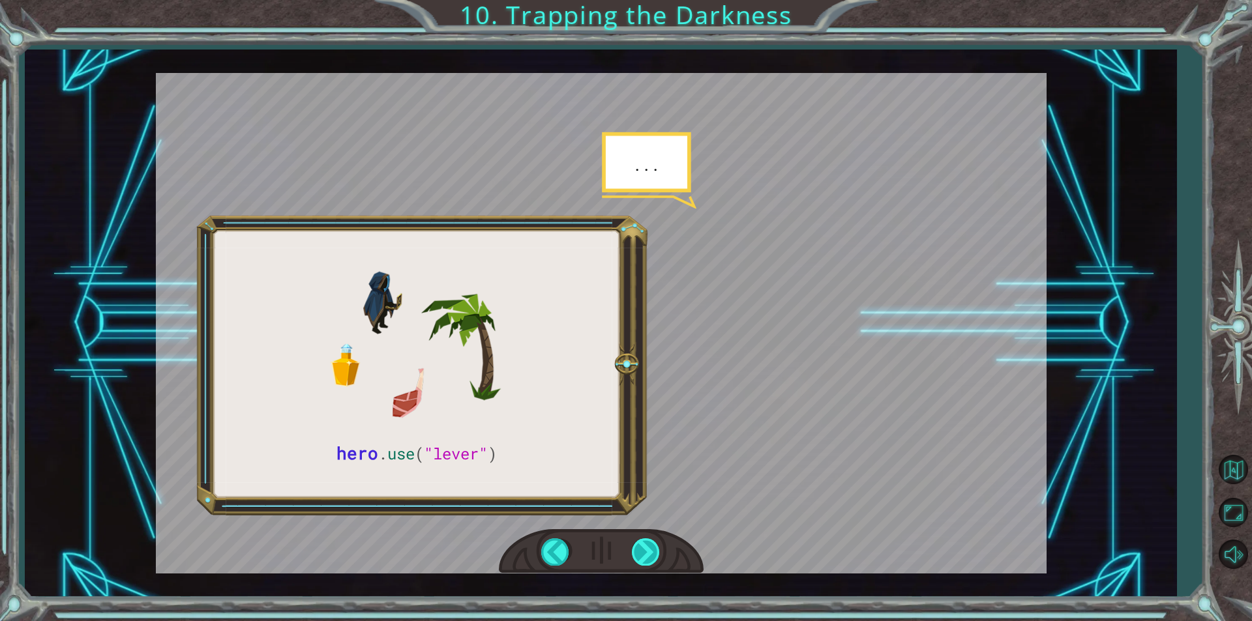
click at [652, 548] on div at bounding box center [646, 551] width 29 height 27
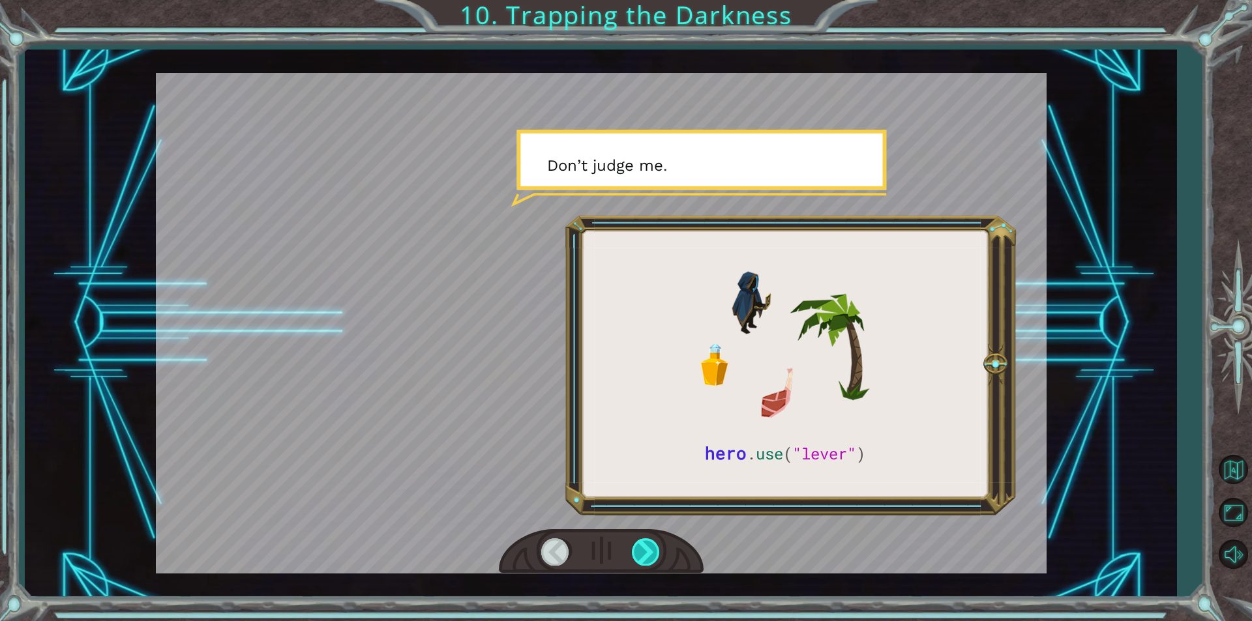
click at [652, 548] on div at bounding box center [646, 551] width 29 height 27
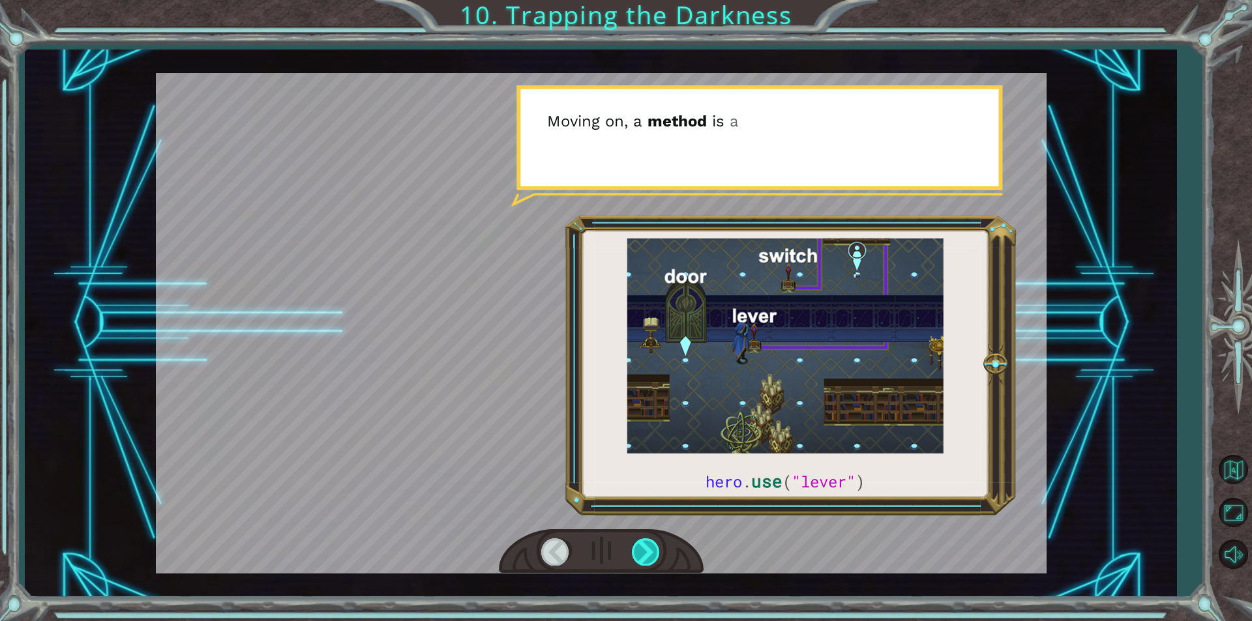
click at [652, 548] on div at bounding box center [646, 551] width 29 height 27
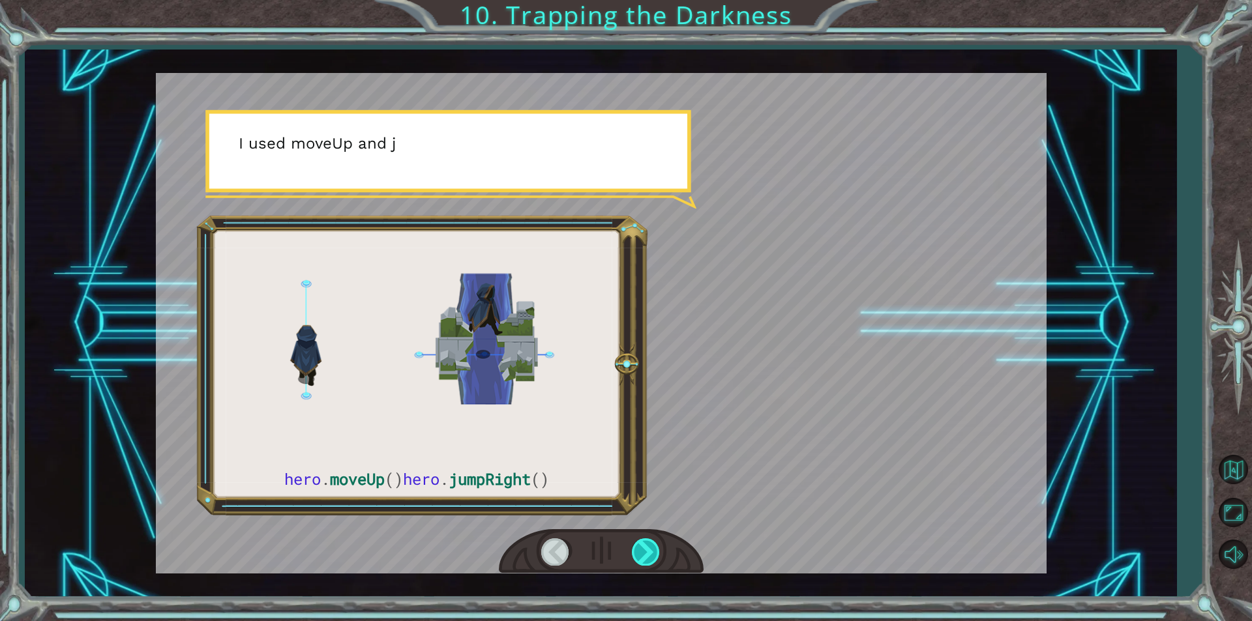
click at [652, 548] on div at bounding box center [646, 551] width 29 height 27
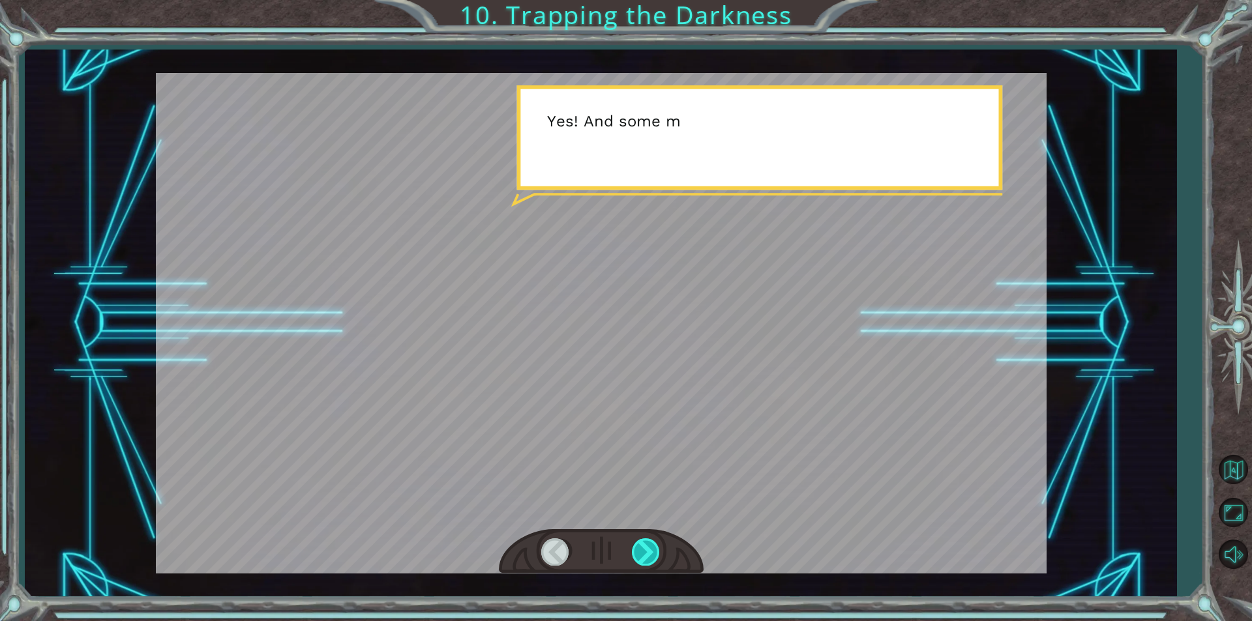
click at [651, 548] on div at bounding box center [646, 551] width 29 height 27
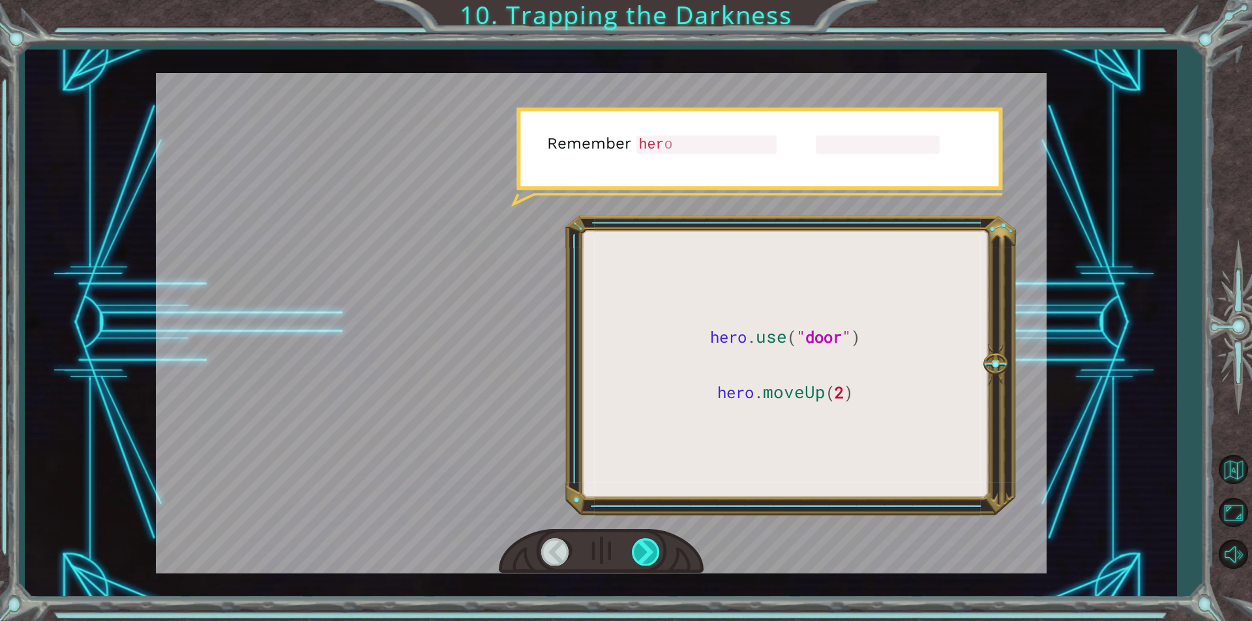
click at [645, 548] on div at bounding box center [646, 551] width 29 height 27
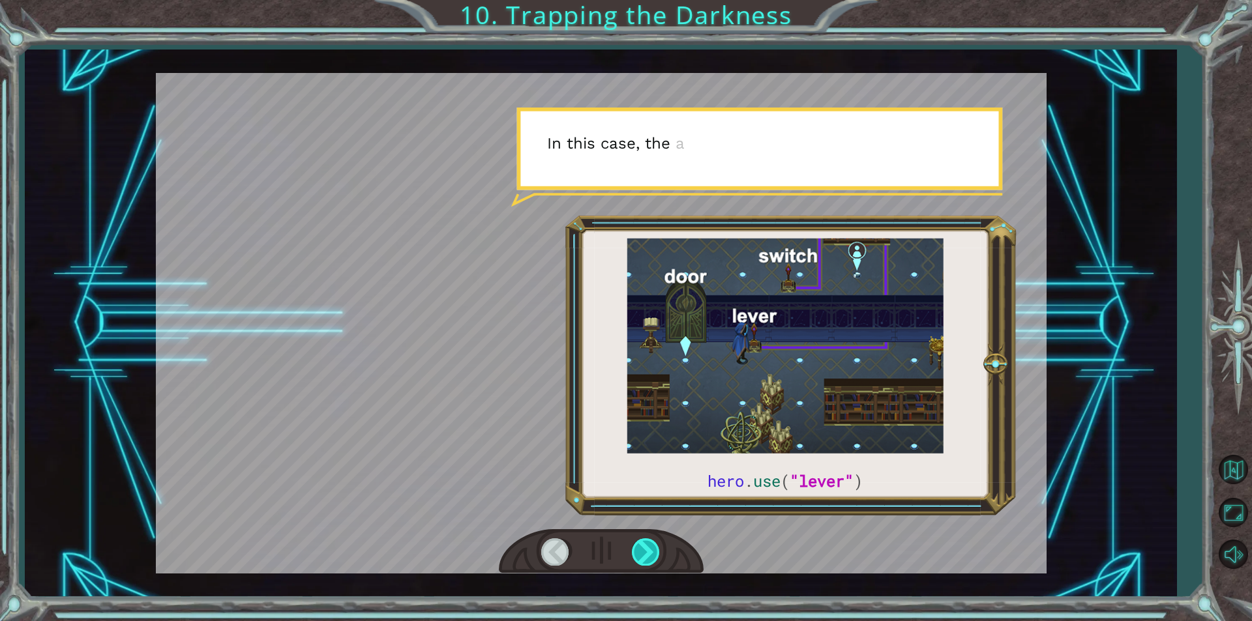
click at [645, 548] on div at bounding box center [646, 551] width 29 height 27
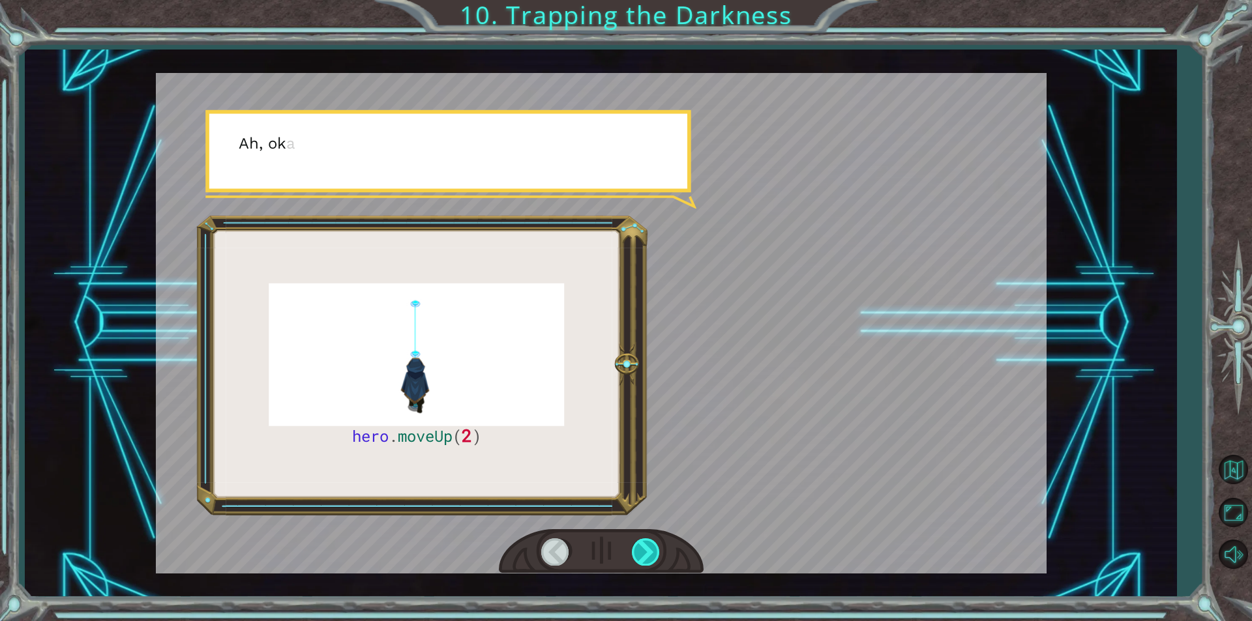
click at [645, 548] on div at bounding box center [646, 551] width 29 height 27
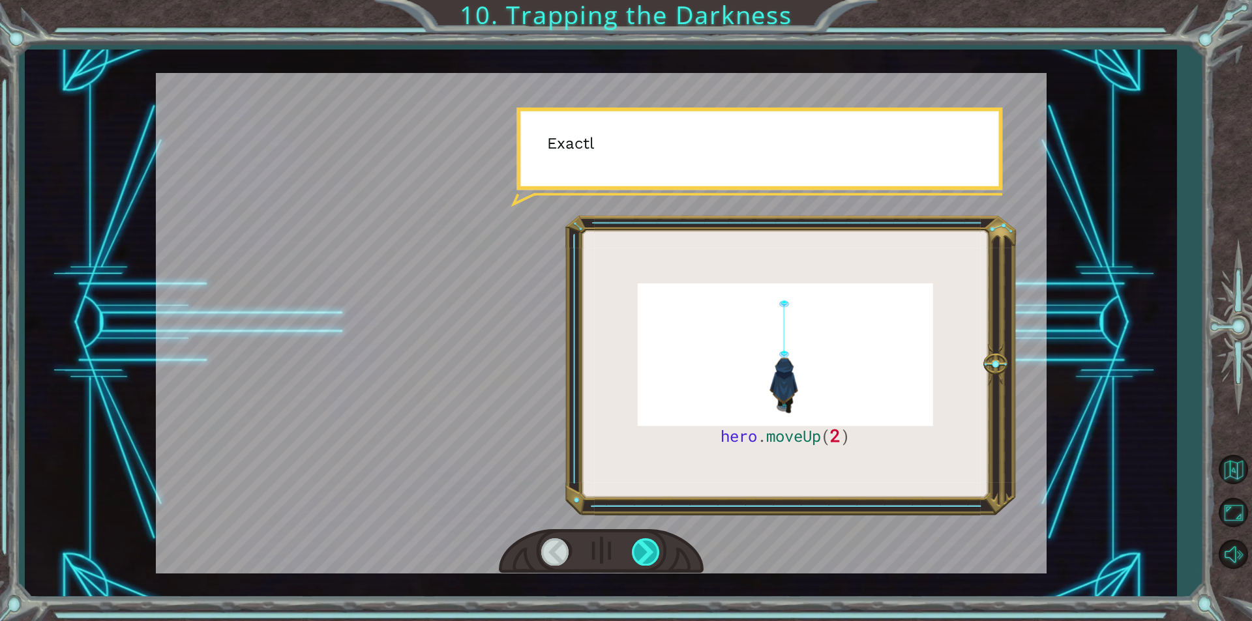
click at [645, 548] on div at bounding box center [646, 551] width 29 height 27
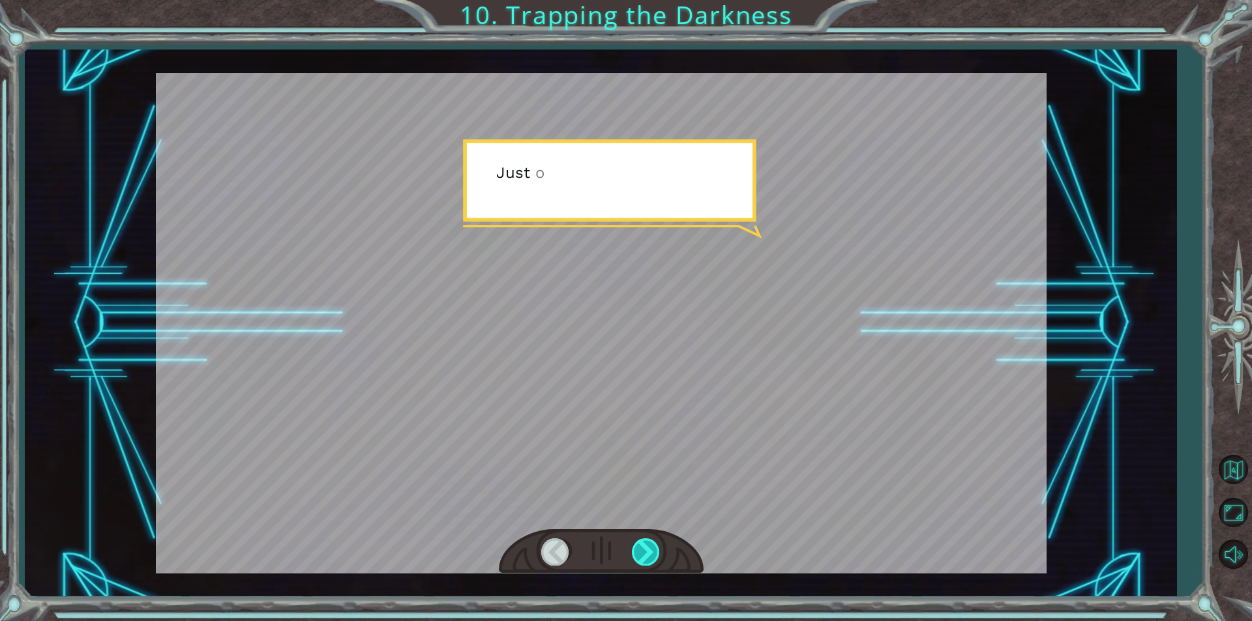
click at [645, 548] on div at bounding box center [646, 551] width 29 height 27
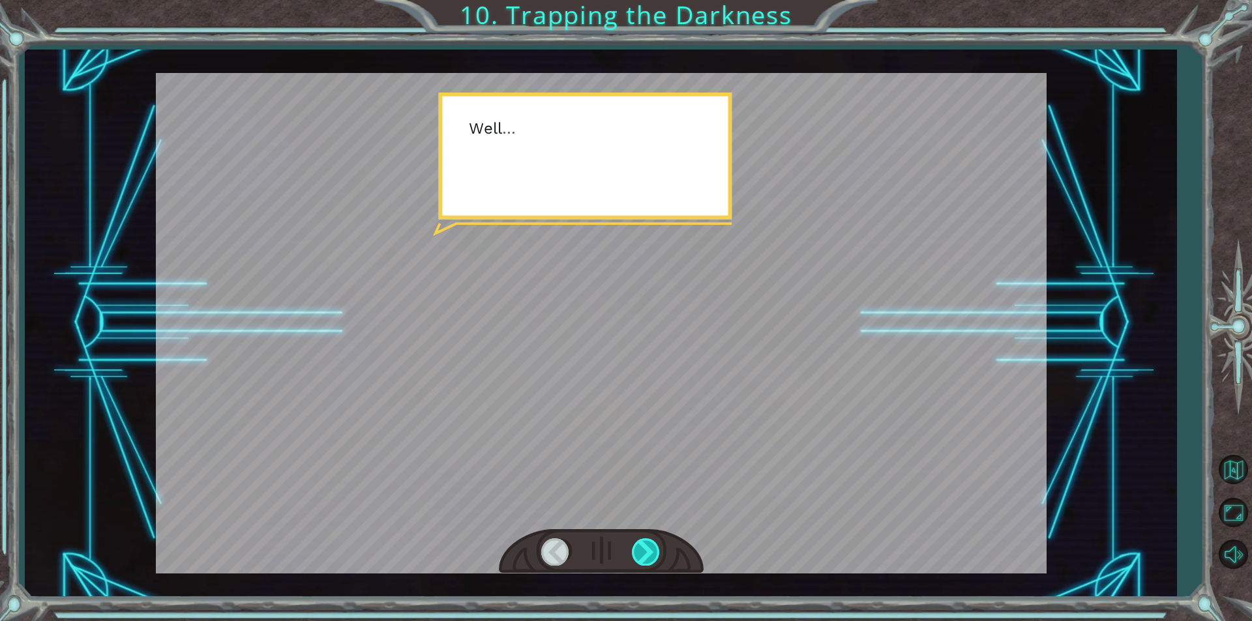
click at [645, 548] on div at bounding box center [646, 551] width 29 height 27
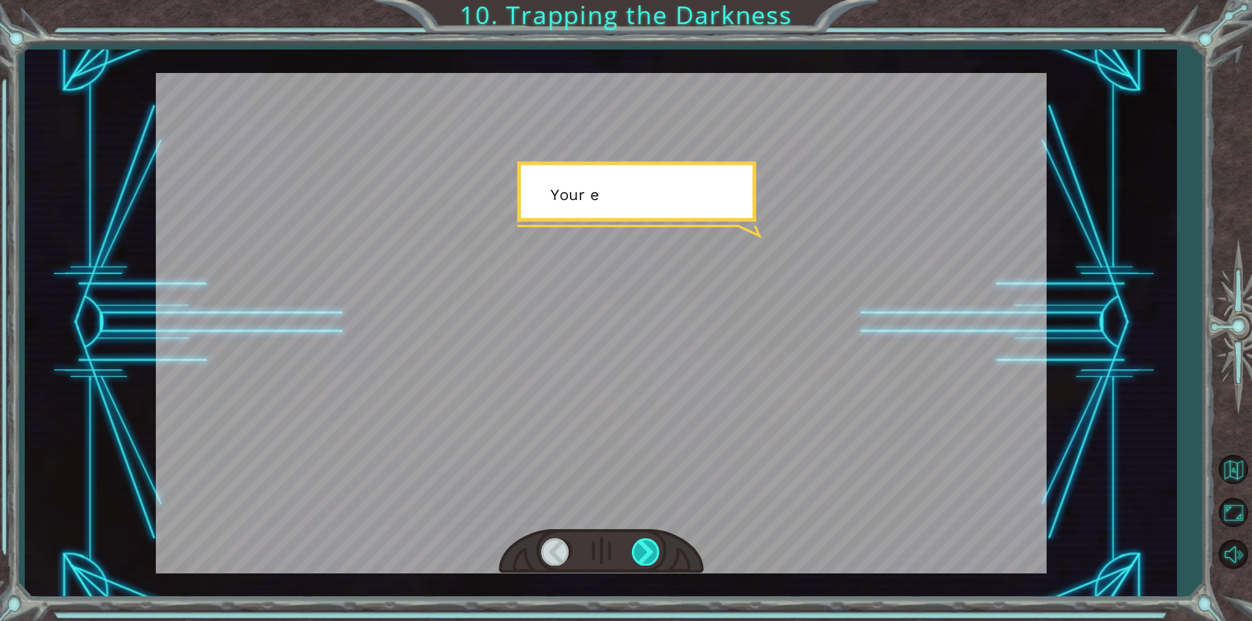
click at [645, 548] on div at bounding box center [646, 551] width 29 height 27
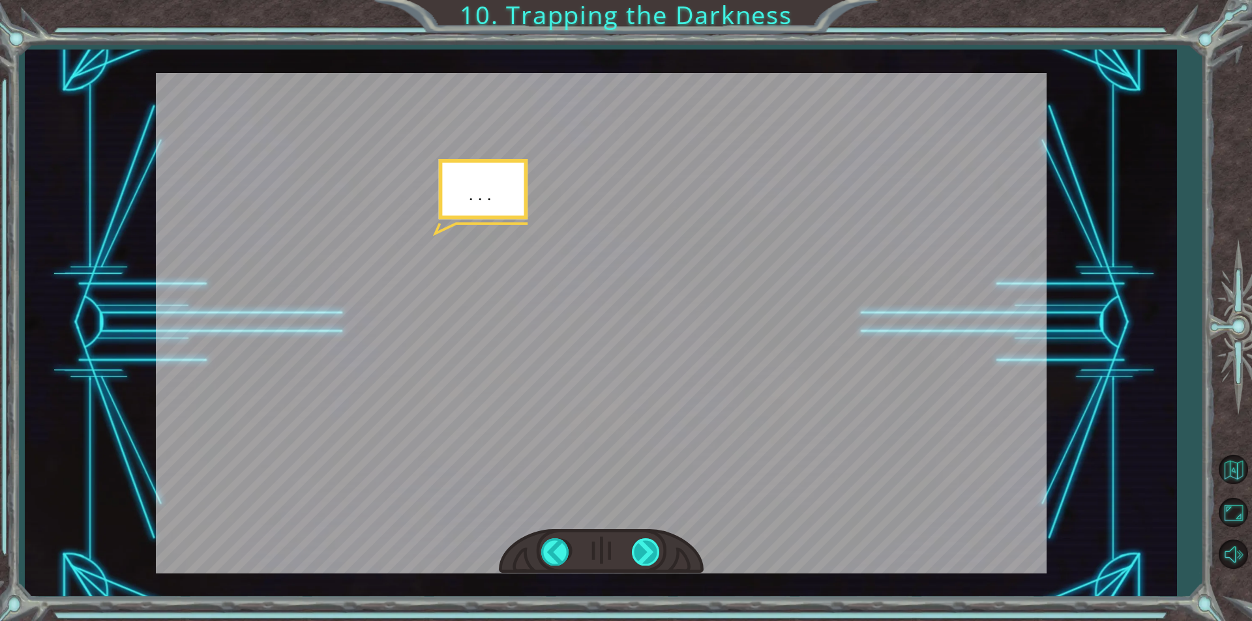
click at [645, 548] on div at bounding box center [646, 551] width 29 height 27
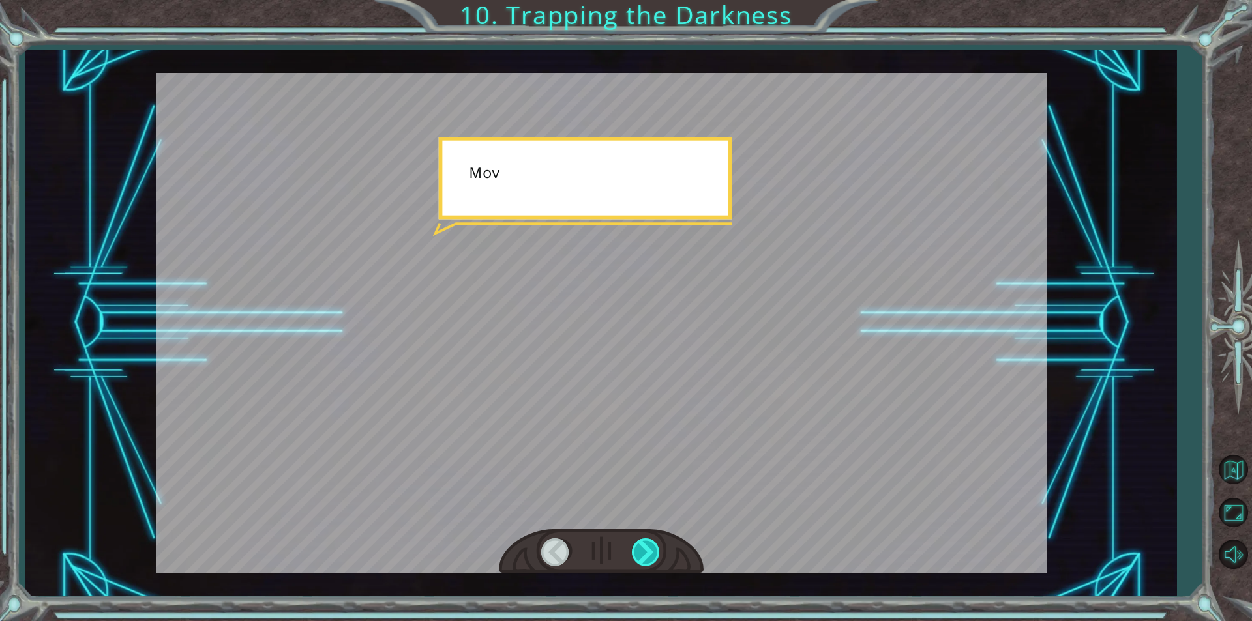
click at [647, 548] on div at bounding box center [646, 551] width 29 height 27
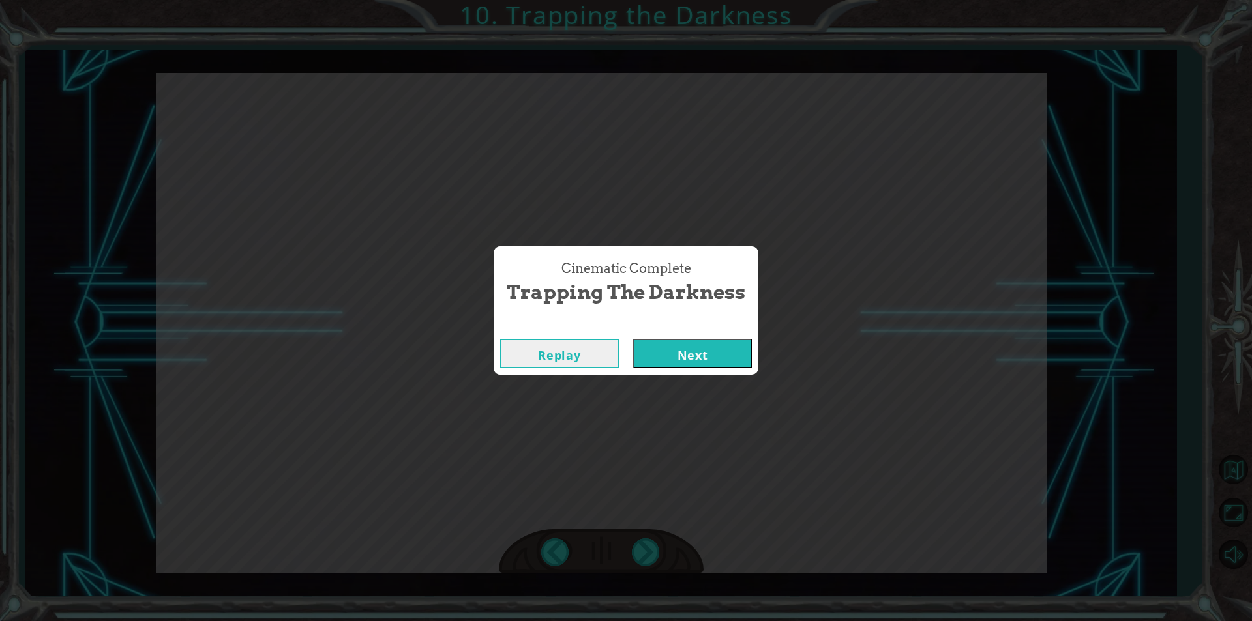
click at [703, 360] on button "Next" at bounding box center [692, 353] width 119 height 29
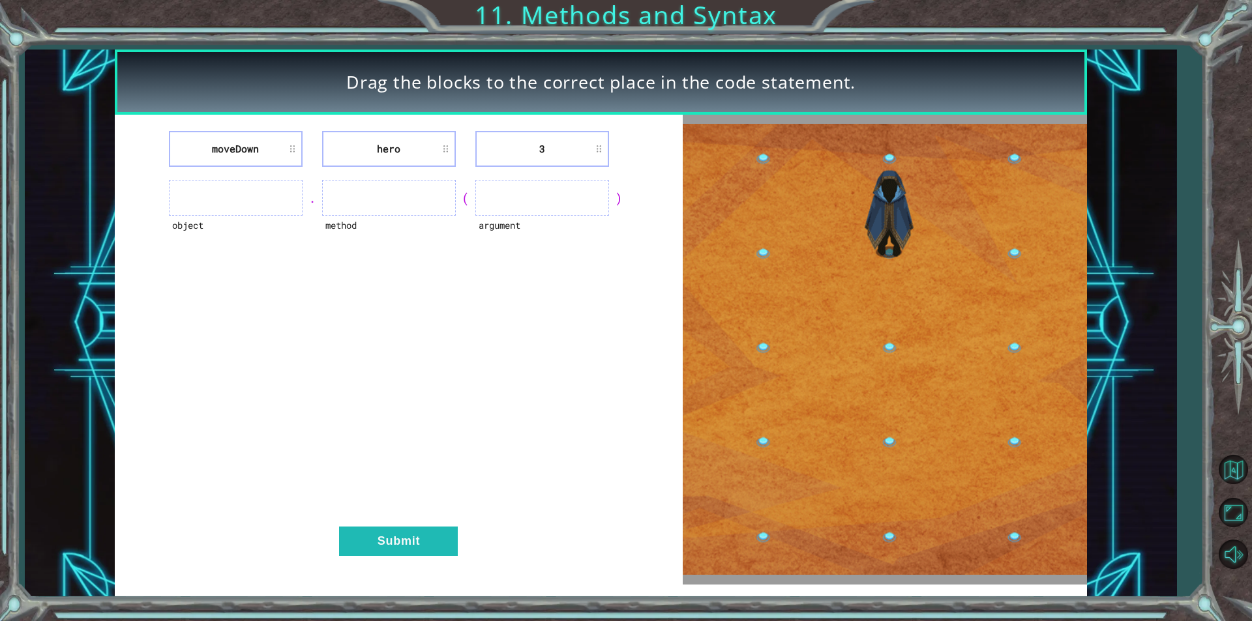
click at [564, 196] on ul at bounding box center [542, 198] width 134 height 36
click at [428, 197] on ul at bounding box center [389, 198] width 134 height 36
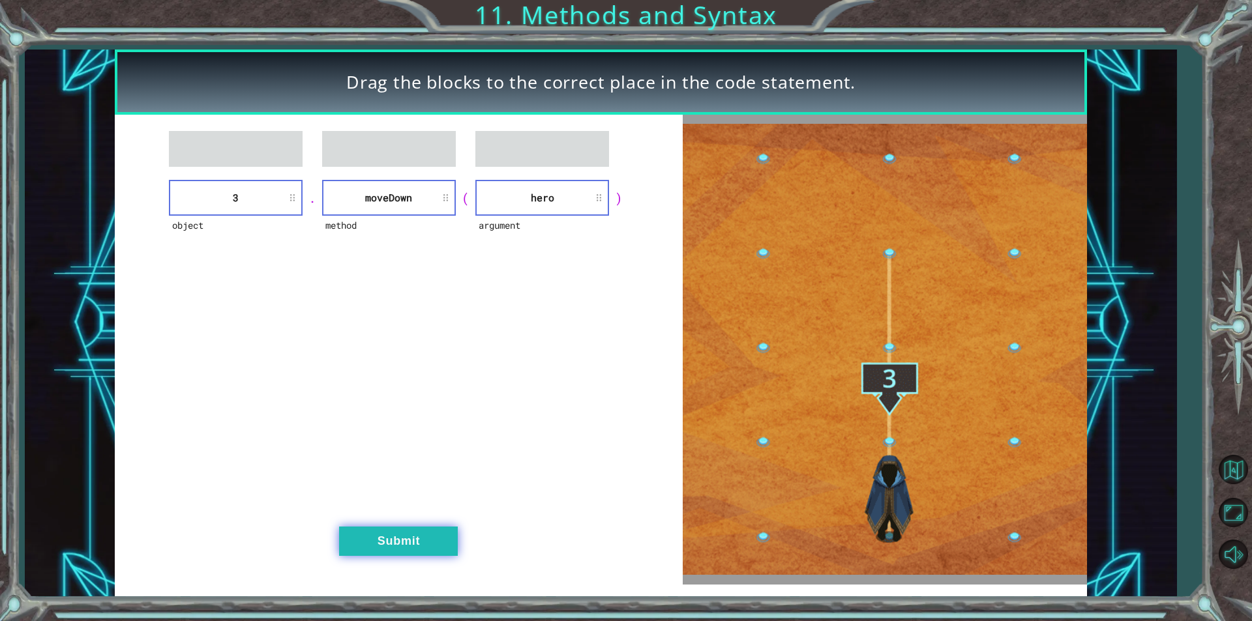
click at [424, 538] on button "Submit" at bounding box center [398, 541] width 119 height 29
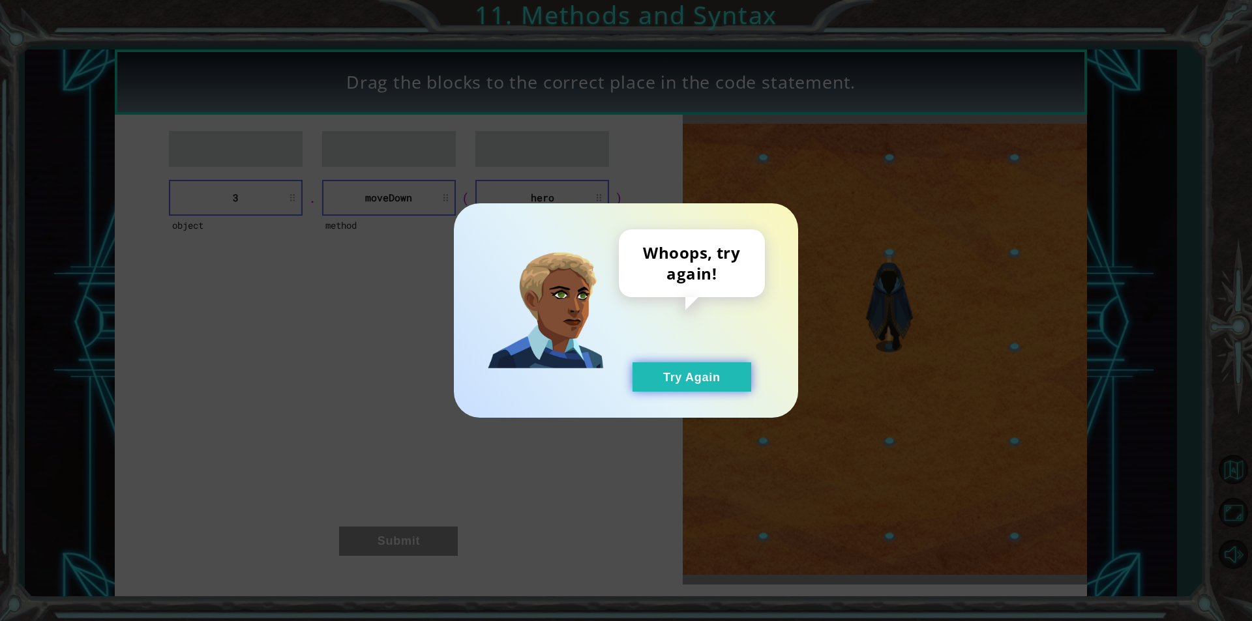
click at [657, 379] on button "Try Again" at bounding box center [691, 376] width 119 height 29
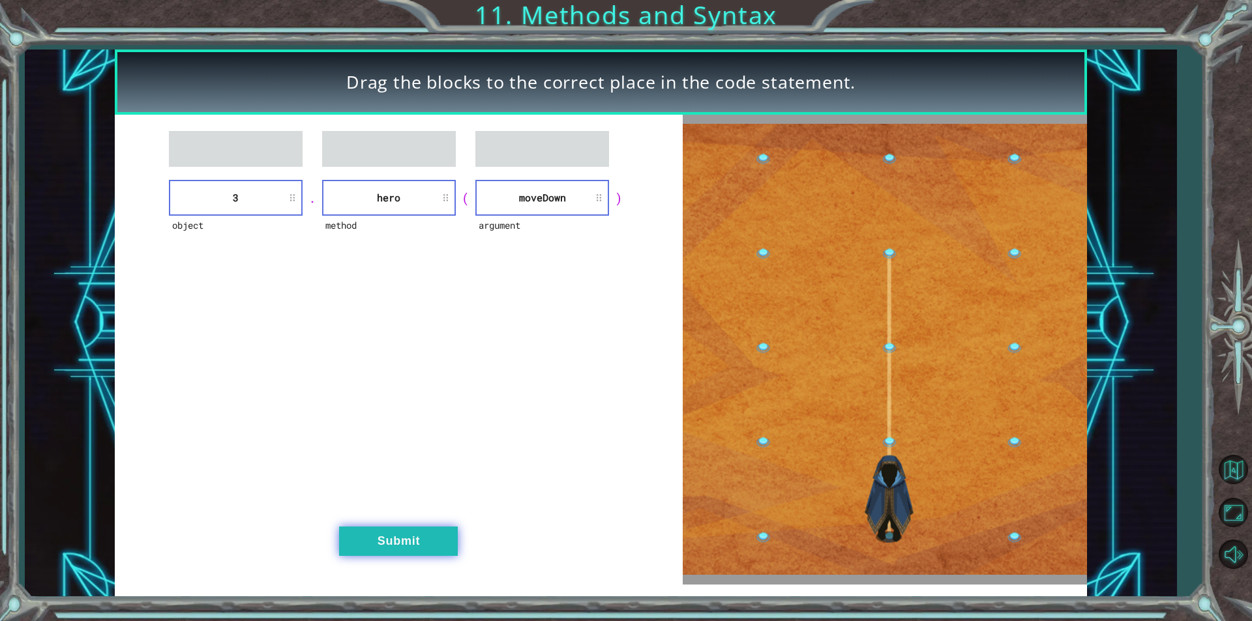
click at [387, 535] on button "Submit" at bounding box center [398, 541] width 119 height 29
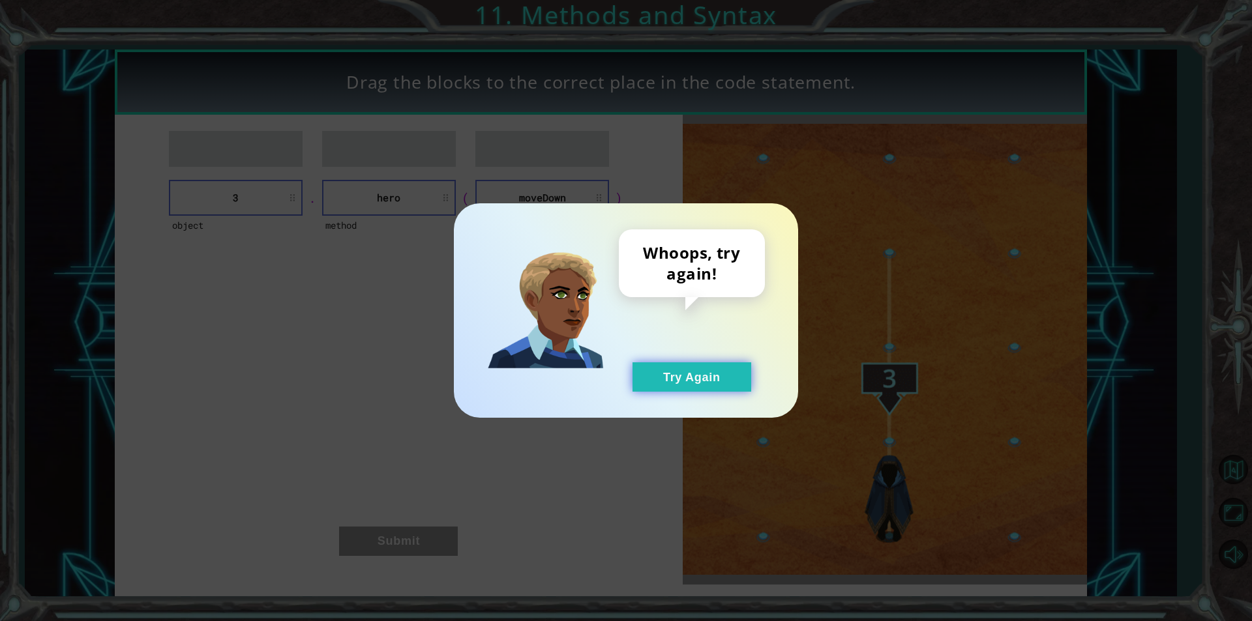
click at [705, 383] on button "Try Again" at bounding box center [691, 376] width 119 height 29
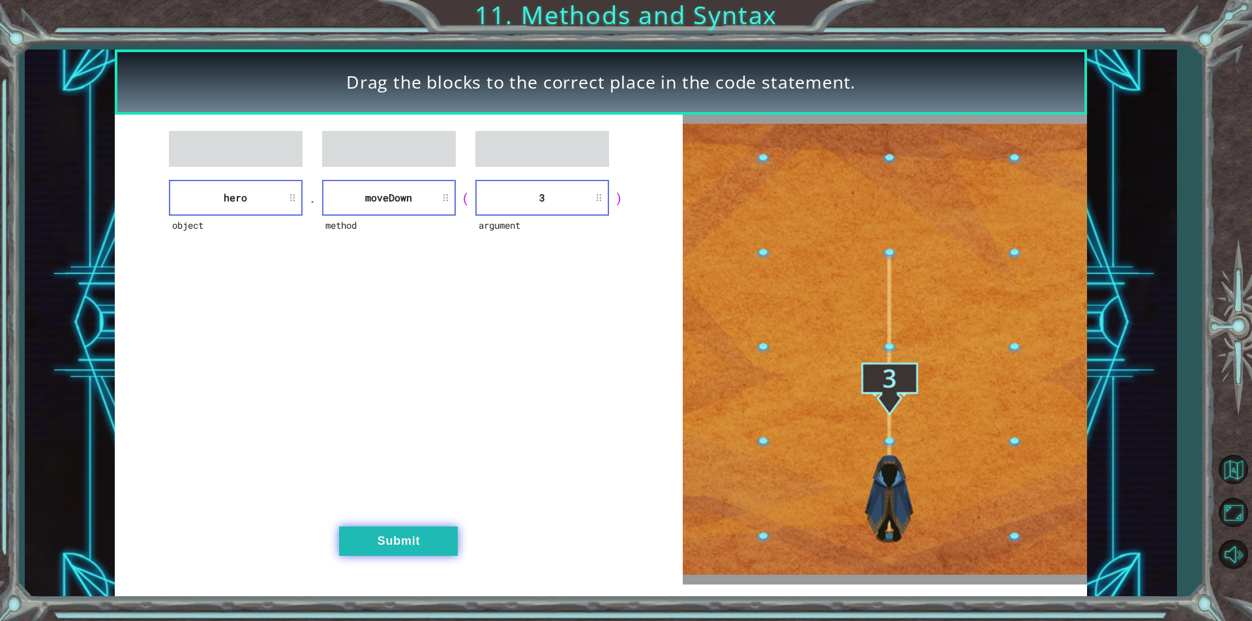
click at [405, 540] on button "Submit" at bounding box center [398, 541] width 119 height 29
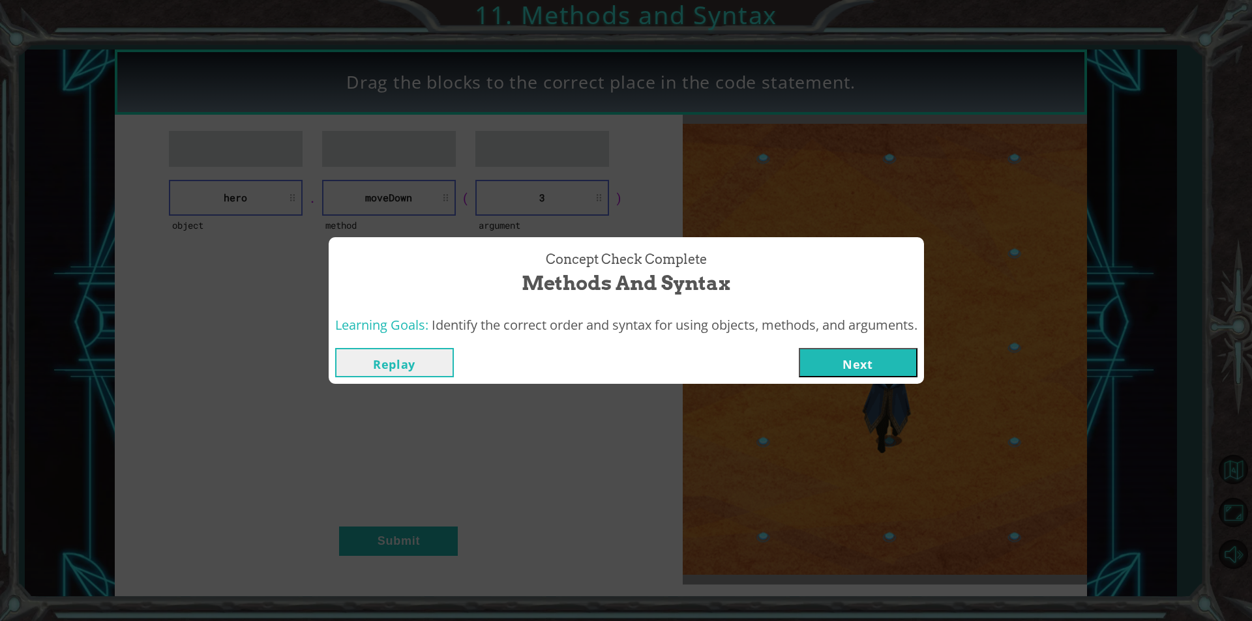
click at [857, 365] on button "Next" at bounding box center [858, 362] width 119 height 29
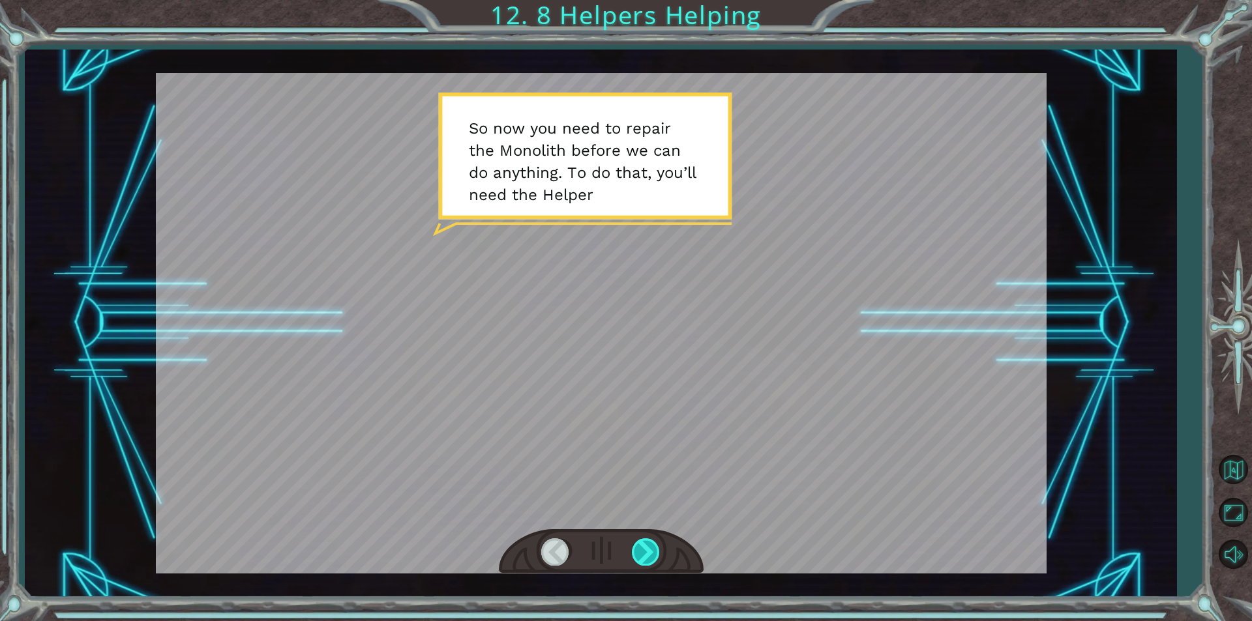
click at [640, 546] on div at bounding box center [646, 551] width 29 height 27
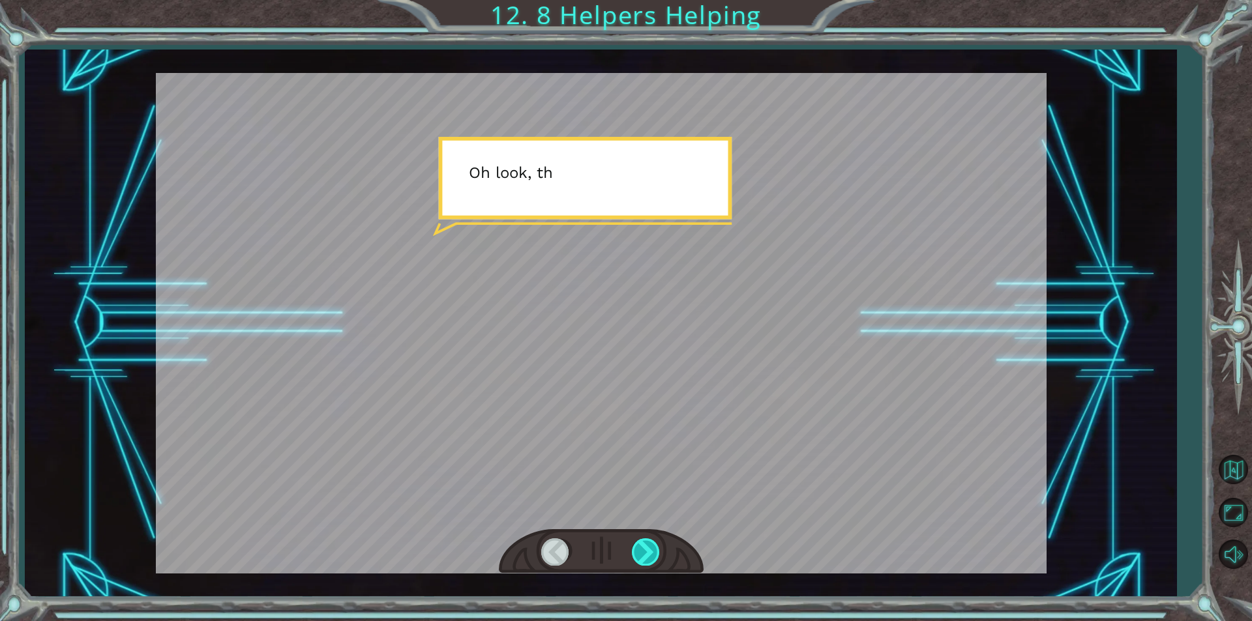
click at [642, 546] on div at bounding box center [646, 551] width 29 height 27
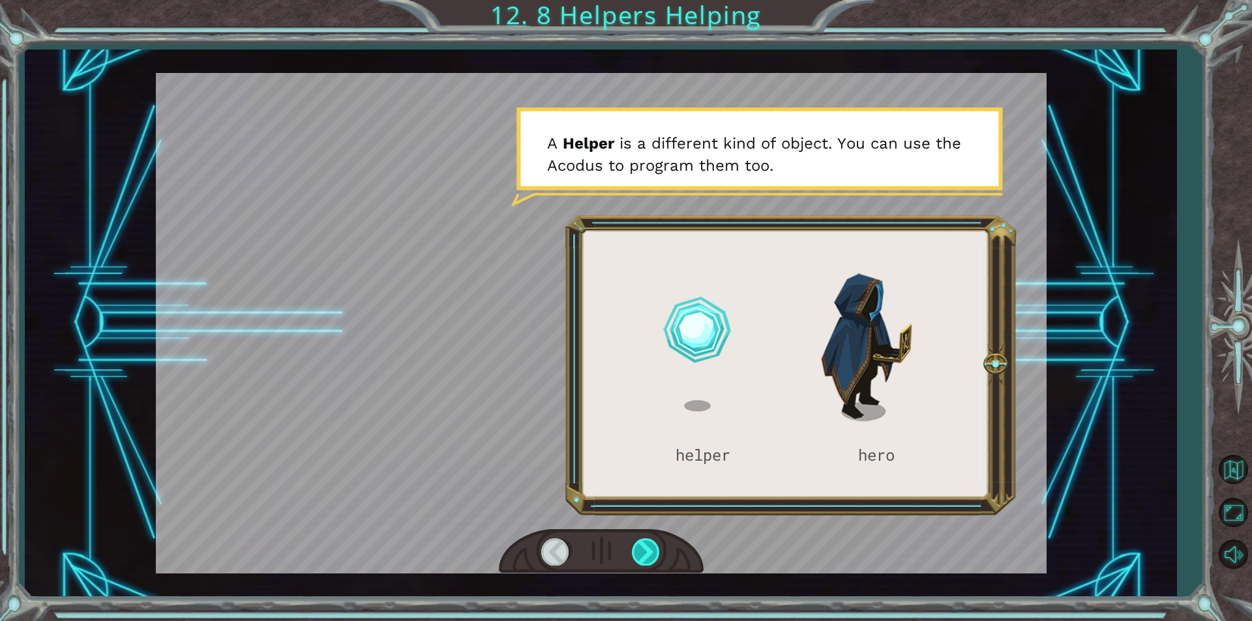
click at [642, 549] on div at bounding box center [646, 551] width 29 height 27
